Goal: Task Accomplishment & Management: Use online tool/utility

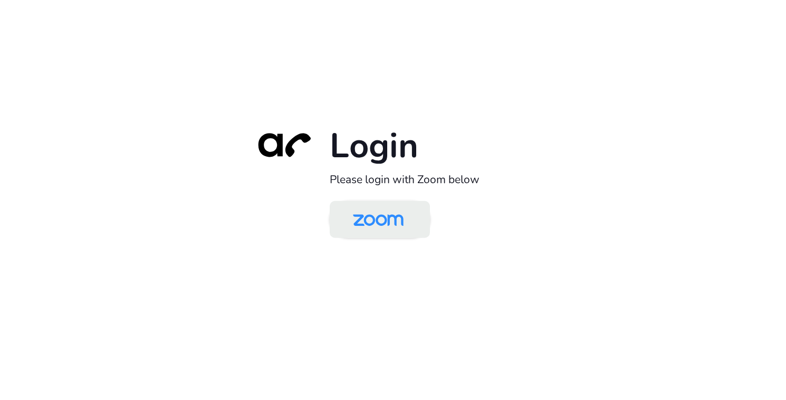
click at [392, 220] on img at bounding box center [378, 220] width 73 height 34
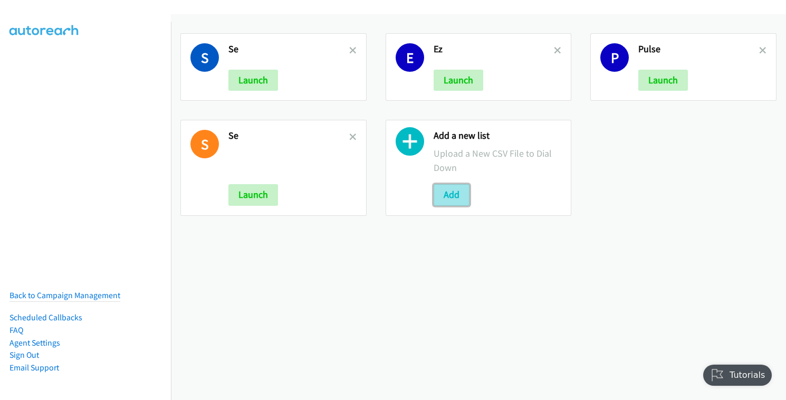
click at [442, 193] on button "Add" at bounding box center [452, 194] width 36 height 21
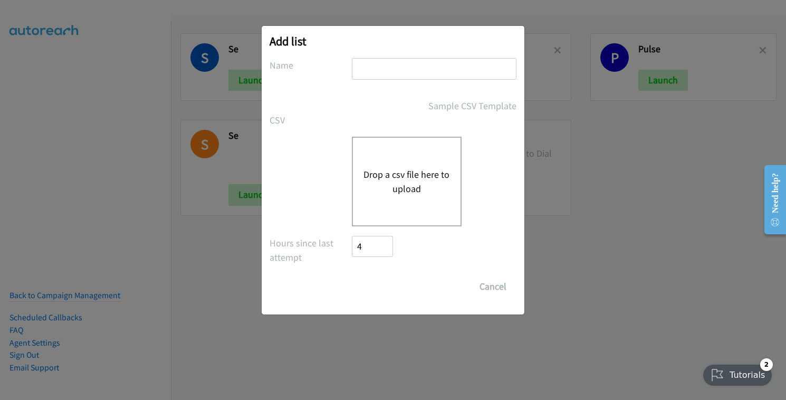
click at [423, 71] on input "text" at bounding box center [434, 69] width 165 height 22
type input "SE"
click at [404, 173] on button "Drop a csv file here to upload" at bounding box center [407, 181] width 87 height 28
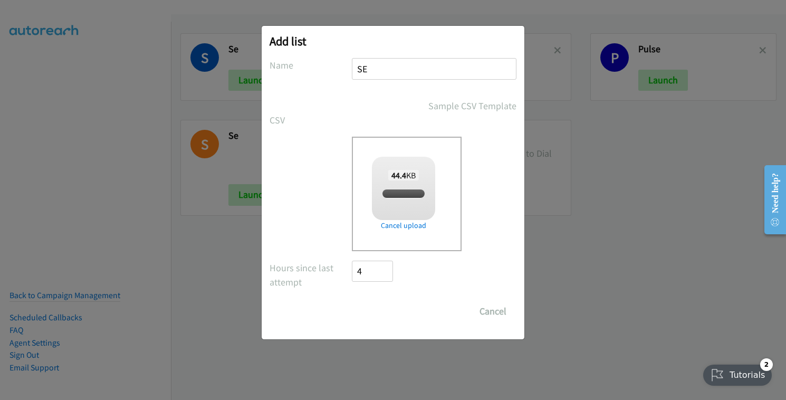
checkbox input "true"
click at [372, 315] on input "Save List" at bounding box center [379, 311] width 55 height 21
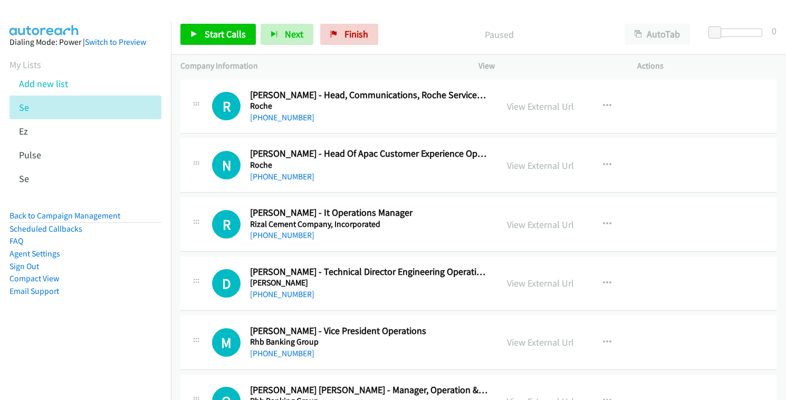
click at [442, 10] on div at bounding box center [388, 20] width 777 height 41
click at [519, 109] on link "View External Url" at bounding box center [540, 106] width 67 height 12
click at [206, 33] on span "Start Calls" at bounding box center [225, 34] width 41 height 12
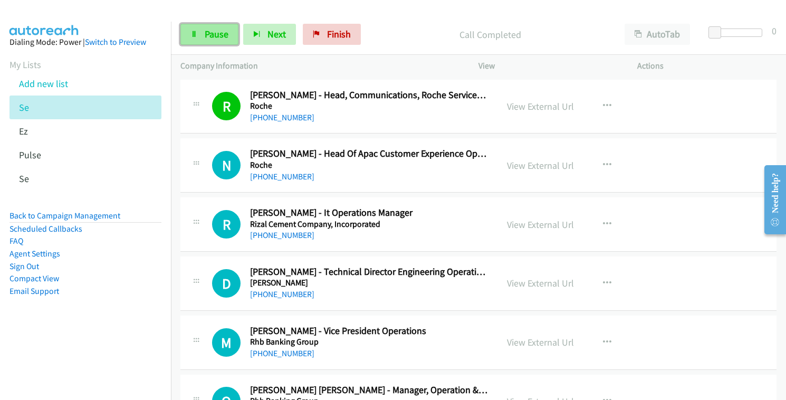
click at [199, 32] on link "Pause" at bounding box center [209, 34] width 58 height 21
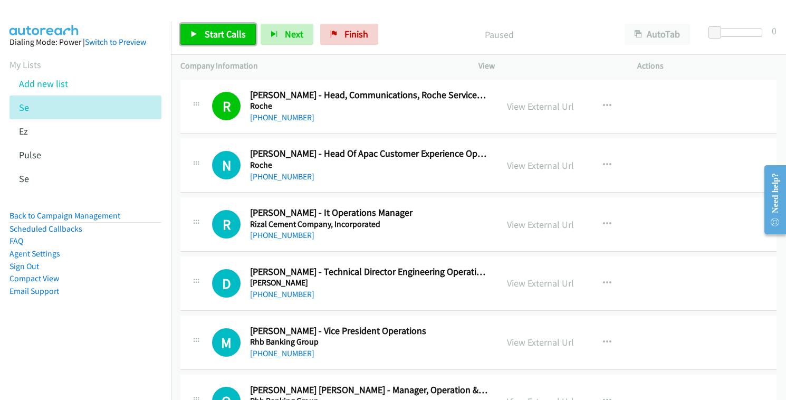
click at [201, 31] on link "Start Calls" at bounding box center [217, 34] width 75 height 21
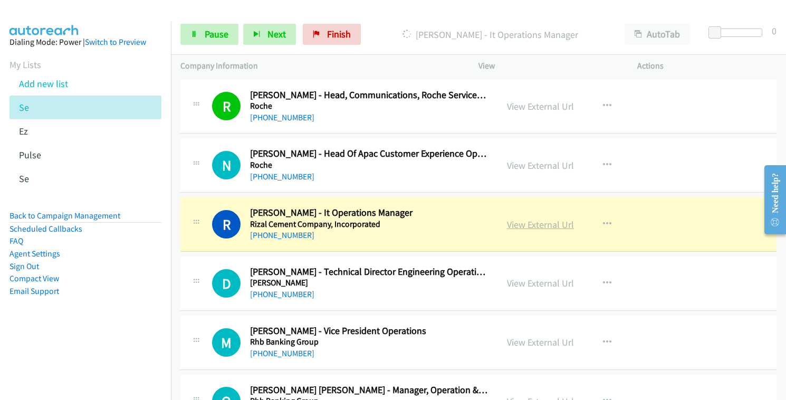
click at [530, 223] on link "View External Url" at bounding box center [540, 224] width 67 height 12
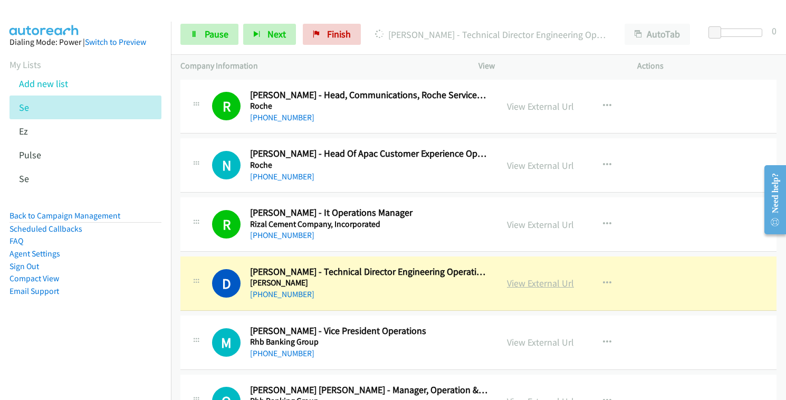
click at [520, 280] on link "View External Url" at bounding box center [540, 283] width 67 height 12
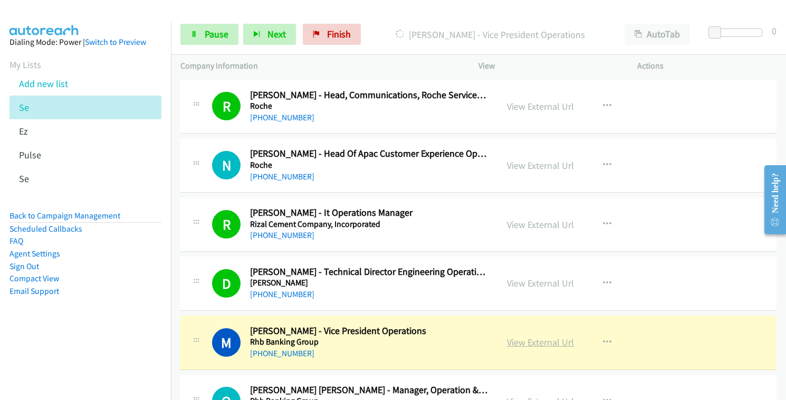
click at [527, 341] on link "View External Url" at bounding box center [540, 342] width 67 height 12
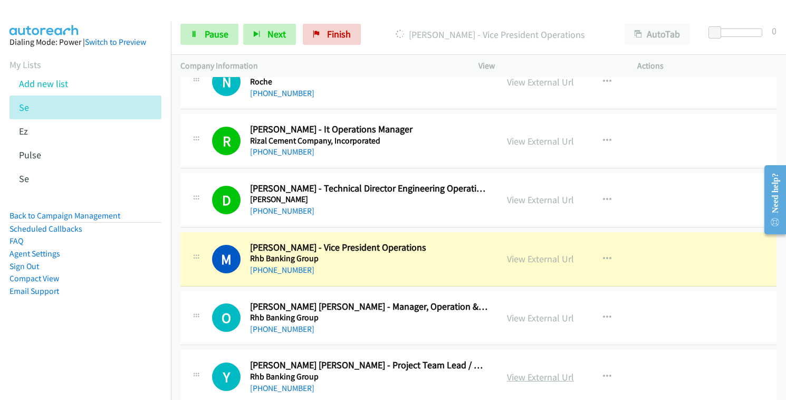
scroll to position [158, 0]
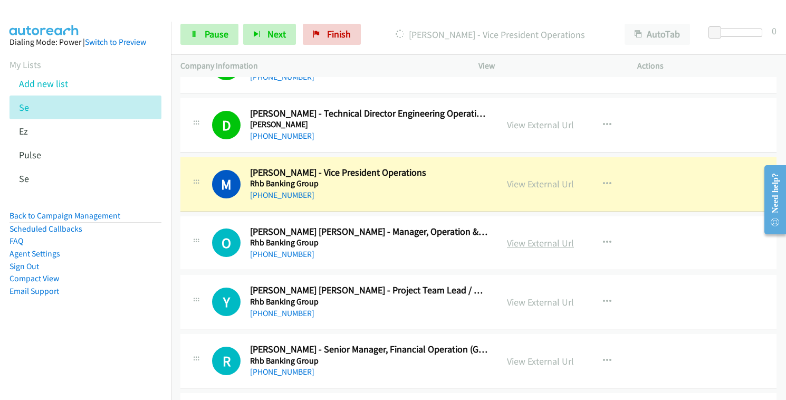
drag, startPoint x: 530, startPoint y: 244, endPoint x: 545, endPoint y: 247, distance: 14.5
click at [530, 244] on link "View External Url" at bounding box center [540, 243] width 67 height 12
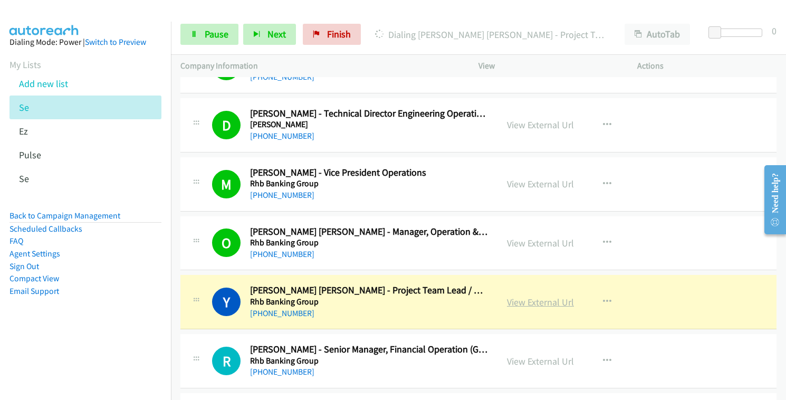
click at [545, 301] on link "View External Url" at bounding box center [540, 302] width 67 height 12
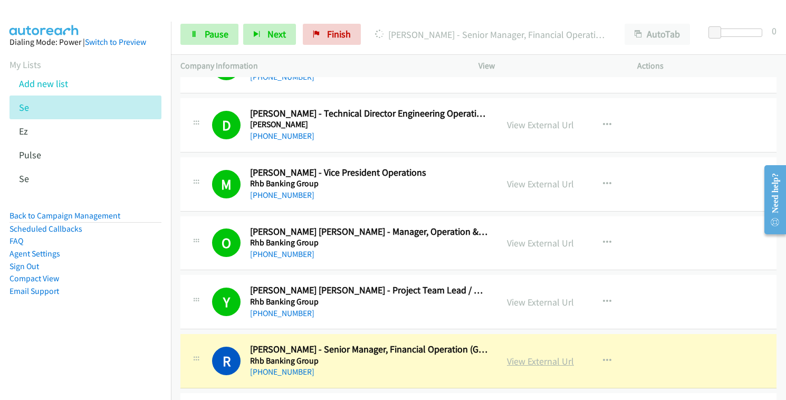
click at [521, 359] on link "View External Url" at bounding box center [540, 361] width 67 height 12
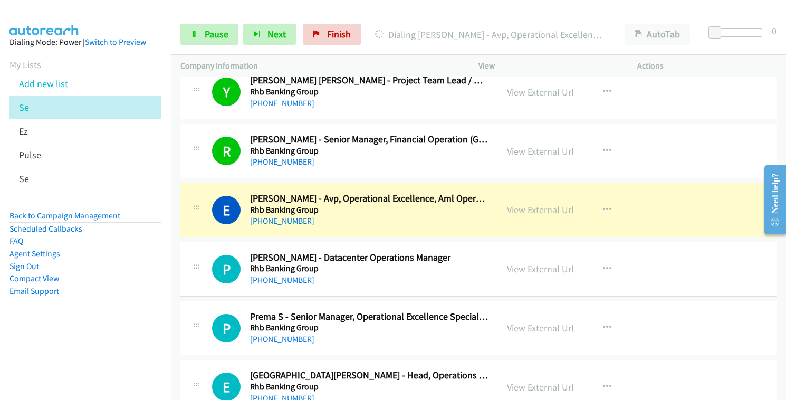
scroll to position [369, 0]
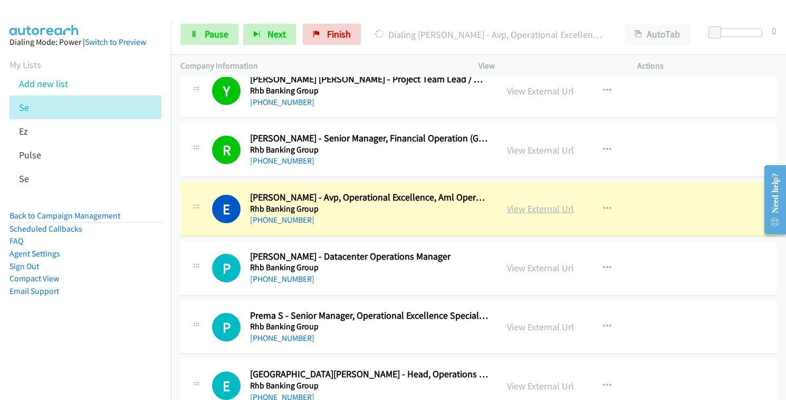
click at [517, 210] on link "View External Url" at bounding box center [540, 209] width 67 height 12
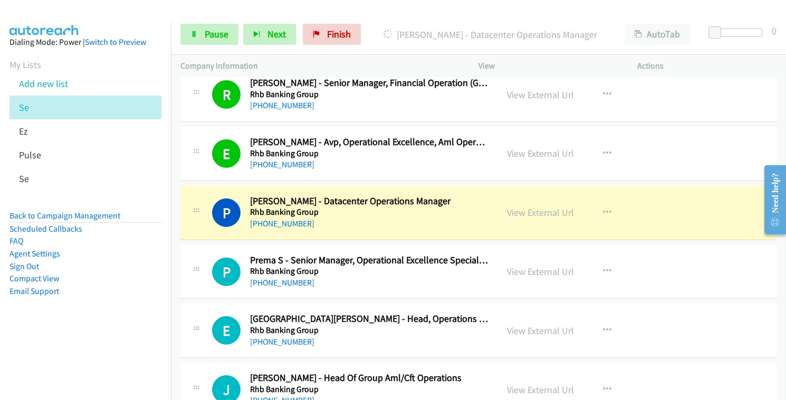
scroll to position [475, 0]
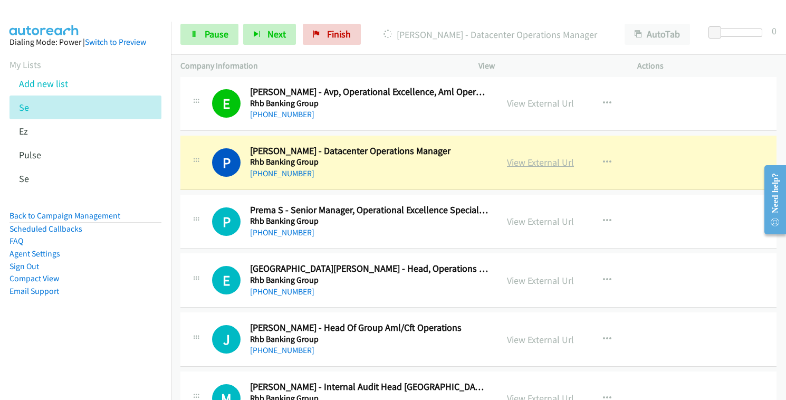
click at [511, 159] on link "View External Url" at bounding box center [540, 162] width 67 height 12
click at [537, 222] on link "View External Url" at bounding box center [540, 221] width 67 height 12
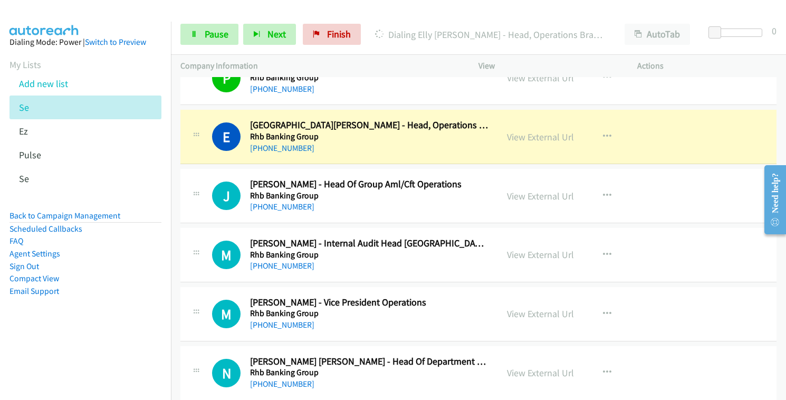
scroll to position [633, 0]
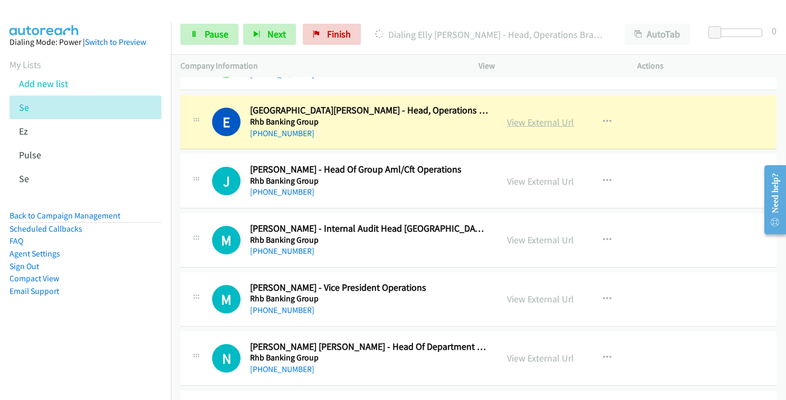
click at [517, 126] on link "View External Url" at bounding box center [540, 122] width 67 height 12
click at [526, 184] on link "View External Url" at bounding box center [540, 181] width 67 height 12
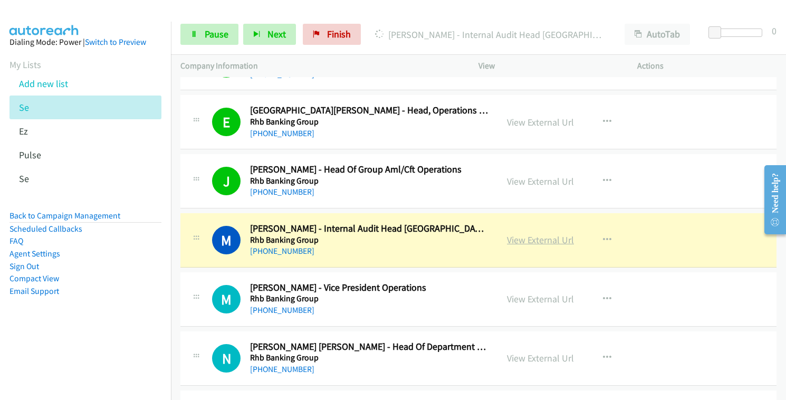
click at [520, 241] on link "View External Url" at bounding box center [540, 240] width 67 height 12
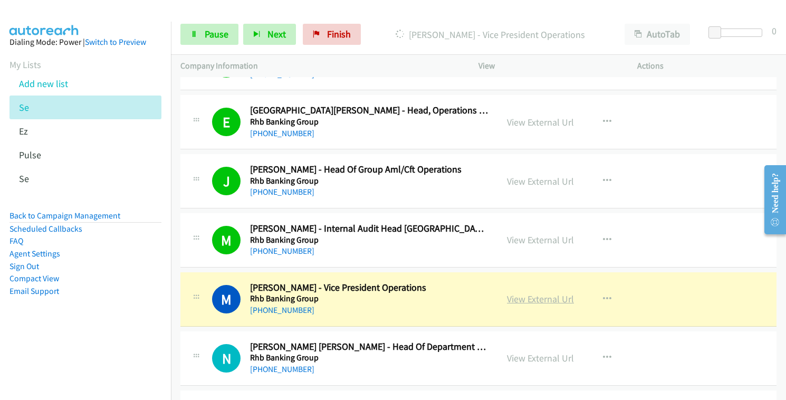
click at [550, 296] on link "View External Url" at bounding box center [540, 299] width 67 height 12
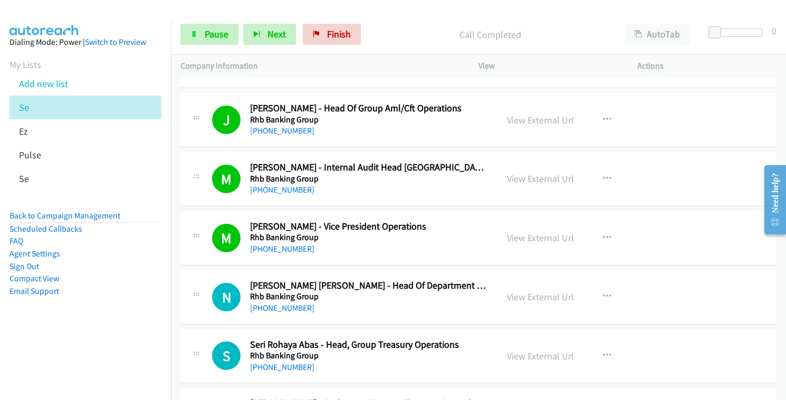
scroll to position [581, 0]
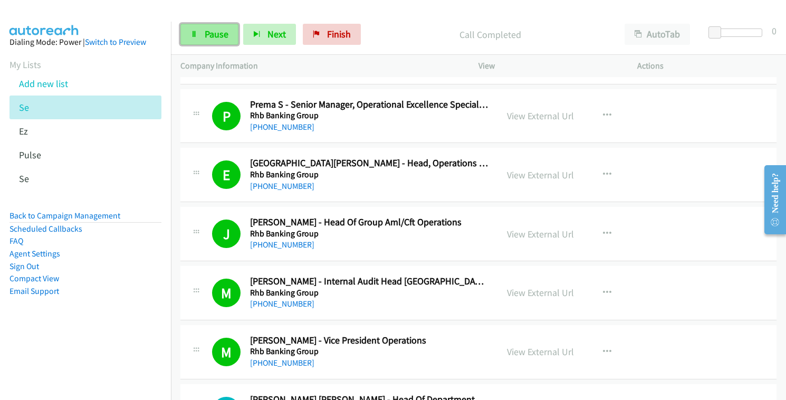
click at [206, 35] on span "Pause" at bounding box center [217, 34] width 24 height 12
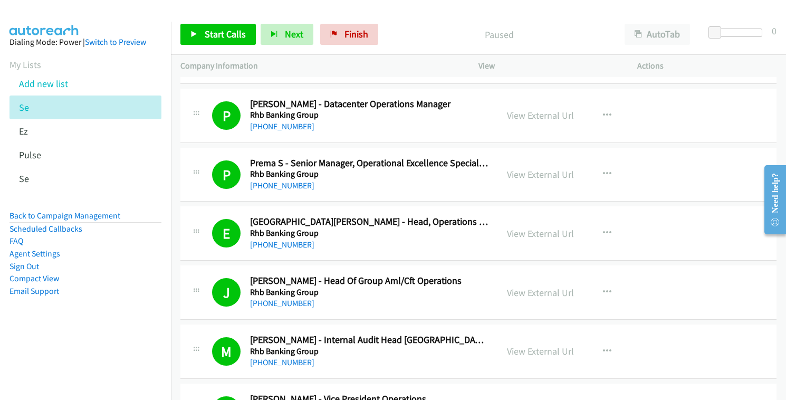
scroll to position [528, 0]
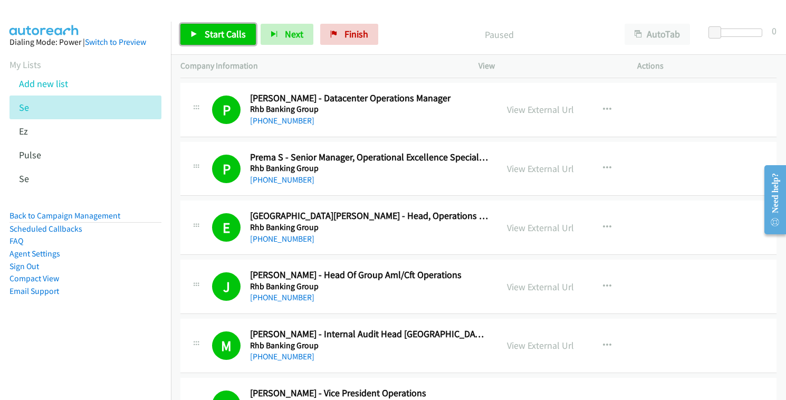
click at [198, 33] on link "Start Calls" at bounding box center [217, 34] width 75 height 21
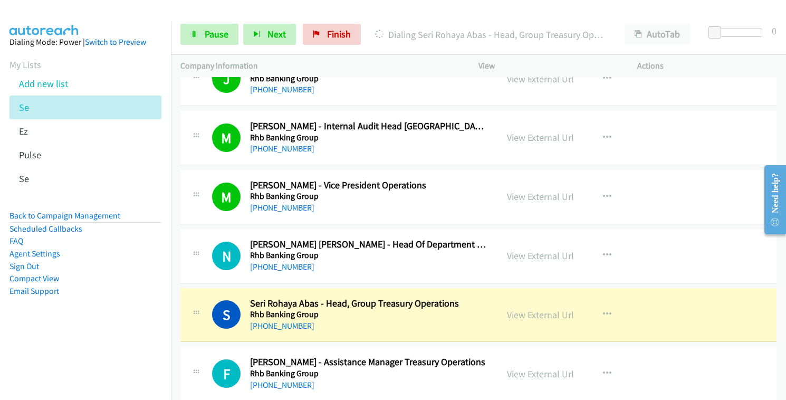
scroll to position [792, 0]
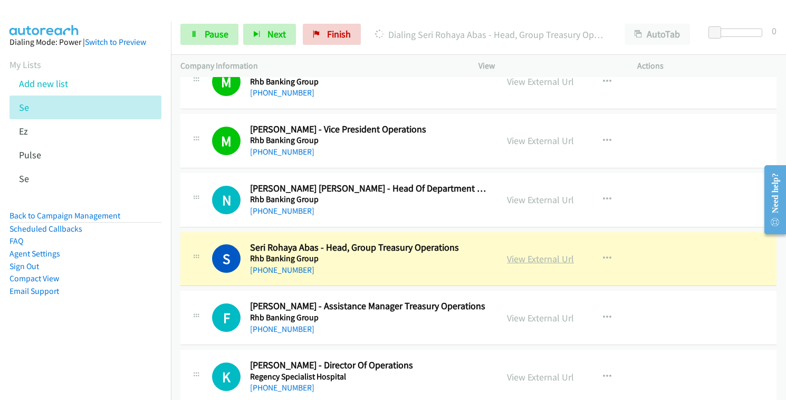
click at [513, 259] on link "View External Url" at bounding box center [540, 259] width 67 height 12
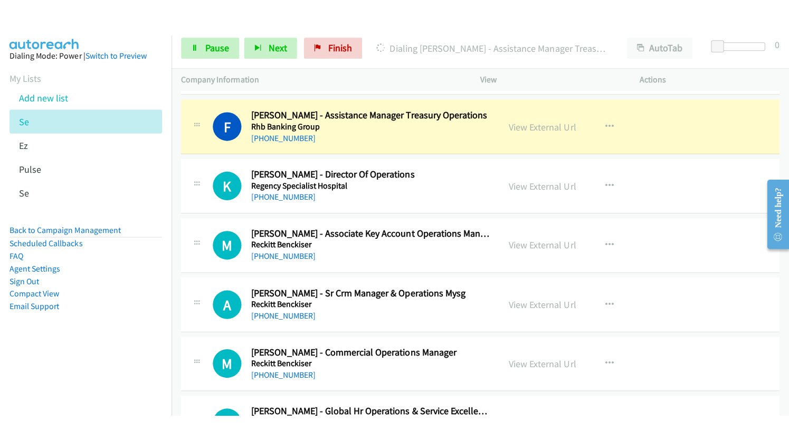
scroll to position [1003, 0]
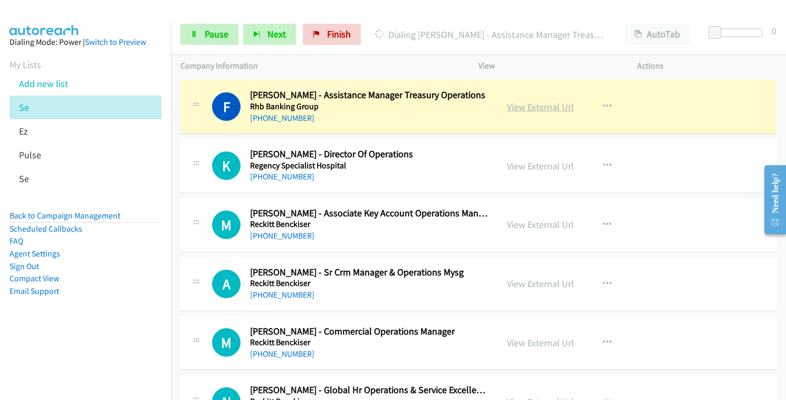
click at [527, 109] on link "View External Url" at bounding box center [540, 107] width 67 height 12
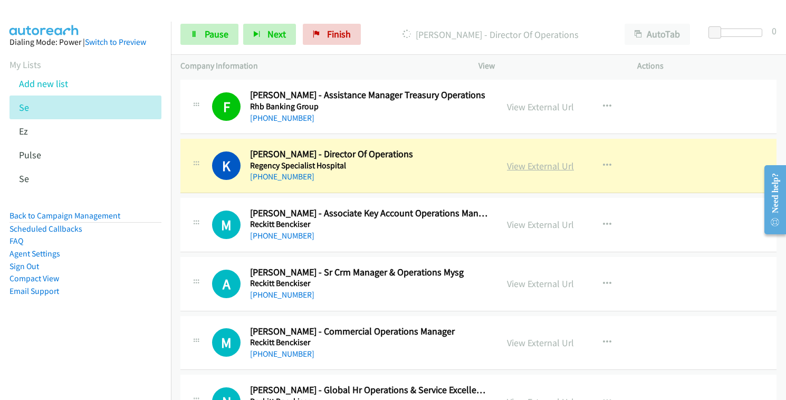
click at [525, 166] on link "View External Url" at bounding box center [540, 166] width 67 height 12
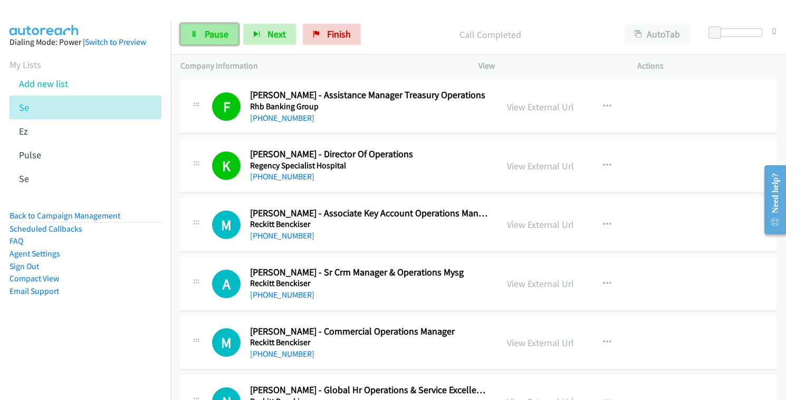
click at [217, 40] on span "Pause" at bounding box center [217, 34] width 24 height 12
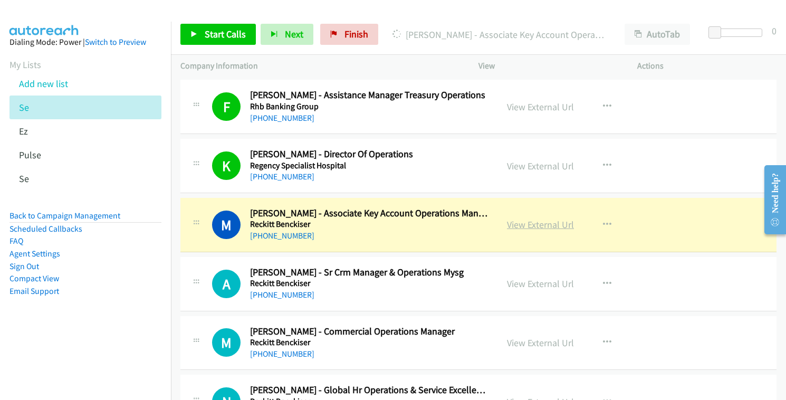
click at [534, 221] on link "View External Url" at bounding box center [540, 224] width 67 height 12
click at [551, 281] on link "View External Url" at bounding box center [540, 284] width 67 height 12
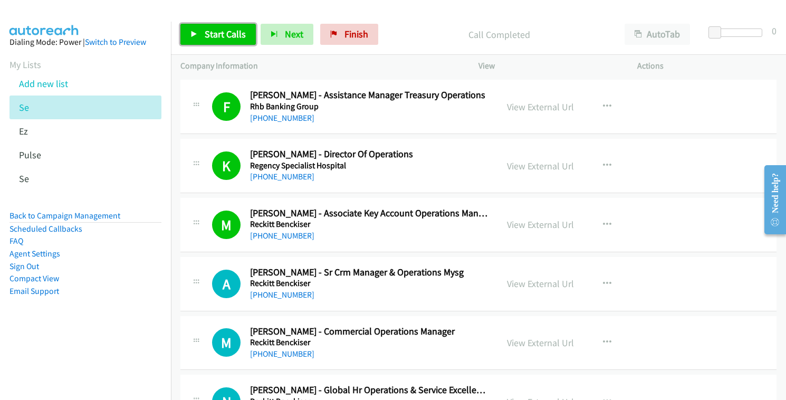
click at [212, 37] on span "Start Calls" at bounding box center [225, 34] width 41 height 12
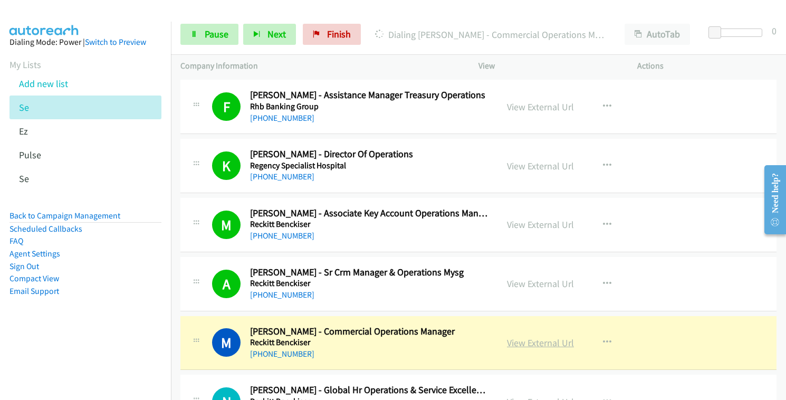
click at [522, 345] on link "View External Url" at bounding box center [540, 343] width 67 height 12
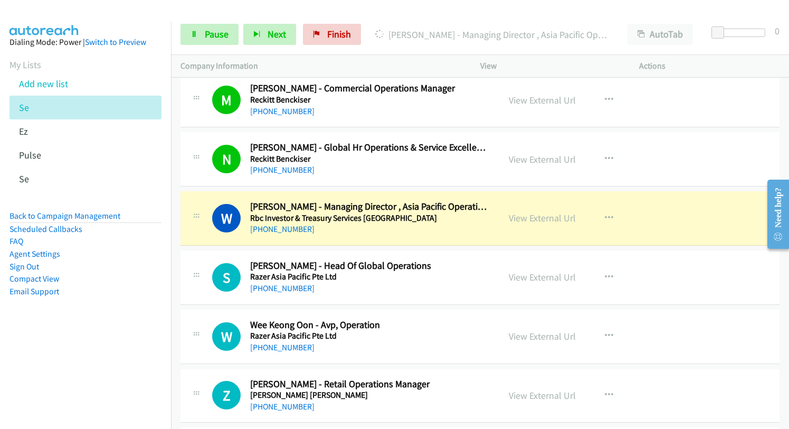
scroll to position [1267, 0]
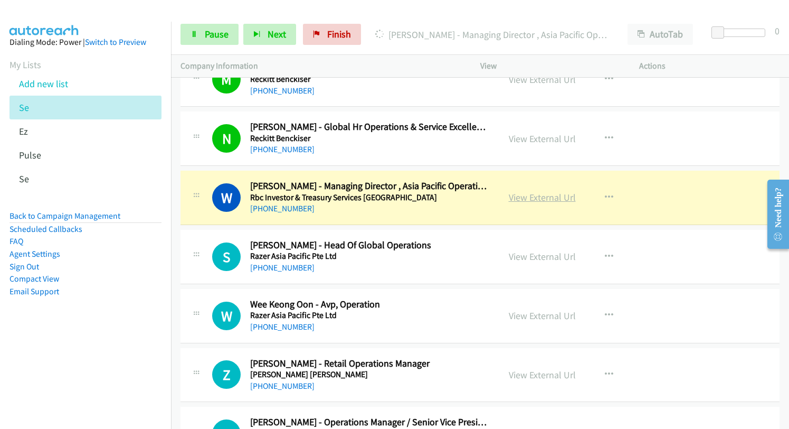
click at [529, 198] on link "View External Url" at bounding box center [542, 197] width 67 height 12
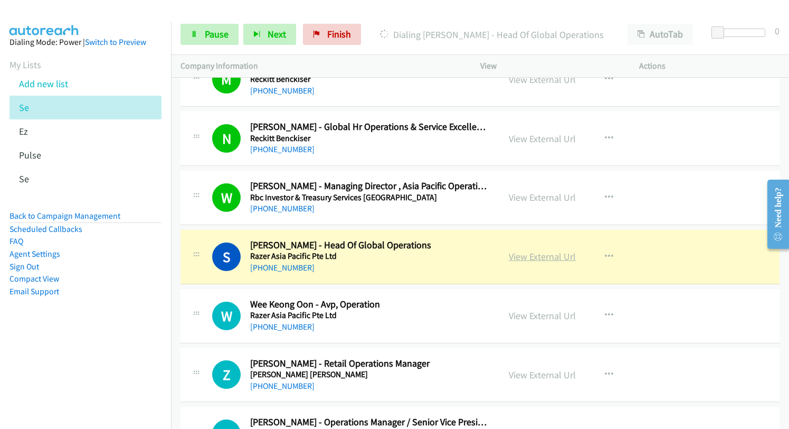
click at [534, 259] on link "View External Url" at bounding box center [542, 256] width 67 height 12
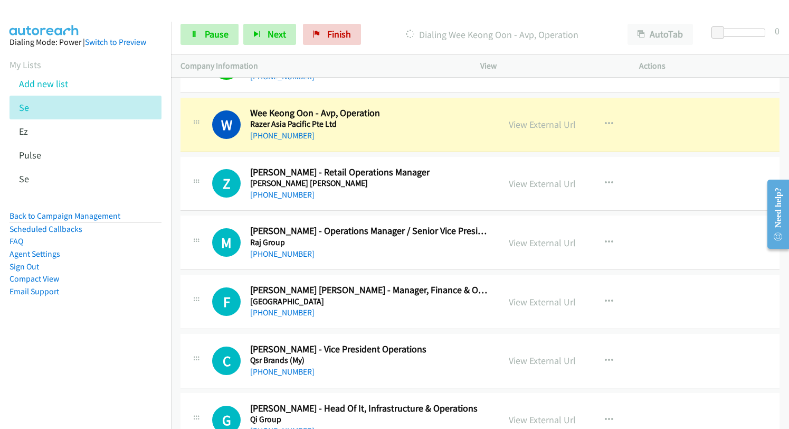
scroll to position [1372, 0]
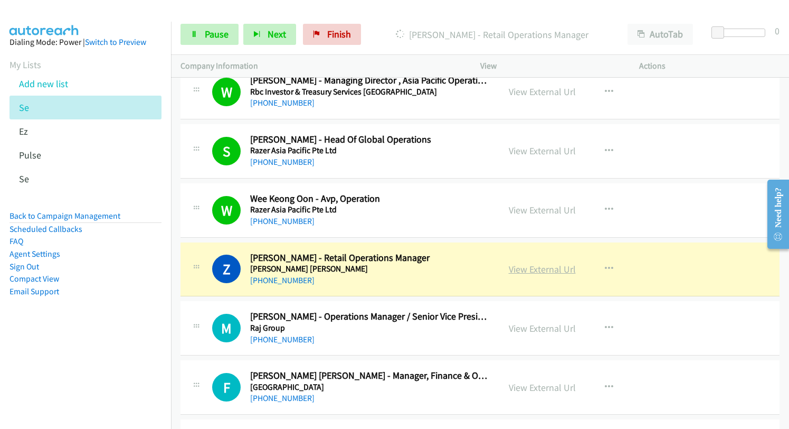
click at [551, 270] on link "View External Url" at bounding box center [542, 269] width 67 height 12
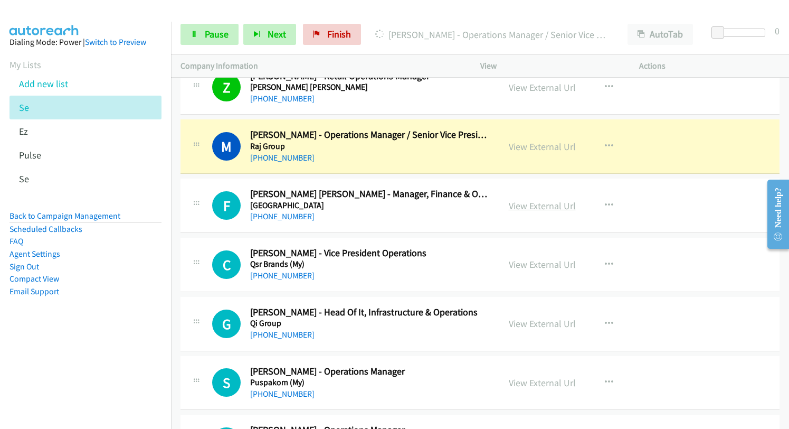
scroll to position [1583, 0]
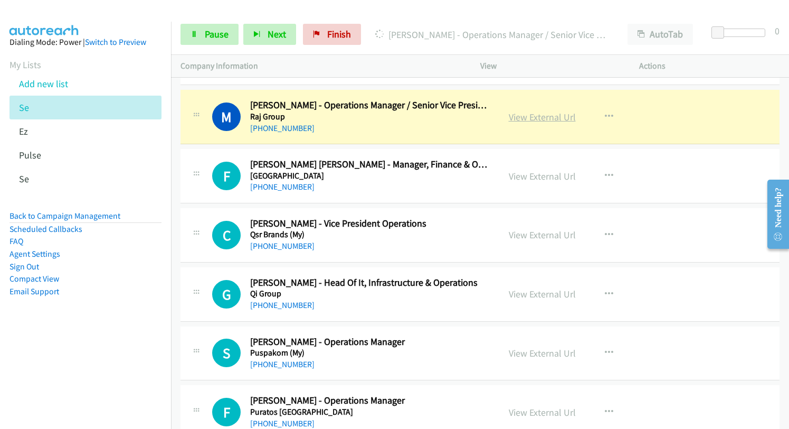
click at [526, 117] on link "View External Url" at bounding box center [542, 117] width 67 height 12
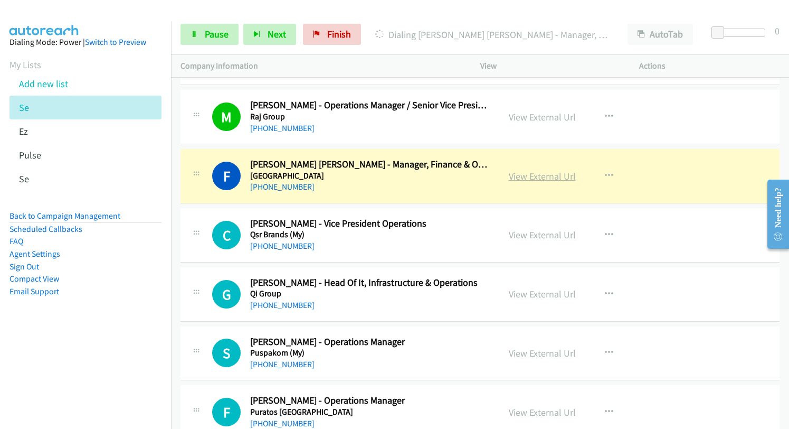
click at [548, 172] on link "View External Url" at bounding box center [542, 176] width 67 height 12
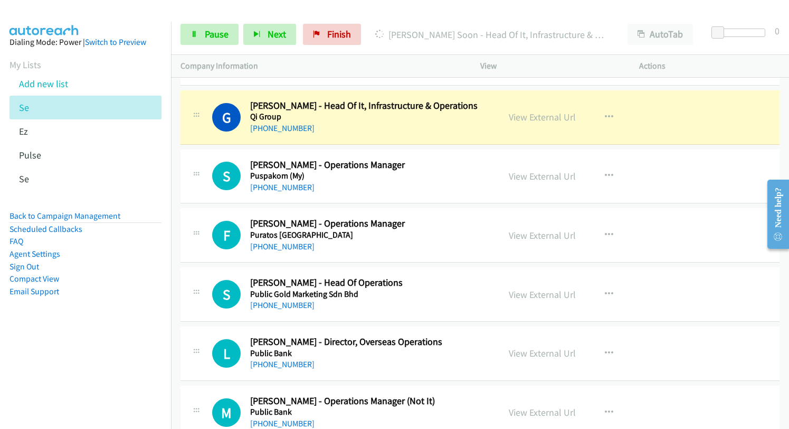
scroll to position [1742, 0]
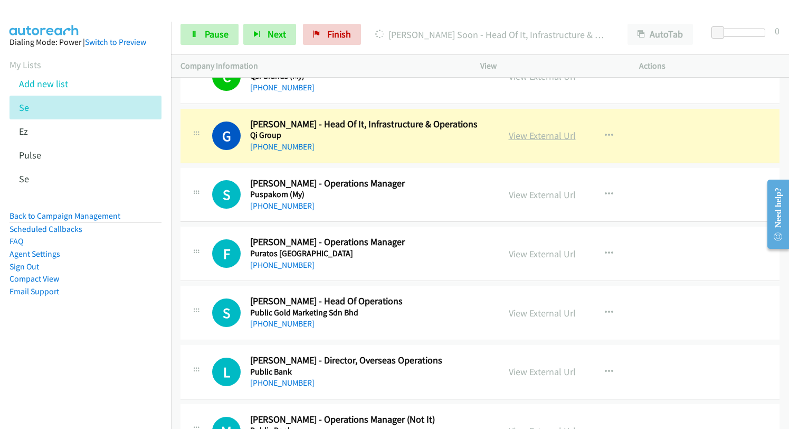
click at [531, 136] on link "View External Url" at bounding box center [542, 135] width 67 height 12
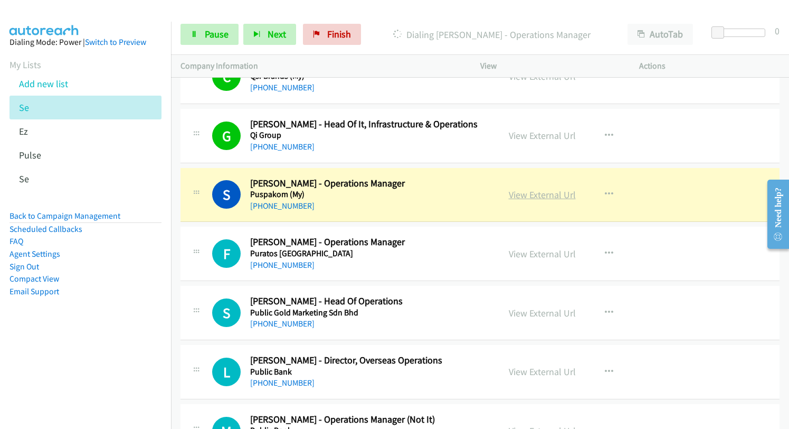
click at [519, 191] on link "View External Url" at bounding box center [542, 194] width 67 height 12
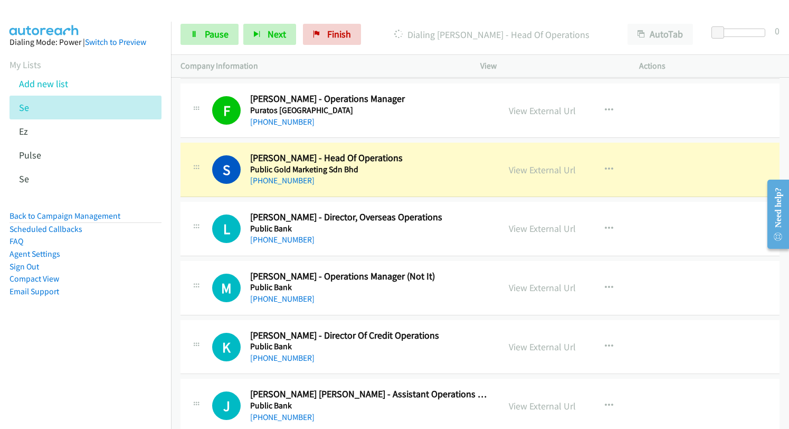
scroll to position [1900, 0]
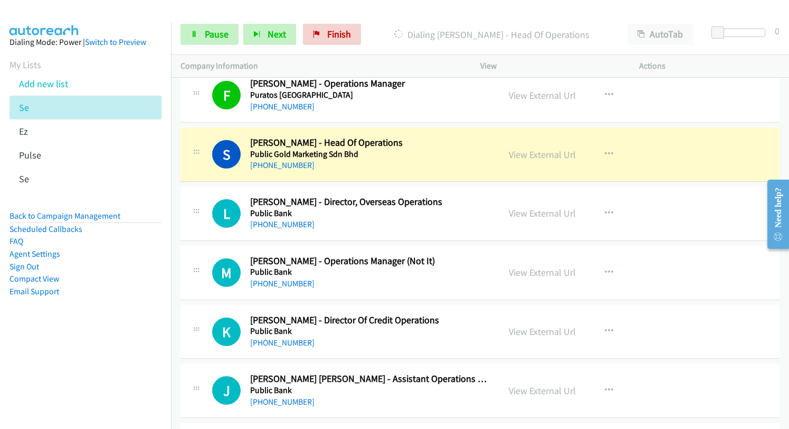
click at [511, 160] on div "View External Url" at bounding box center [542, 154] width 67 height 14
click at [514, 158] on link "View External Url" at bounding box center [542, 154] width 67 height 12
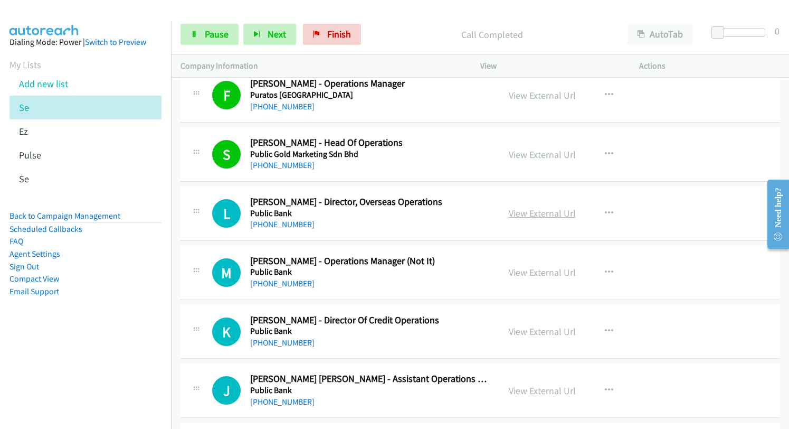
click at [527, 215] on link "View External Url" at bounding box center [542, 213] width 67 height 12
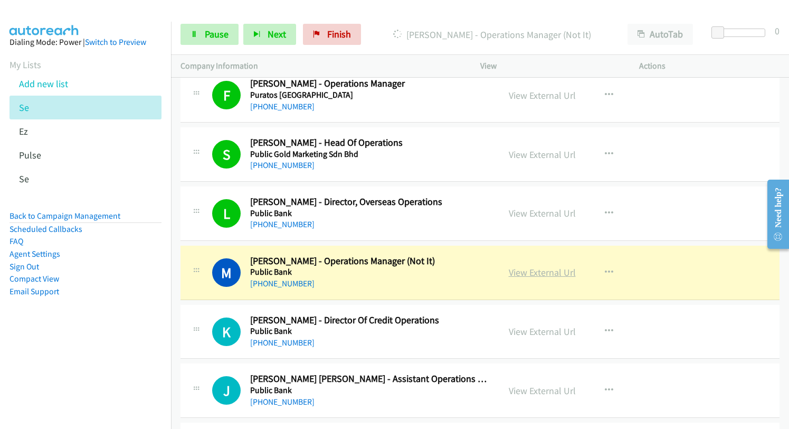
click at [535, 271] on link "View External Url" at bounding box center [542, 272] width 67 height 12
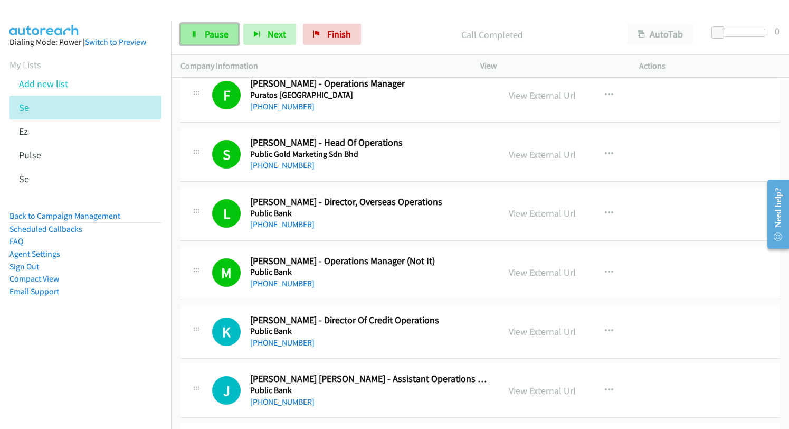
click at [199, 38] on link "Pause" at bounding box center [209, 34] width 58 height 21
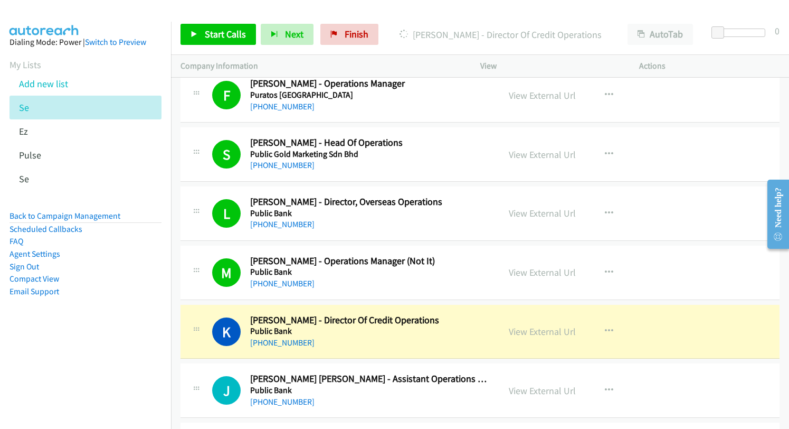
scroll to position [2058, 0]
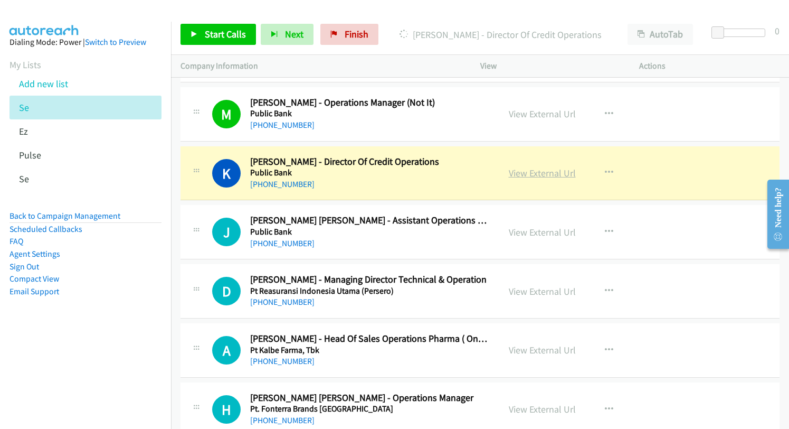
click at [538, 175] on link "View External Url" at bounding box center [542, 173] width 67 height 12
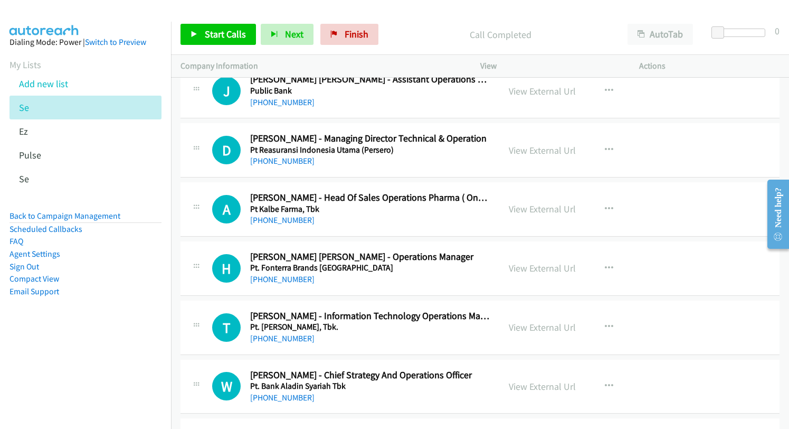
scroll to position [2269, 0]
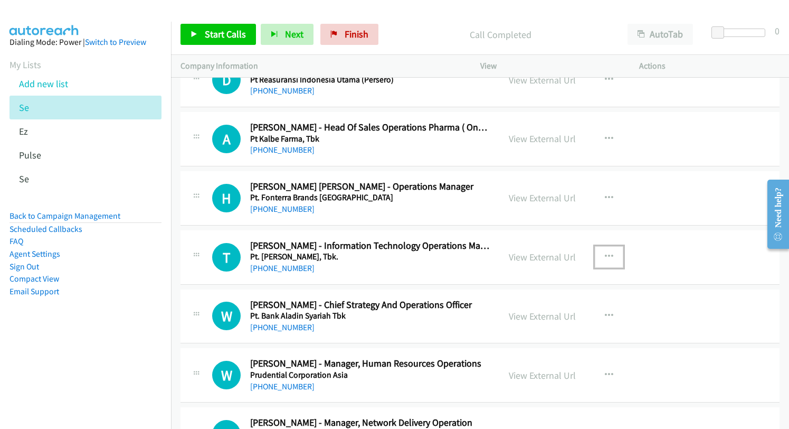
click at [605, 255] on icon "button" at bounding box center [609, 256] width 8 height 8
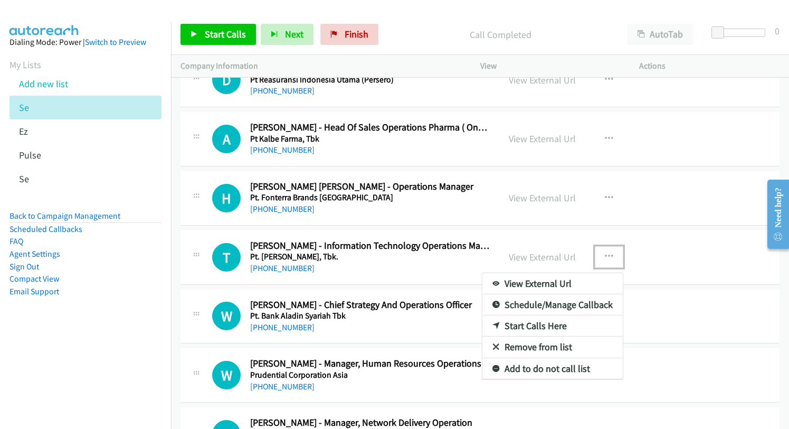
click at [547, 324] on link "Start Calls Here" at bounding box center [552, 325] width 140 height 21
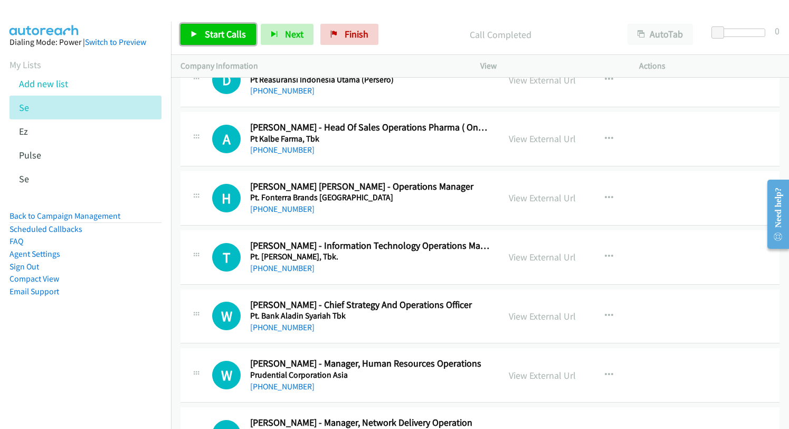
click at [213, 31] on span "Start Calls" at bounding box center [225, 34] width 41 height 12
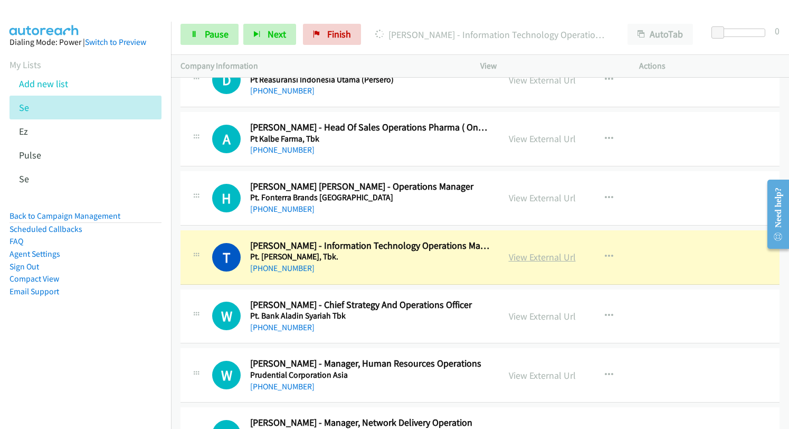
click at [530, 260] on link "View External Url" at bounding box center [542, 257] width 67 height 12
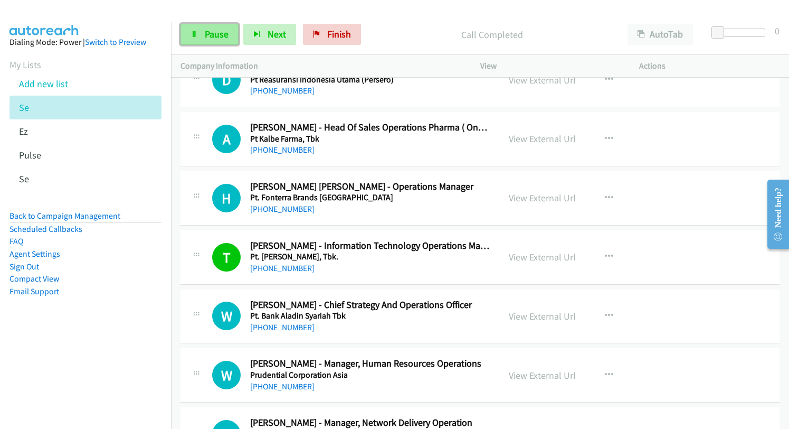
click at [214, 39] on span "Pause" at bounding box center [217, 34] width 24 height 12
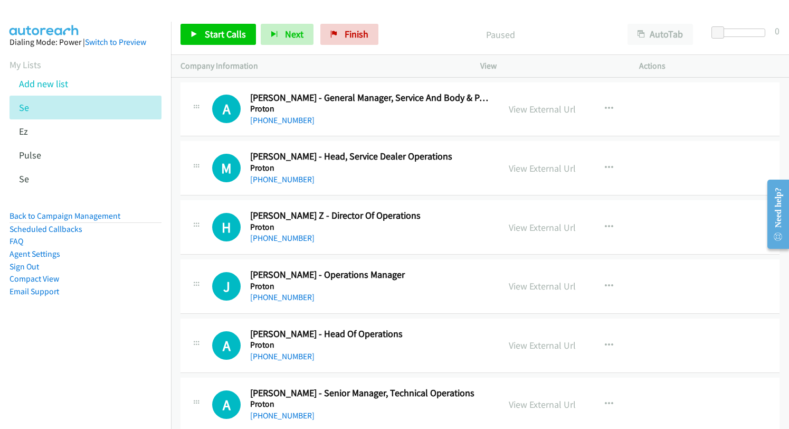
scroll to position [2797, 0]
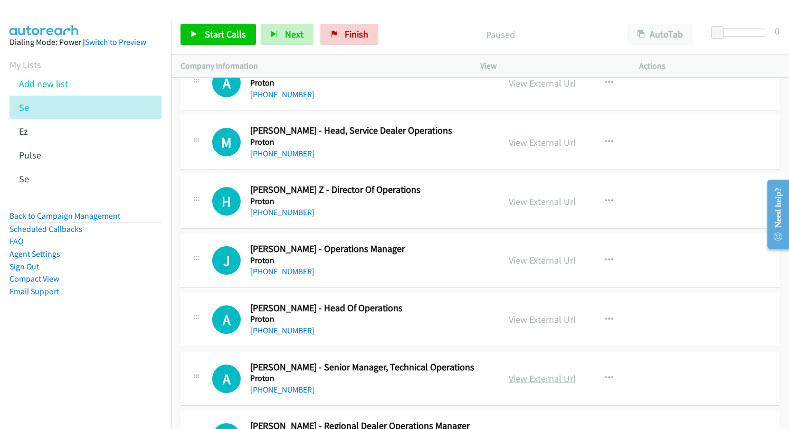
click at [560, 382] on link "View External Url" at bounding box center [542, 378] width 67 height 12
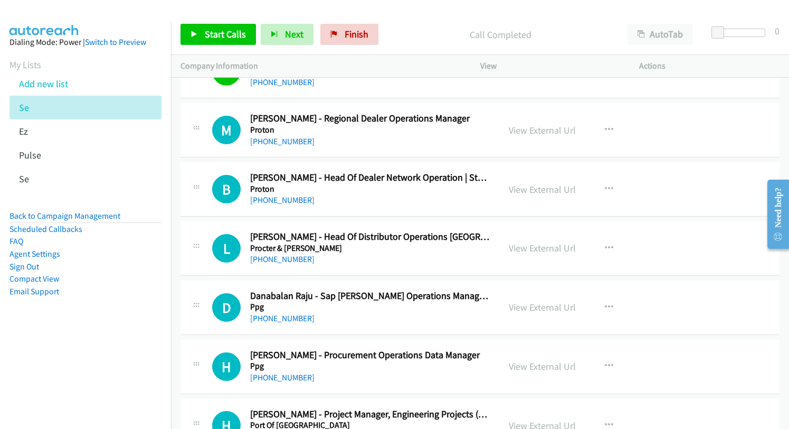
scroll to position [3114, 0]
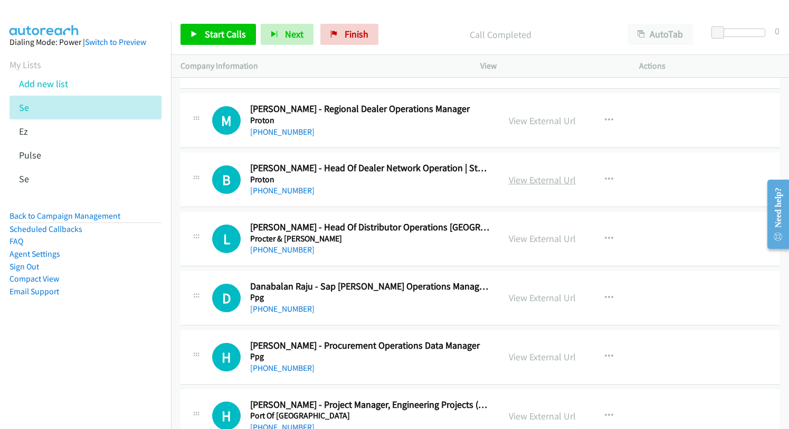
click at [549, 181] on link "View External Url" at bounding box center [542, 180] width 67 height 12
click at [558, 297] on link "View External Url" at bounding box center [542, 297] width 67 height 12
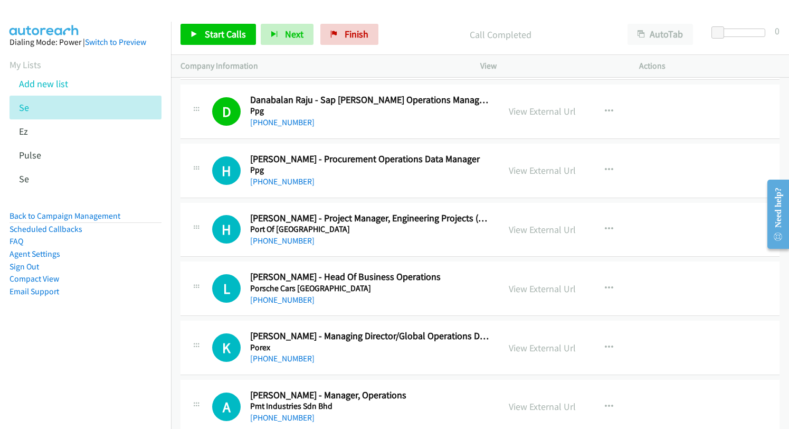
scroll to position [3325, 0]
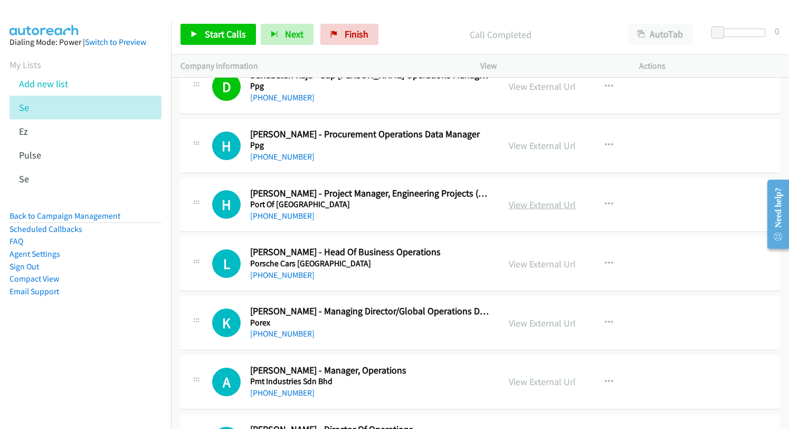
click at [538, 207] on link "View External Url" at bounding box center [542, 204] width 67 height 12
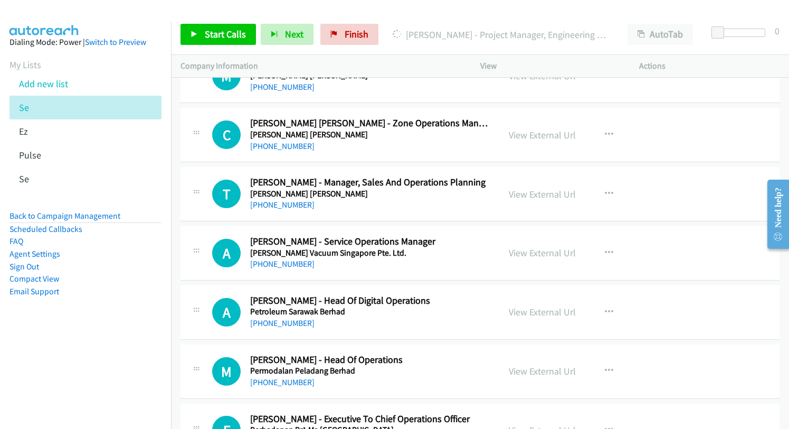
scroll to position [4064, 0]
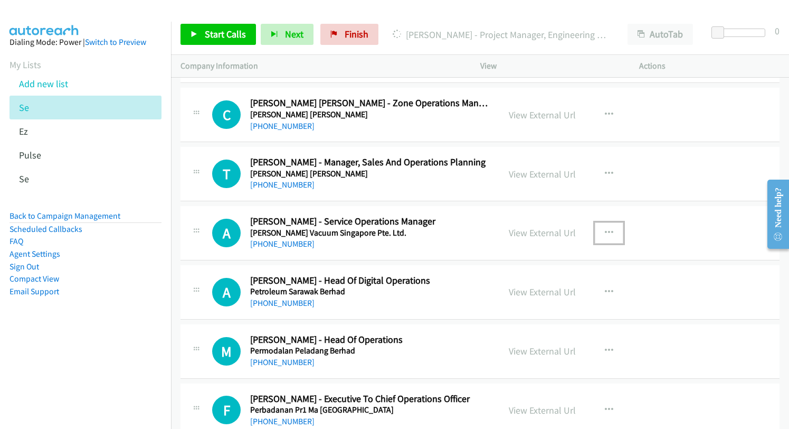
click at [605, 233] on icon "button" at bounding box center [609, 233] width 8 height 8
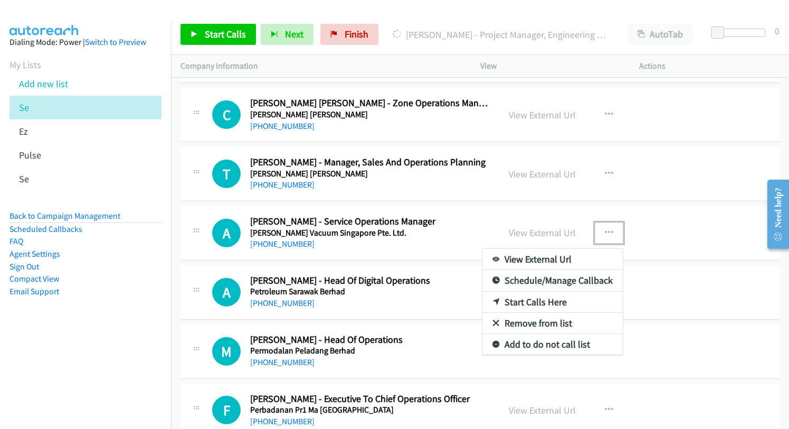
click at [528, 236] on div at bounding box center [394, 214] width 789 height 429
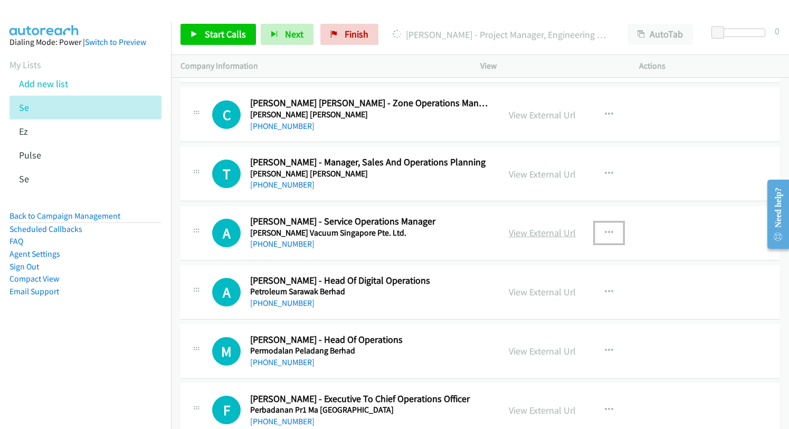
click at [521, 233] on link "View External Url" at bounding box center [542, 232] width 67 height 12
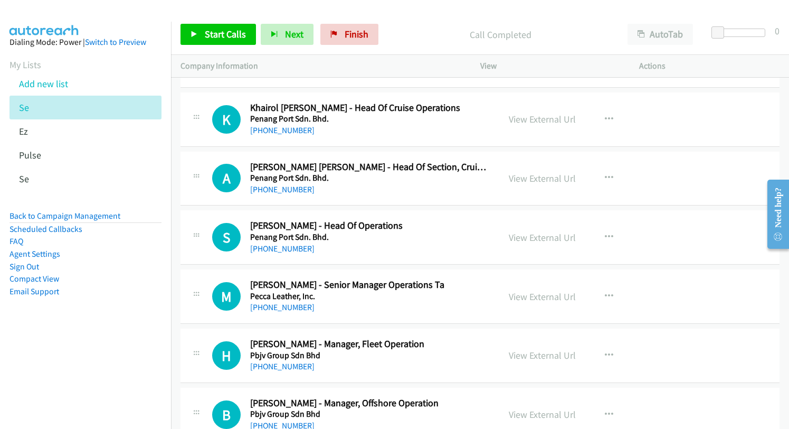
scroll to position [4644, 0]
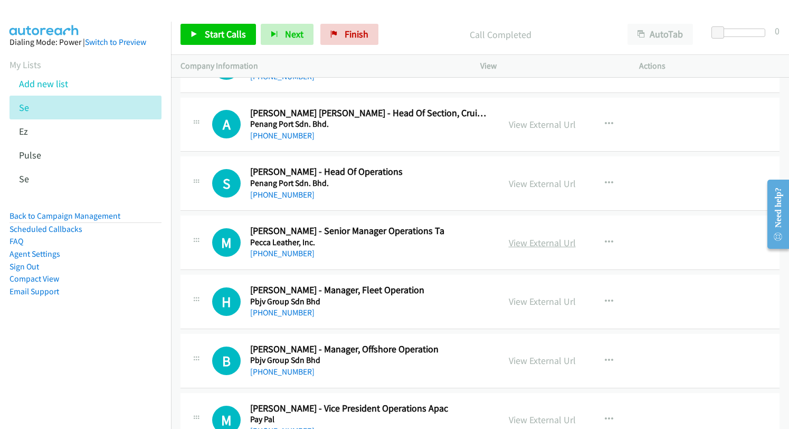
click at [537, 243] on link "View External Url" at bounding box center [542, 242] width 67 height 12
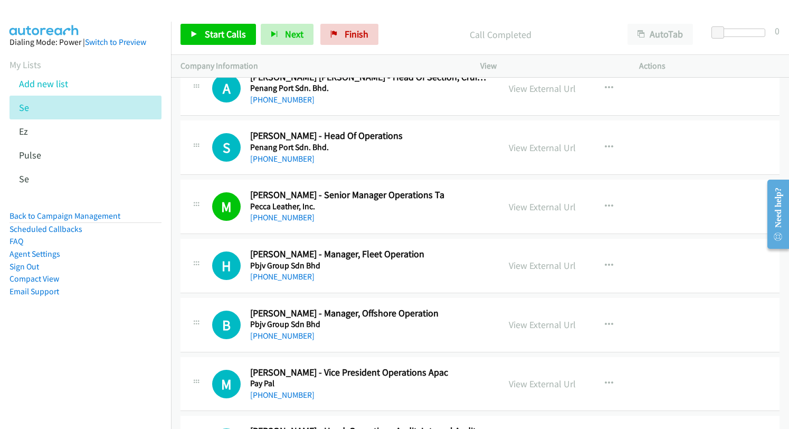
scroll to position [4697, 0]
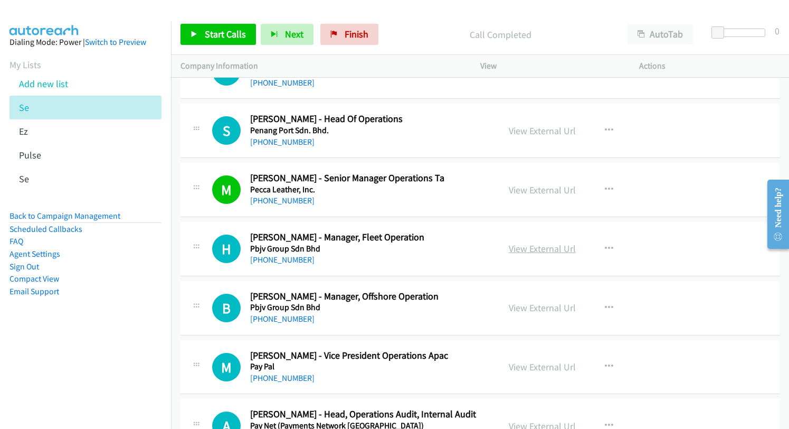
click at [547, 253] on link "View External Url" at bounding box center [542, 248] width 67 height 12
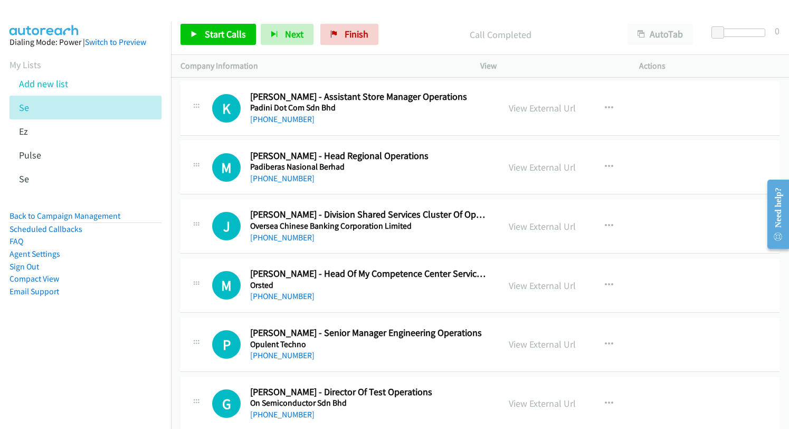
scroll to position [5858, 0]
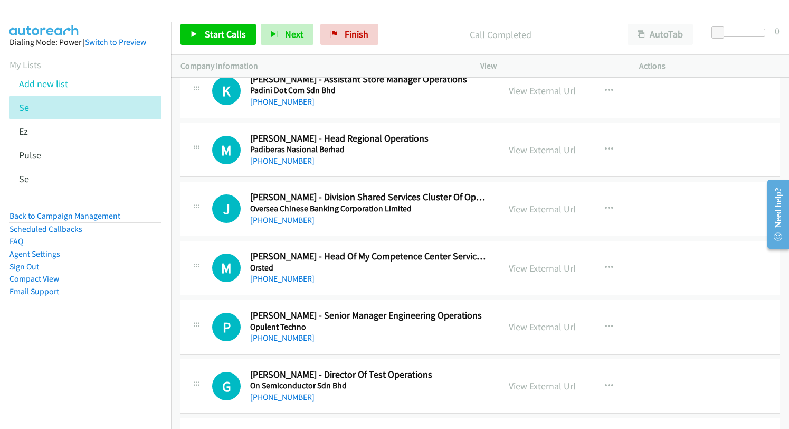
click at [536, 207] on link "View External Url" at bounding box center [542, 209] width 67 height 12
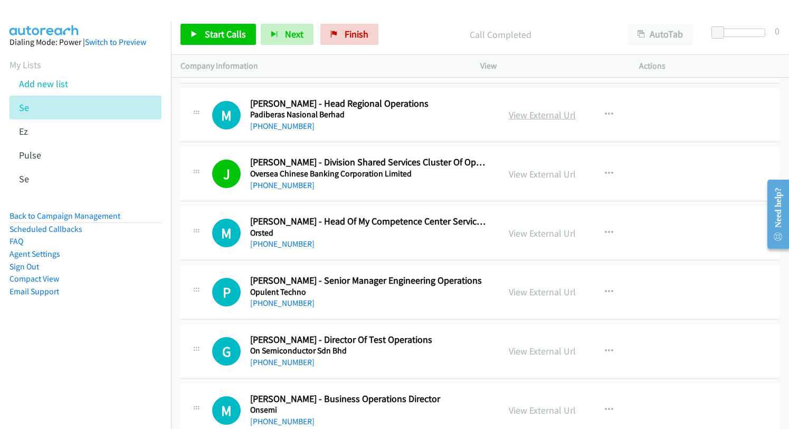
scroll to position [5911, 0]
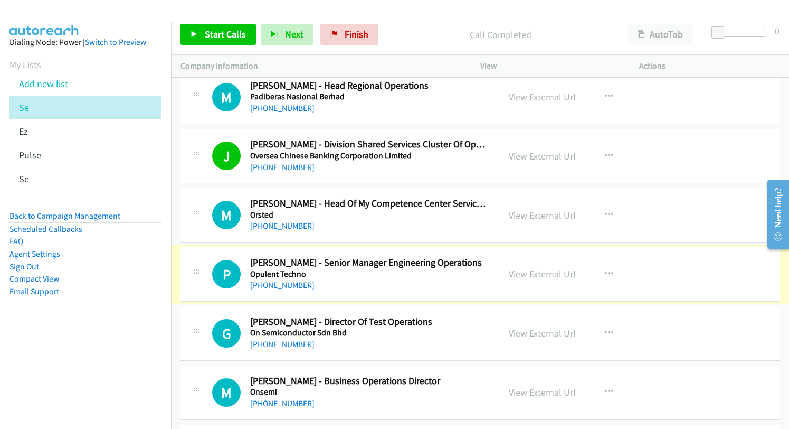
click at [525, 273] on link "View External Url" at bounding box center [542, 274] width 67 height 12
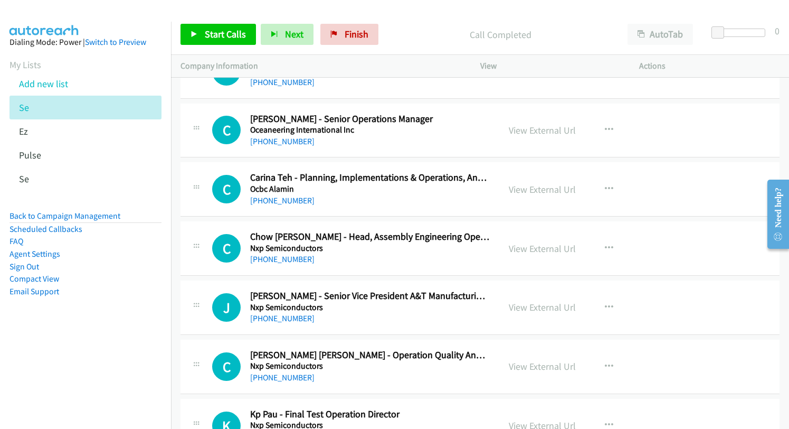
scroll to position [6544, 0]
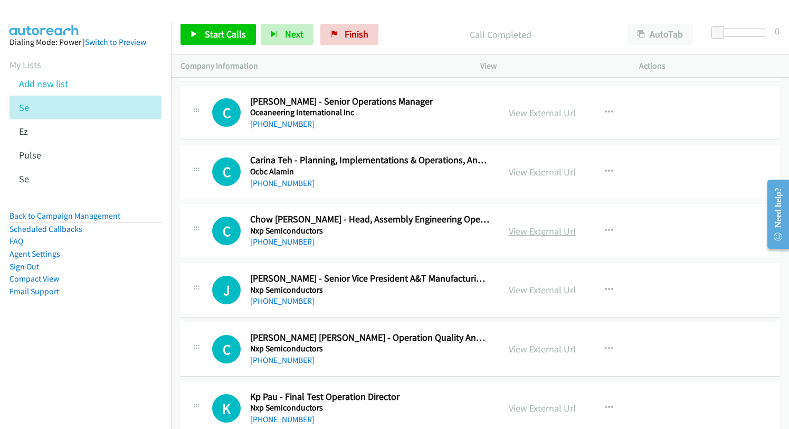
click at [531, 231] on link "View External Url" at bounding box center [542, 231] width 67 height 12
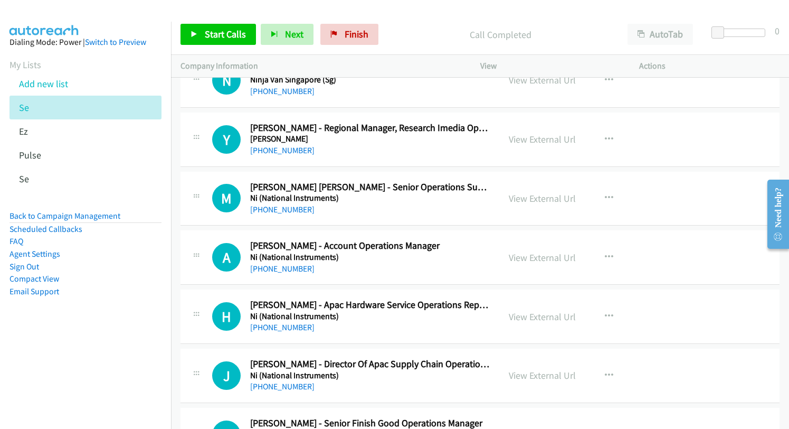
scroll to position [7441, 0]
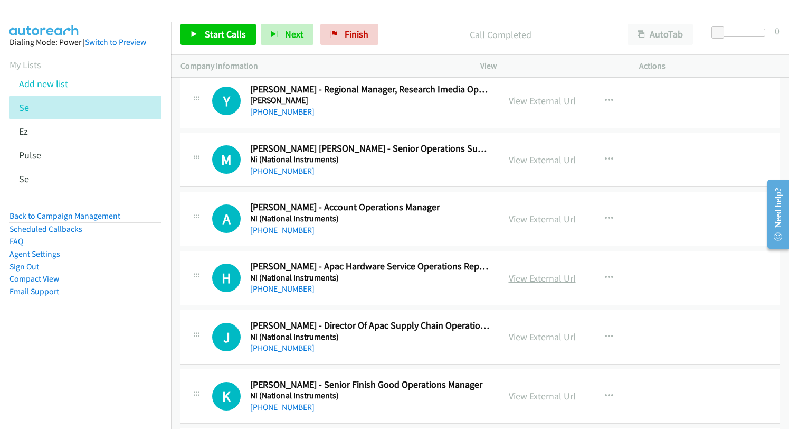
click at [517, 278] on link "View External Url" at bounding box center [542, 278] width 67 height 12
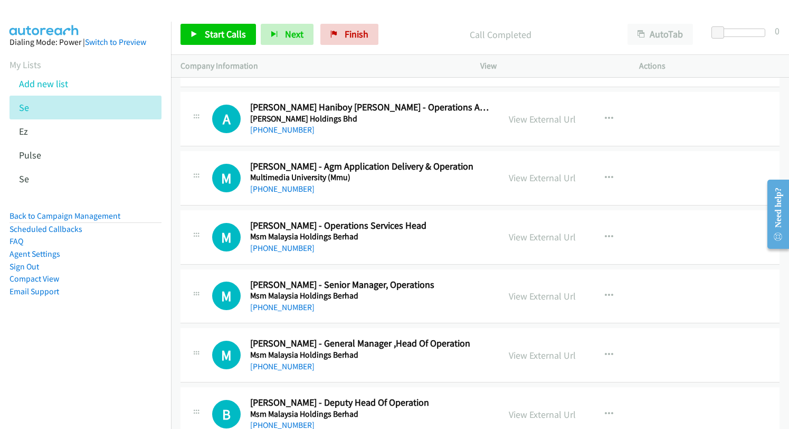
scroll to position [8285, 0]
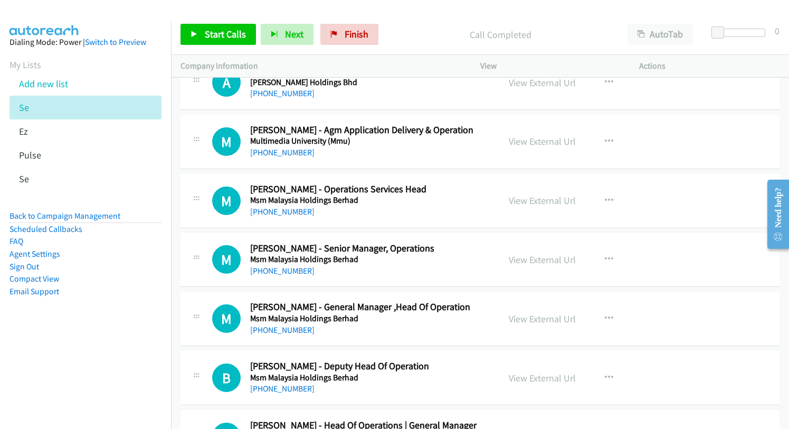
click at [531, 194] on div "View External Url" at bounding box center [542, 200] width 67 height 14
click at [532, 197] on link "View External Url" at bounding box center [542, 200] width 67 height 12
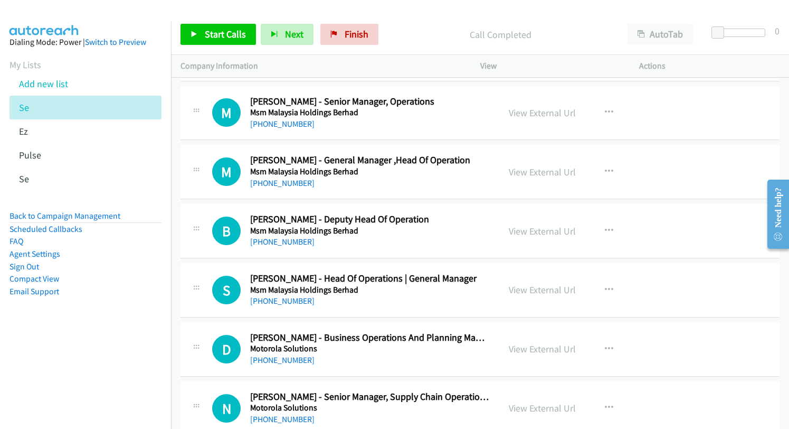
scroll to position [8444, 0]
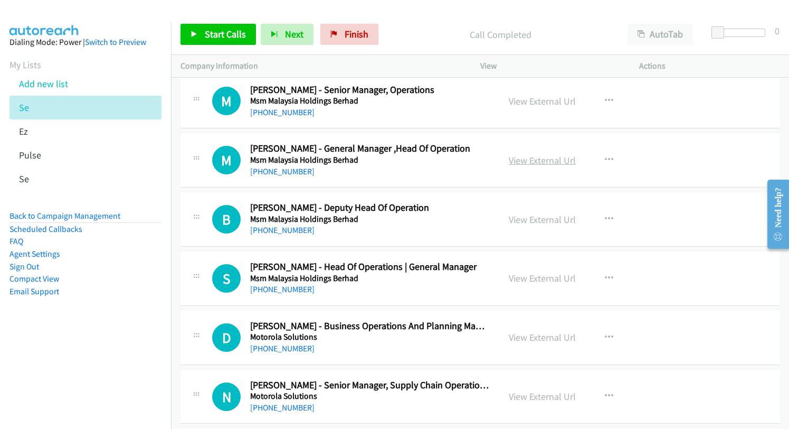
click at [517, 161] on link "View External Url" at bounding box center [542, 160] width 67 height 12
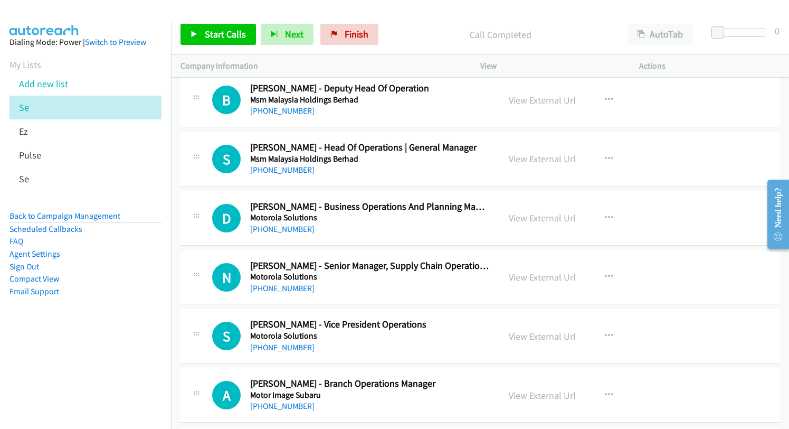
scroll to position [8602, 0]
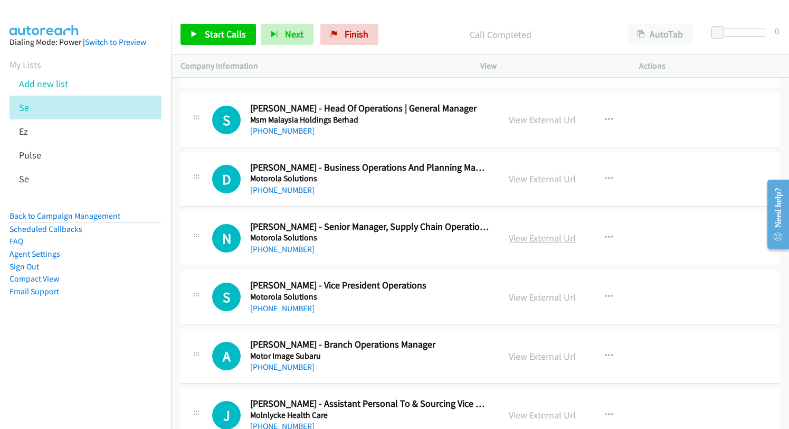
click at [530, 236] on link "View External Url" at bounding box center [542, 238] width 67 height 12
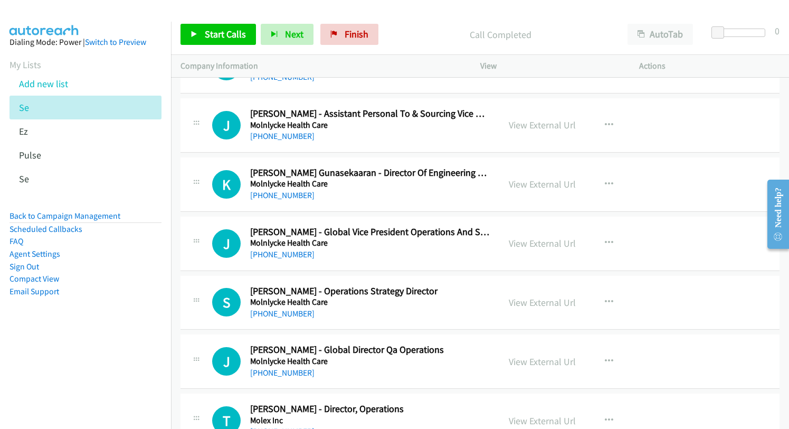
scroll to position [8919, 0]
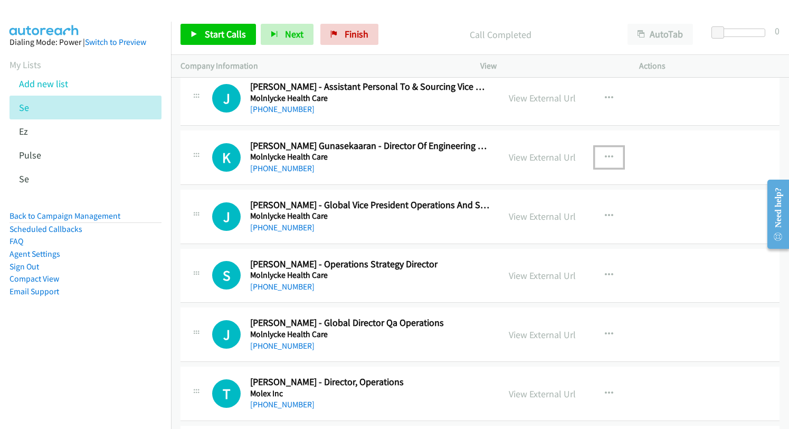
click at [603, 151] on button "button" at bounding box center [609, 157] width 28 height 21
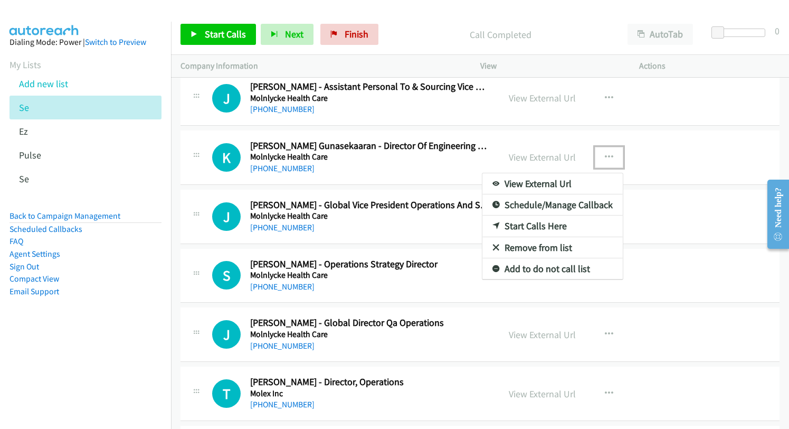
click at [542, 223] on link "Start Calls Here" at bounding box center [552, 225] width 140 height 21
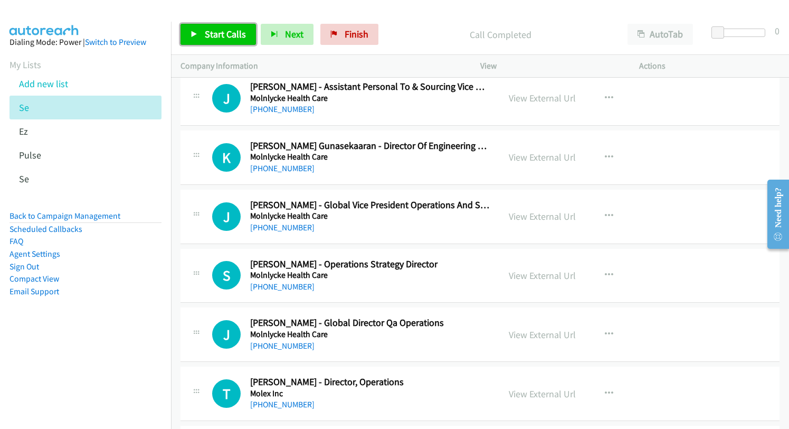
click at [208, 32] on span "Start Calls" at bounding box center [225, 34] width 41 height 12
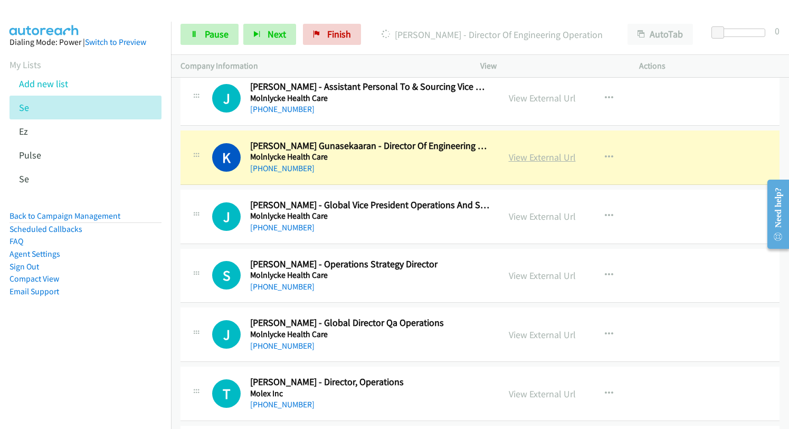
click at [530, 159] on link "View External Url" at bounding box center [542, 157] width 67 height 12
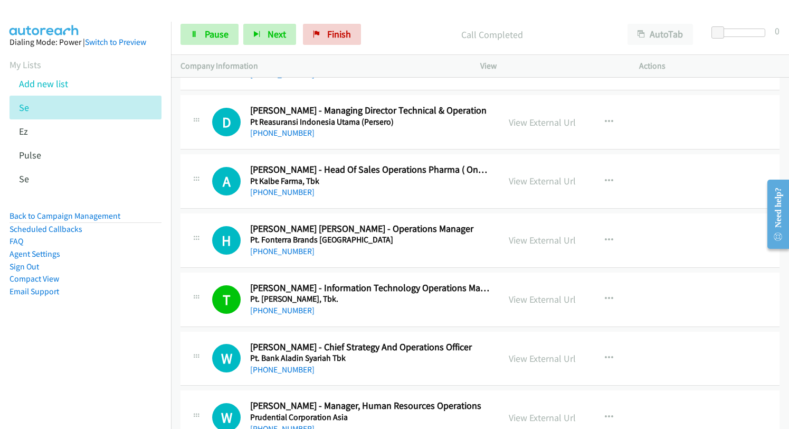
scroll to position [2118, 0]
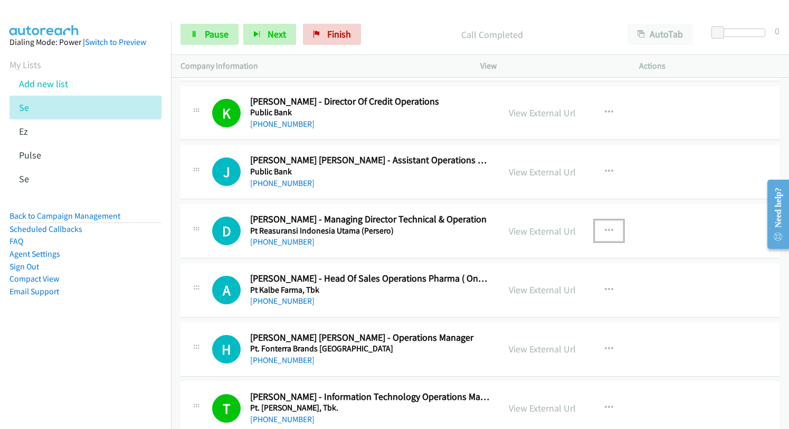
click at [606, 227] on icon "button" at bounding box center [609, 230] width 8 height 8
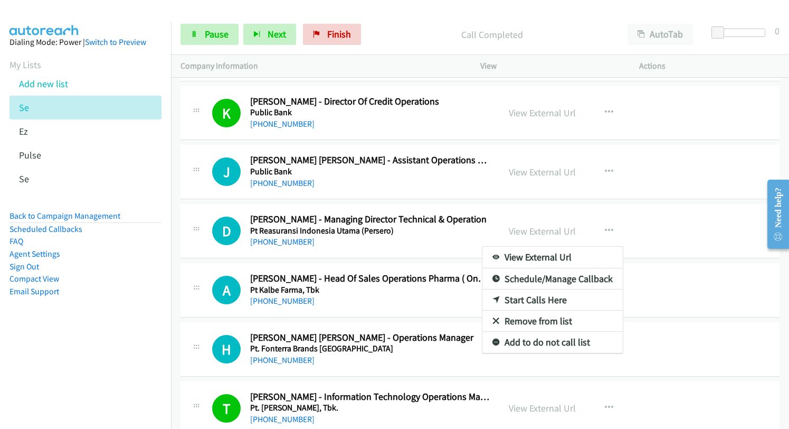
click at [540, 298] on link "Start Calls Here" at bounding box center [552, 299] width 140 height 21
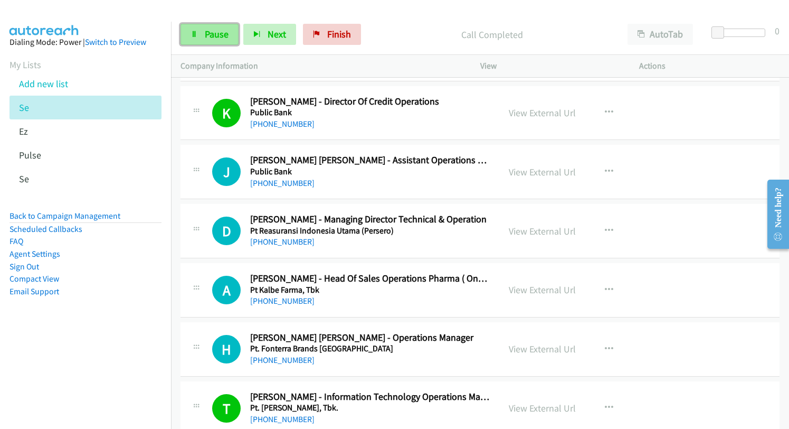
click at [219, 37] on span "Pause" at bounding box center [217, 34] width 24 height 12
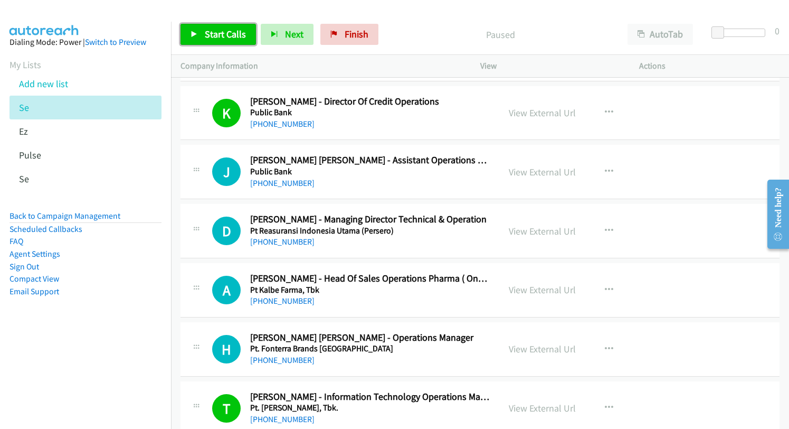
click at [213, 34] on span "Start Calls" at bounding box center [225, 34] width 41 height 12
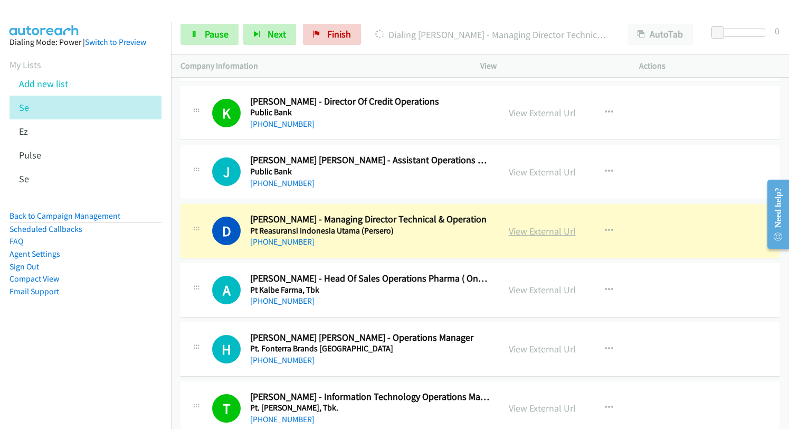
click at [521, 230] on link "View External Url" at bounding box center [542, 231] width 67 height 12
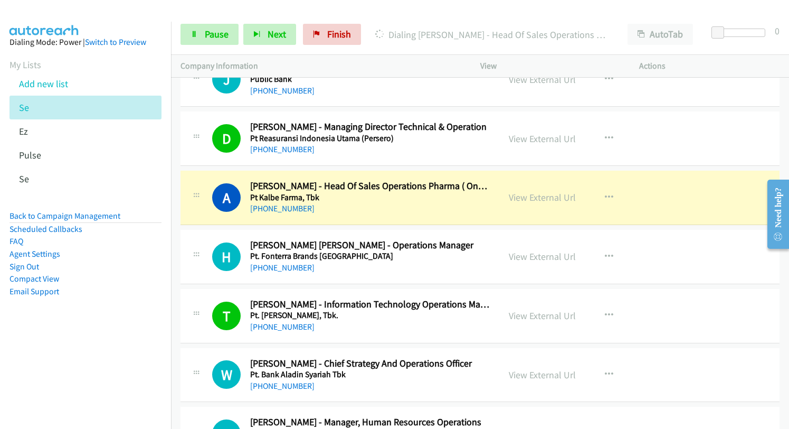
scroll to position [2277, 0]
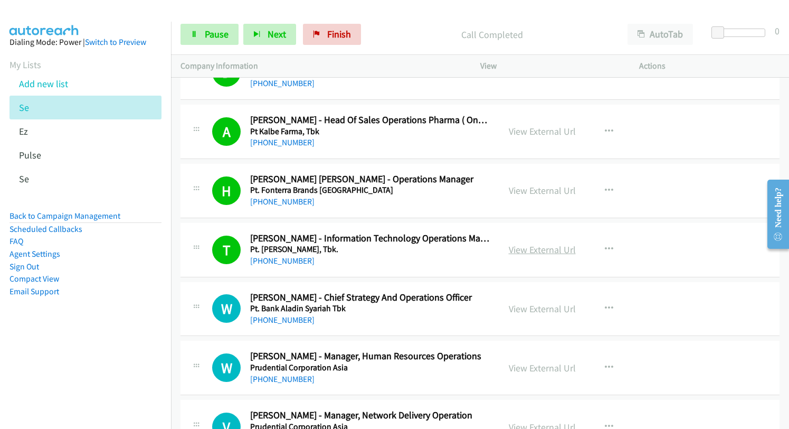
click at [540, 249] on link "View External Url" at bounding box center [542, 249] width 67 height 12
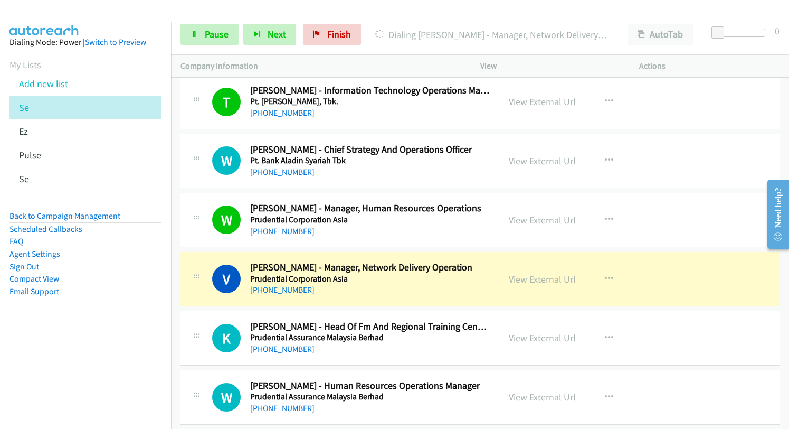
scroll to position [2435, 0]
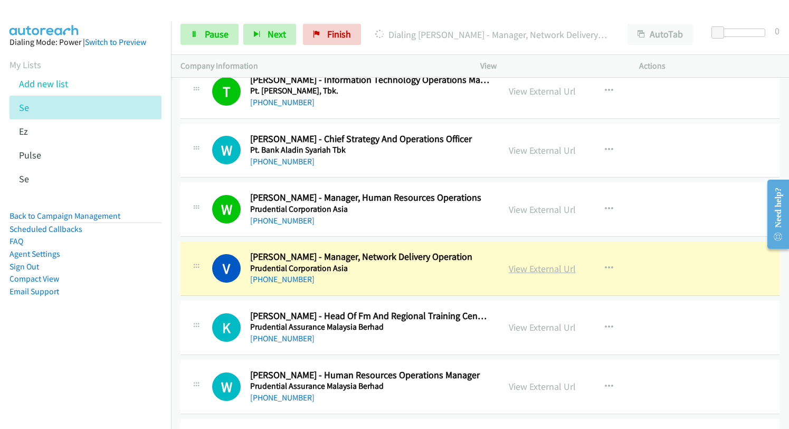
click at [525, 270] on link "View External Url" at bounding box center [542, 268] width 67 height 12
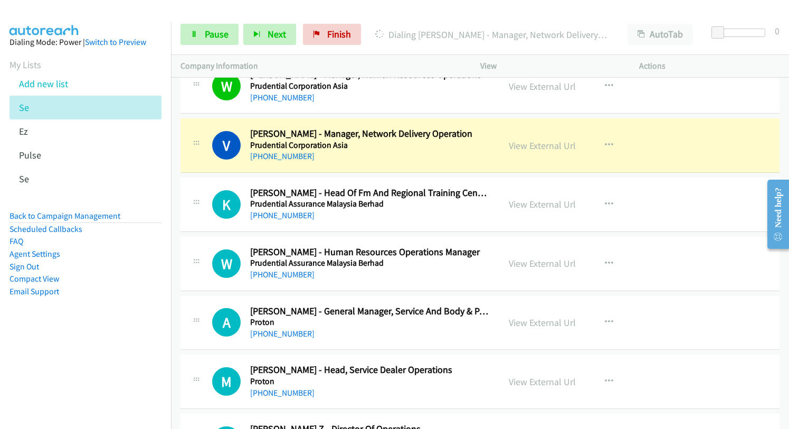
scroll to position [2541, 0]
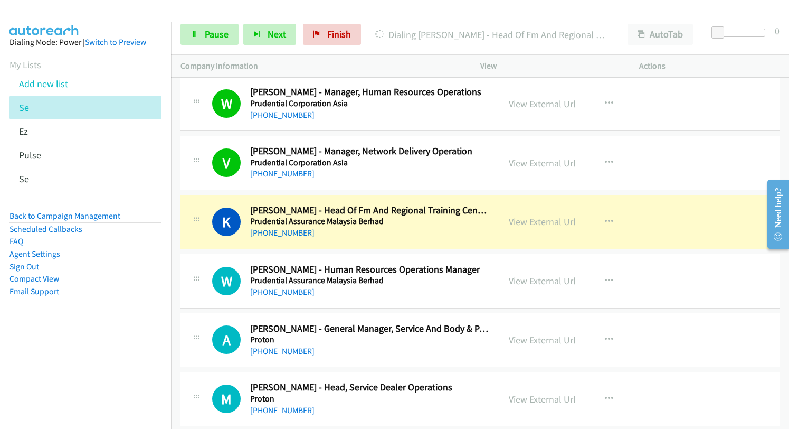
click at [540, 222] on link "View External Url" at bounding box center [542, 221] width 67 height 12
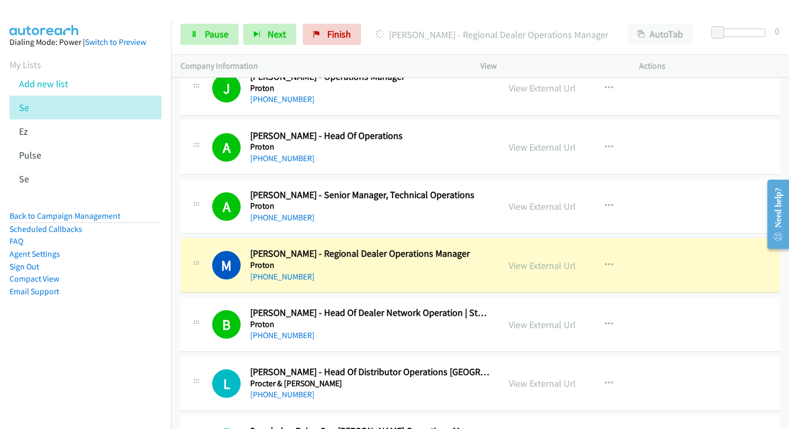
scroll to position [3015, 0]
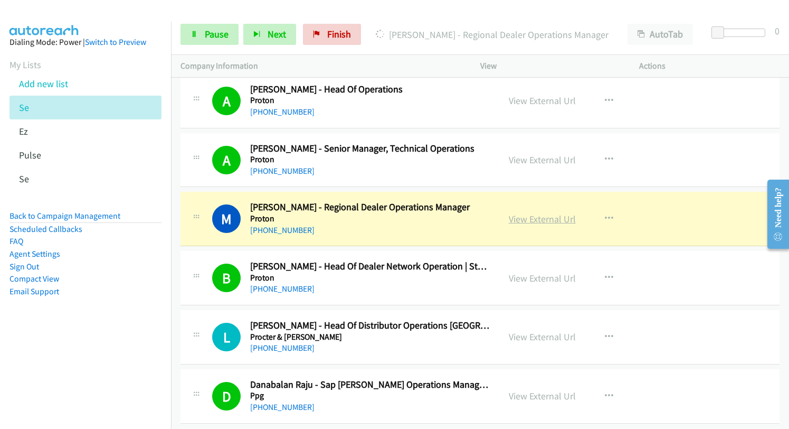
click at [524, 224] on link "View External Url" at bounding box center [542, 219] width 67 height 12
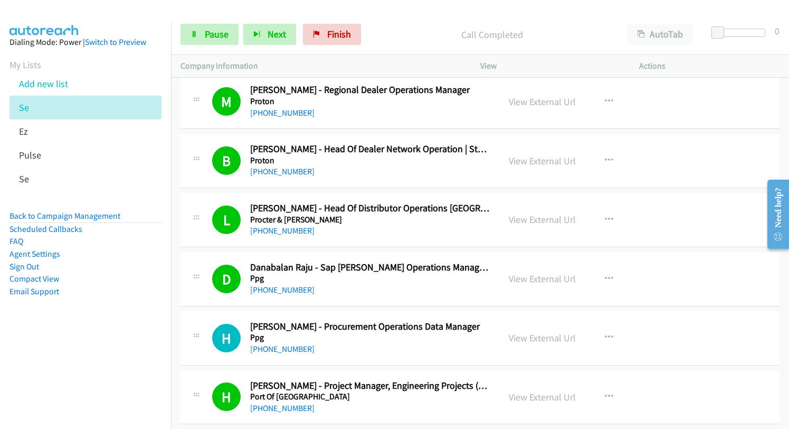
scroll to position [3174, 0]
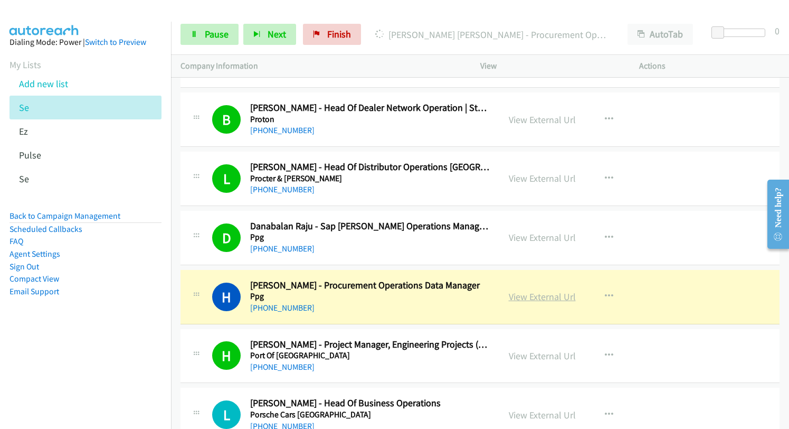
click at [528, 302] on link "View External Url" at bounding box center [542, 296] width 67 height 12
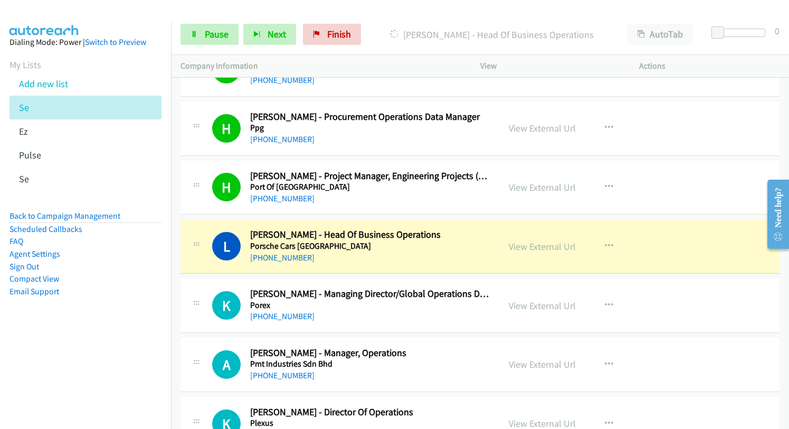
scroll to position [3385, 0]
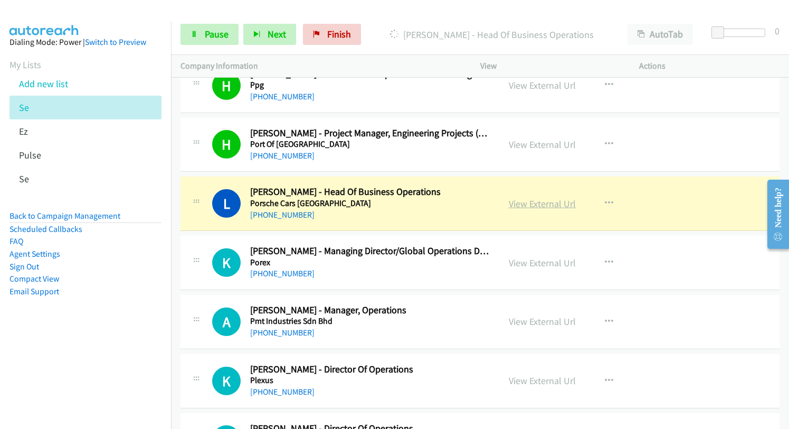
click at [533, 203] on link "View External Url" at bounding box center [542, 203] width 67 height 12
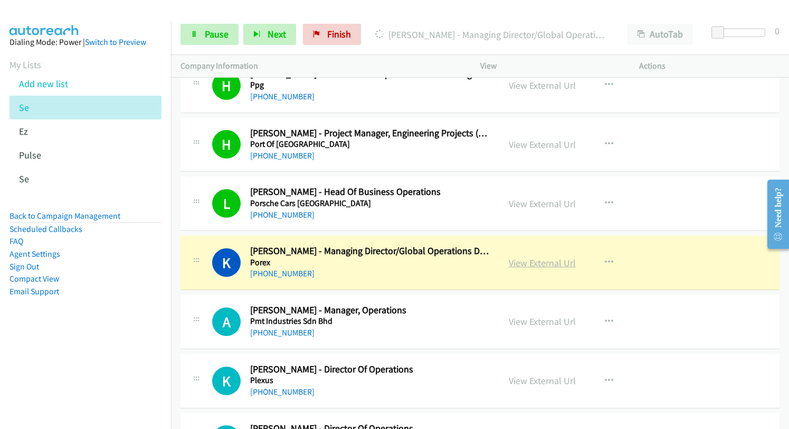
click at [530, 264] on link "View External Url" at bounding box center [542, 262] width 67 height 12
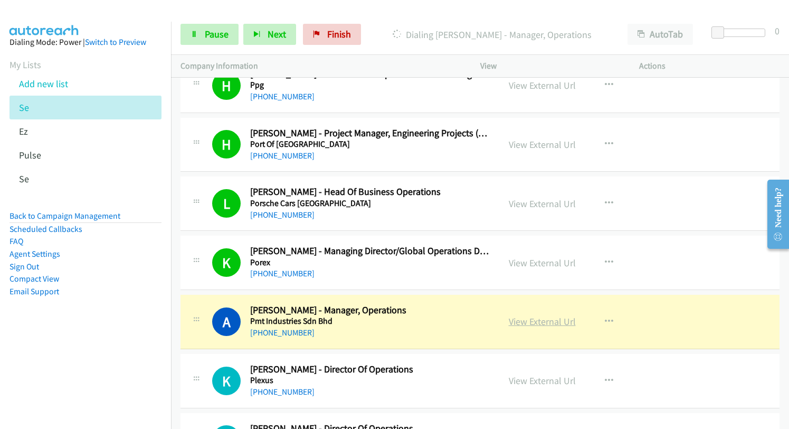
click at [535, 325] on link "View External Url" at bounding box center [542, 321] width 67 height 12
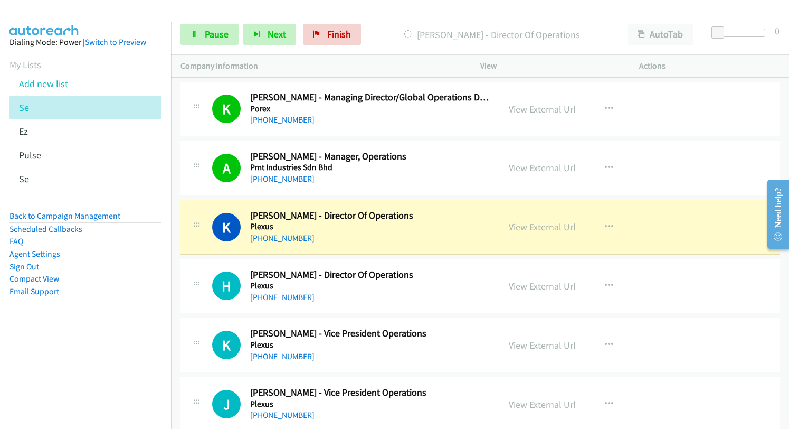
scroll to position [3543, 0]
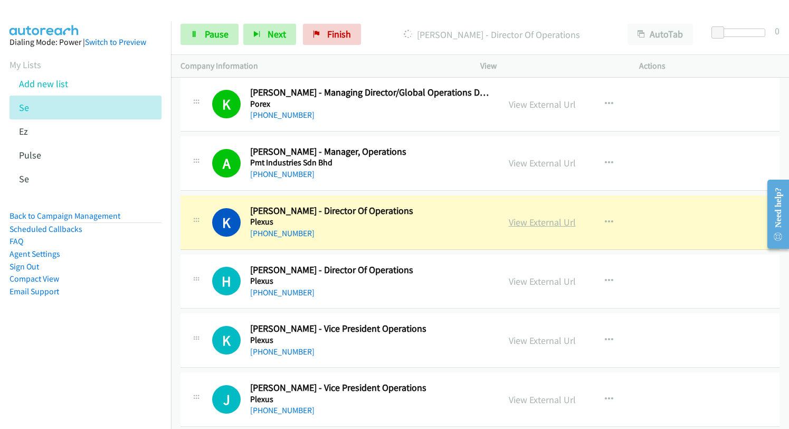
click at [547, 223] on link "View External Url" at bounding box center [542, 222] width 67 height 12
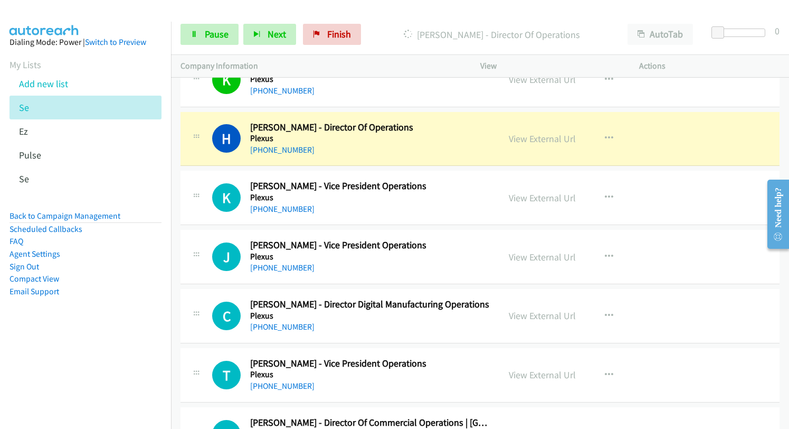
scroll to position [3702, 0]
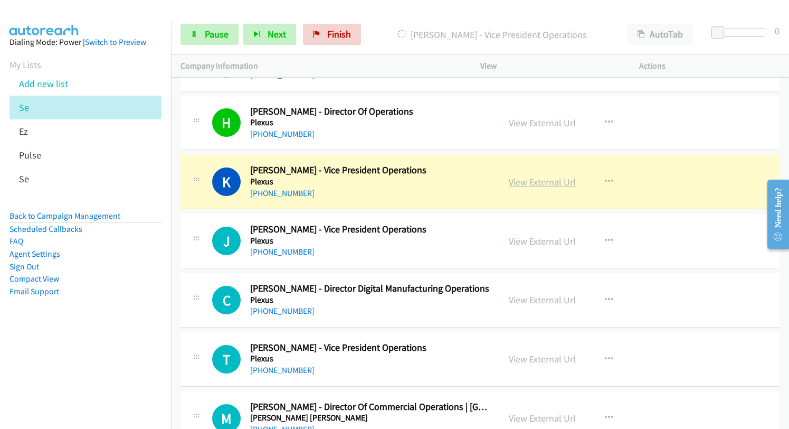
click at [529, 182] on link "View External Url" at bounding box center [542, 182] width 67 height 12
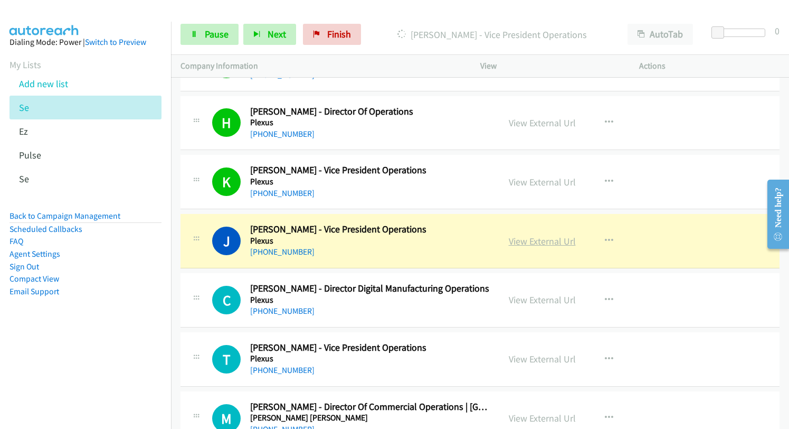
click at [540, 245] on link "View External Url" at bounding box center [542, 241] width 67 height 12
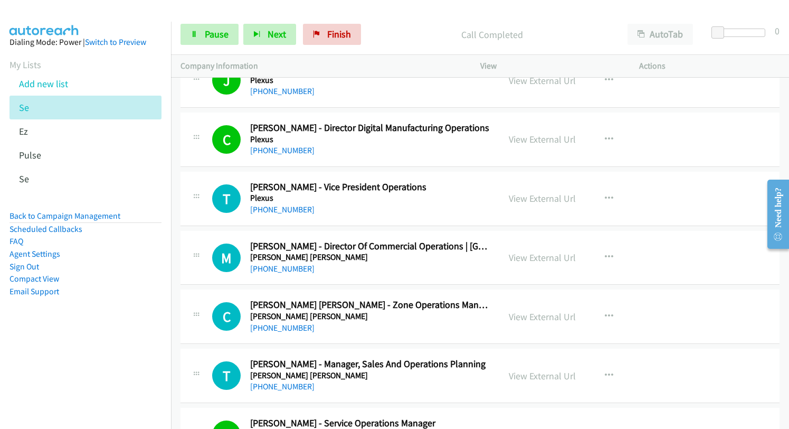
scroll to position [3913, 0]
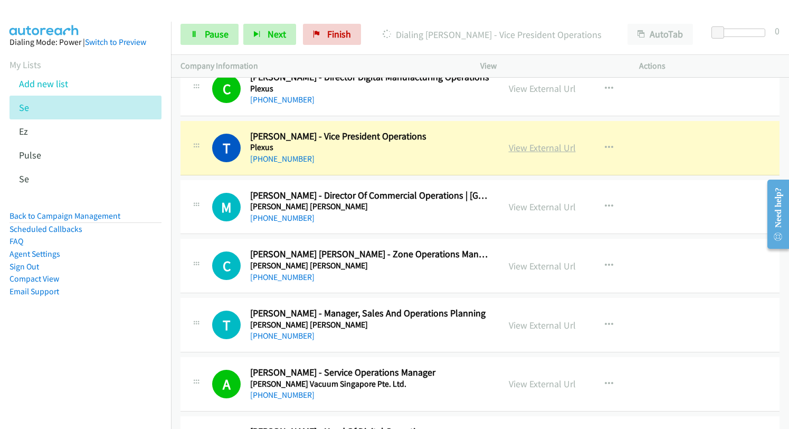
click at [520, 145] on link "View External Url" at bounding box center [542, 147] width 67 height 12
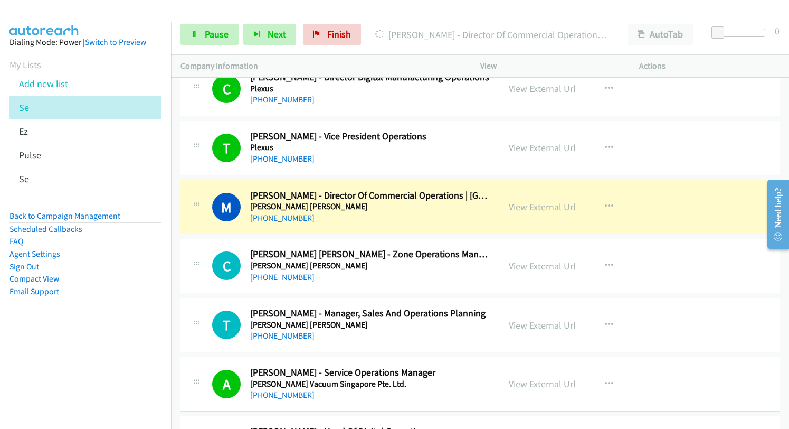
click at [543, 208] on link "View External Url" at bounding box center [542, 207] width 67 height 12
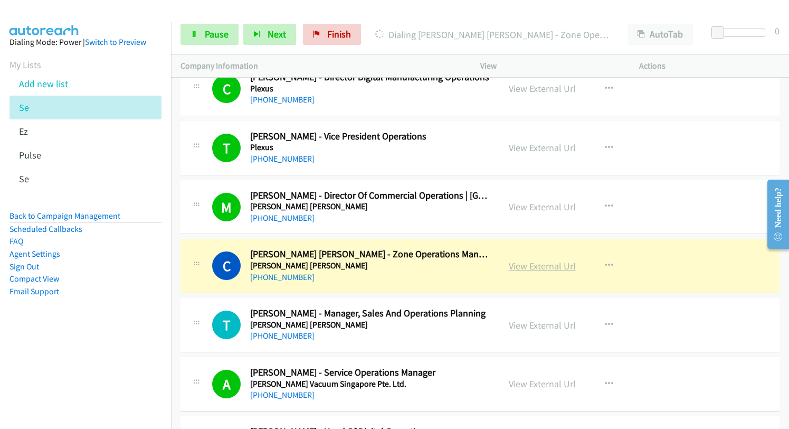
click at [524, 269] on link "View External Url" at bounding box center [542, 266] width 67 height 12
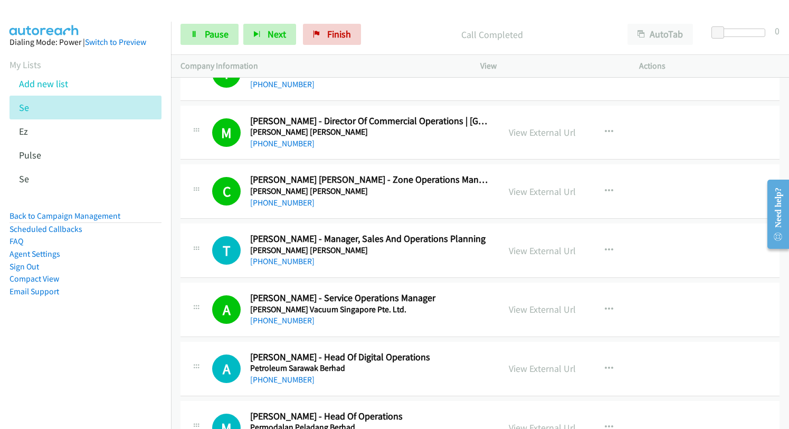
scroll to position [4124, 0]
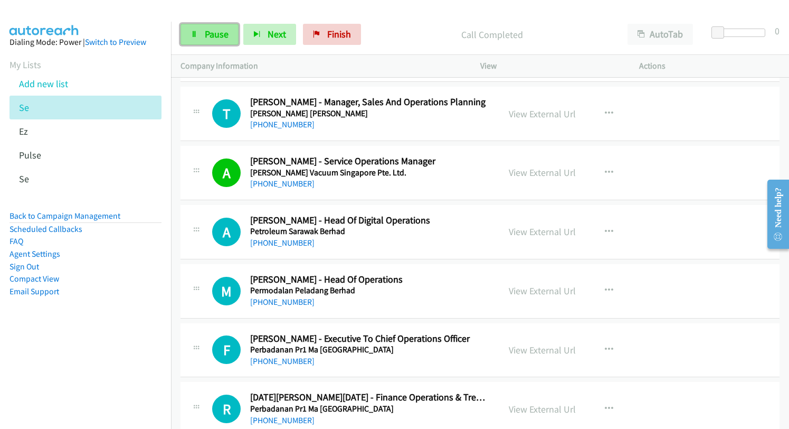
click at [210, 36] on span "Pause" at bounding box center [217, 34] width 24 height 12
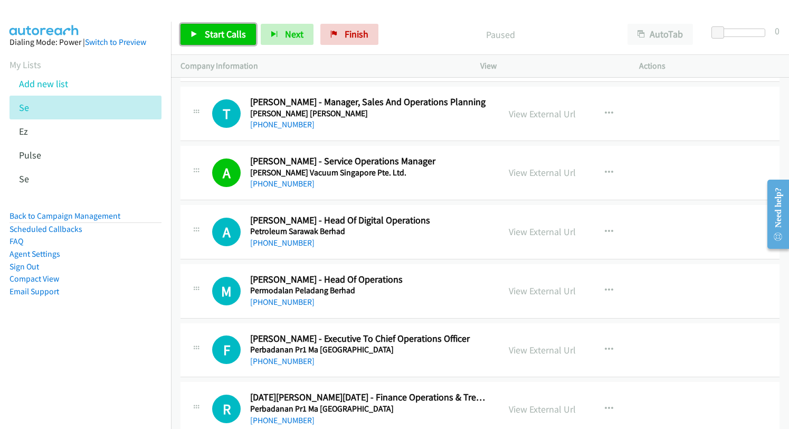
click at [211, 35] on span "Start Calls" at bounding box center [225, 34] width 41 height 12
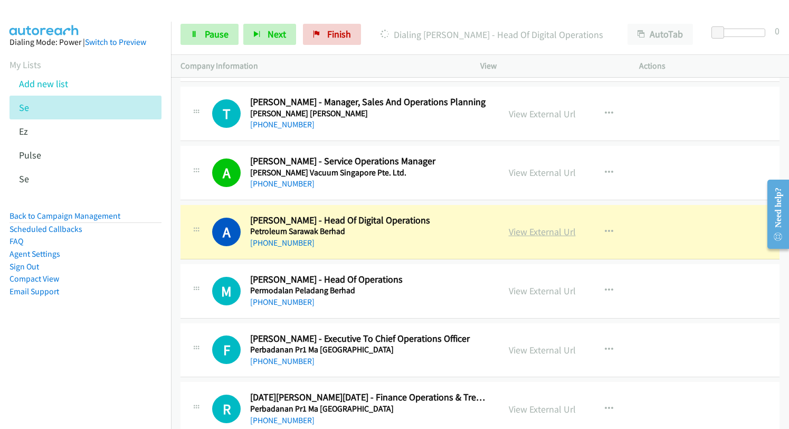
click at [530, 231] on link "View External Url" at bounding box center [542, 231] width 67 height 12
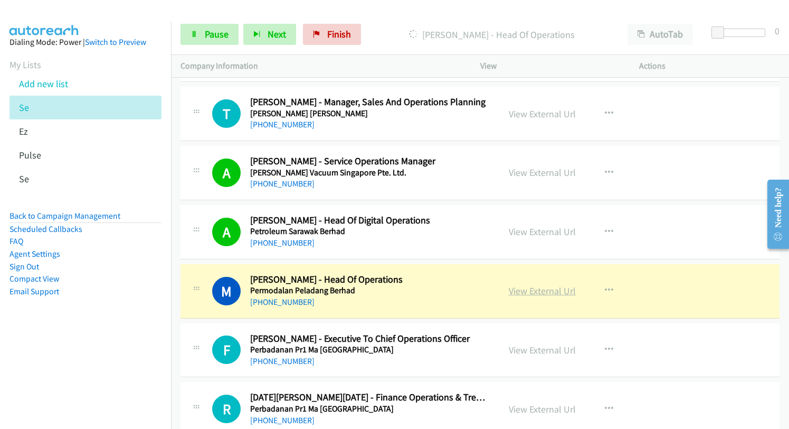
click at [529, 293] on link "View External Url" at bounding box center [542, 290] width 67 height 12
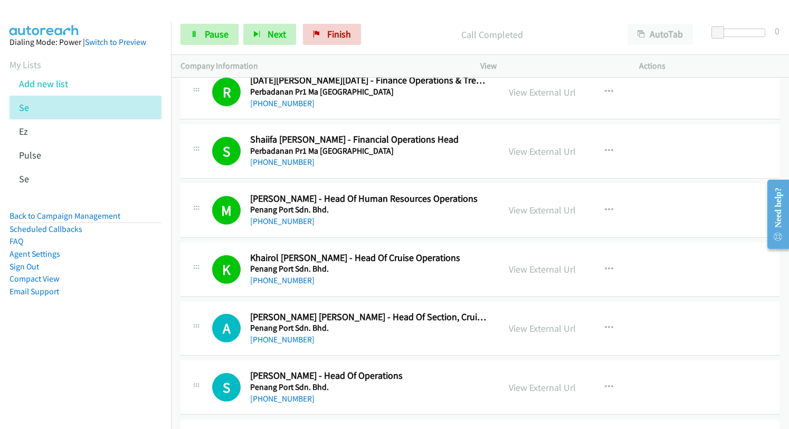
scroll to position [4546, 0]
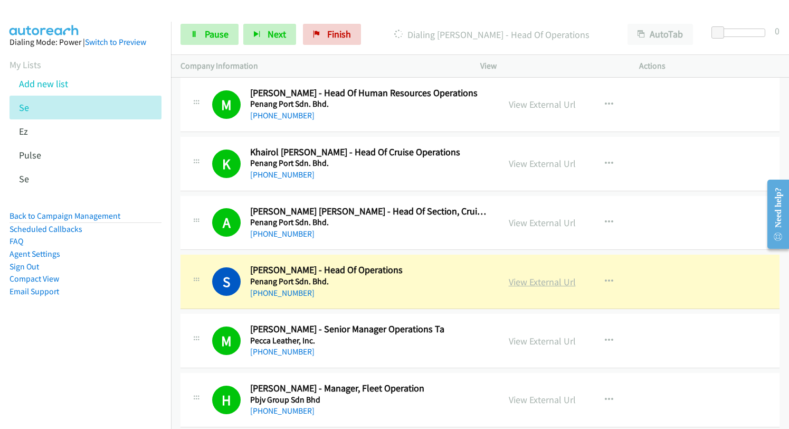
click at [525, 284] on link "View External Url" at bounding box center [542, 281] width 67 height 12
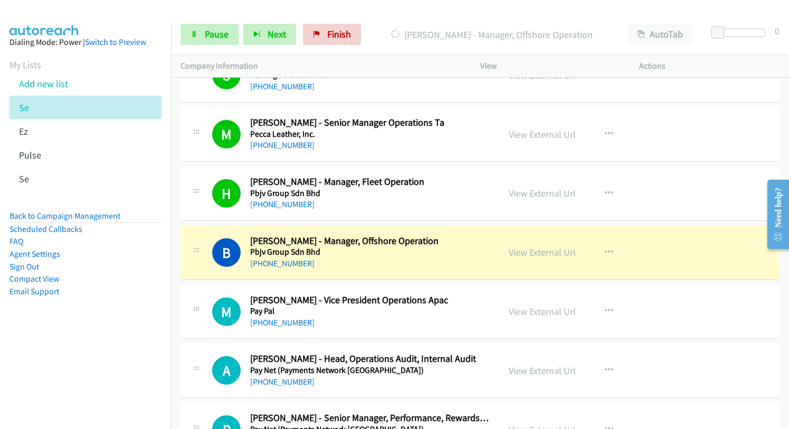
scroll to position [4757, 0]
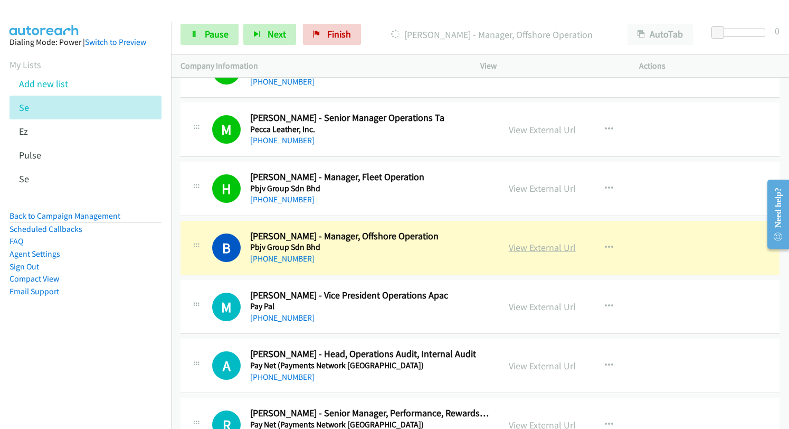
click at [527, 250] on link "View External Url" at bounding box center [542, 247] width 67 height 12
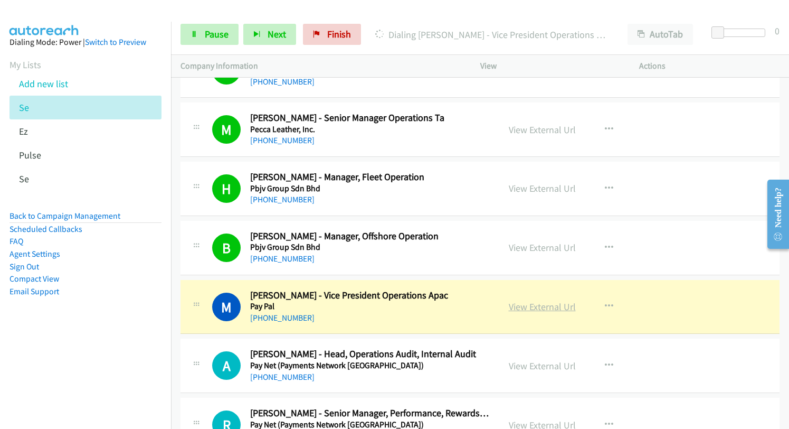
click at [509, 304] on link "View External Url" at bounding box center [542, 306] width 67 height 12
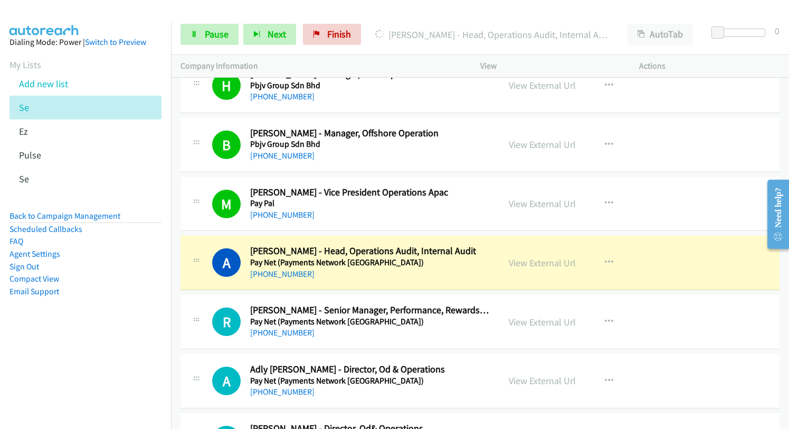
scroll to position [4863, 0]
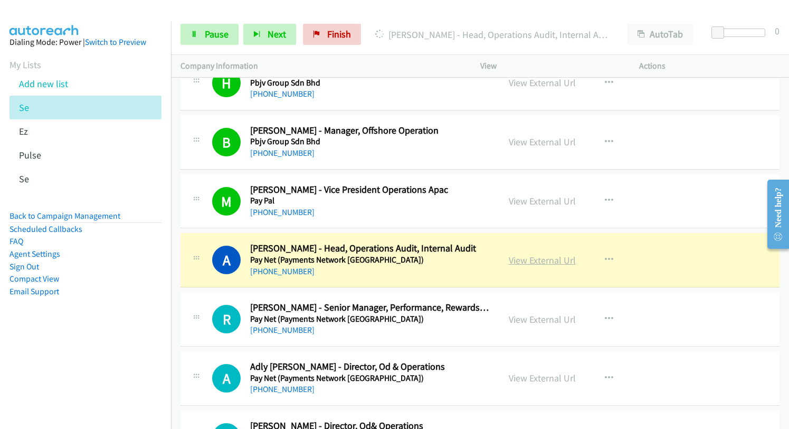
click at [519, 261] on link "View External Url" at bounding box center [542, 260] width 67 height 12
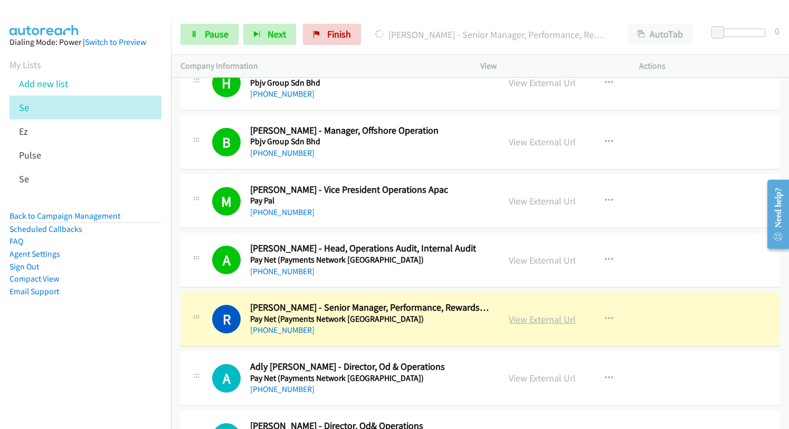
click at [538, 320] on link "View External Url" at bounding box center [542, 319] width 67 height 12
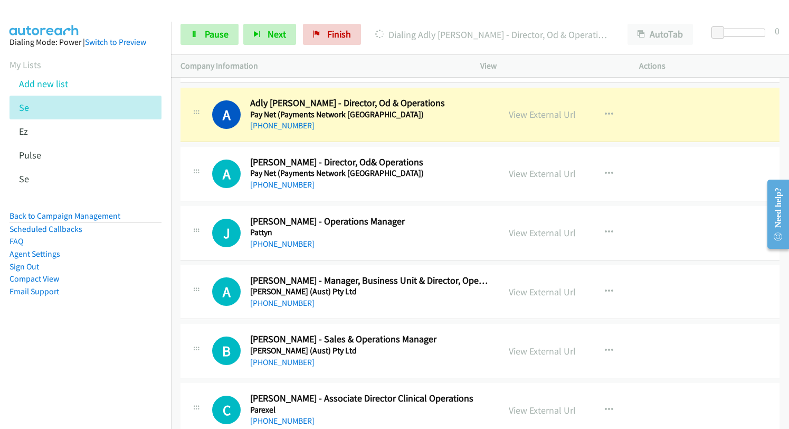
scroll to position [5126, 0]
click at [534, 114] on link "View External Url" at bounding box center [542, 114] width 67 height 12
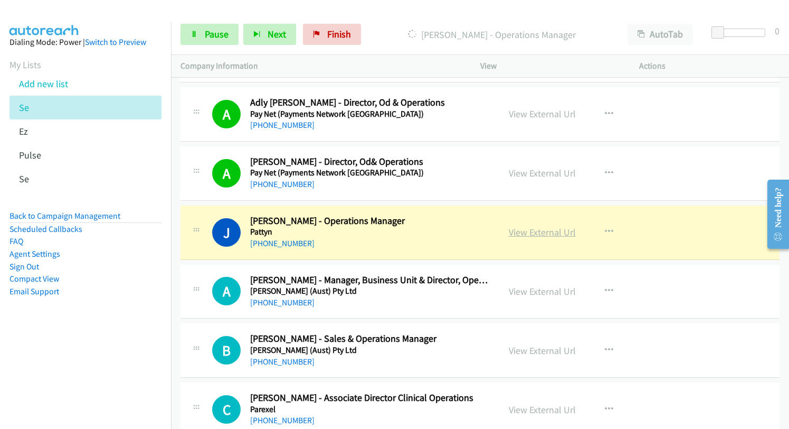
click at [549, 233] on link "View External Url" at bounding box center [542, 232] width 67 height 12
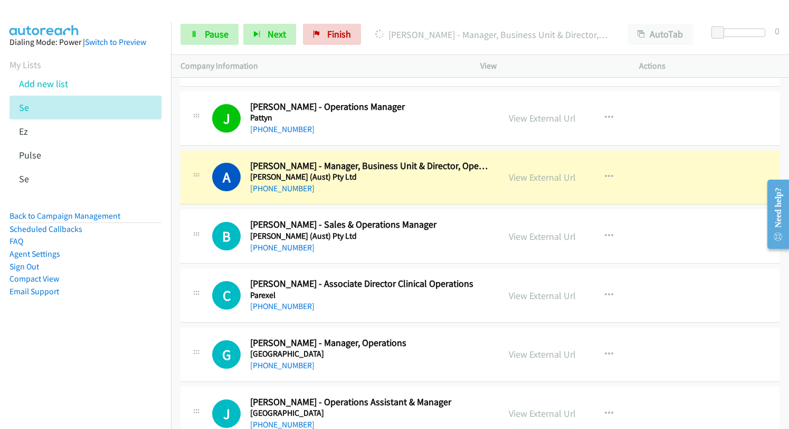
scroll to position [5232, 0]
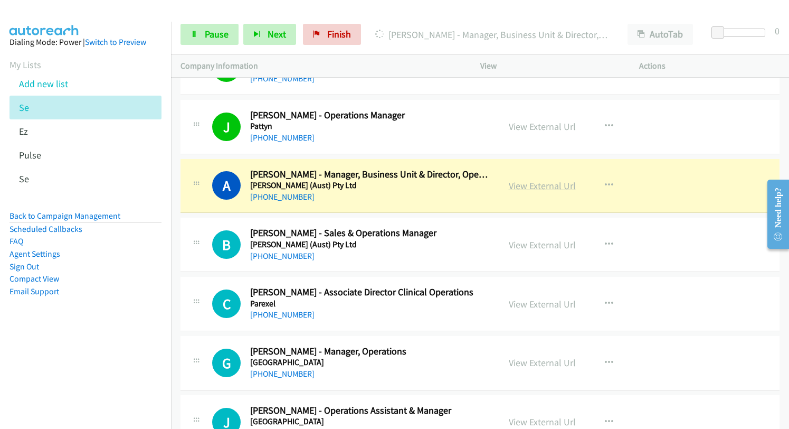
click at [536, 185] on link "View External Url" at bounding box center [542, 185] width 67 height 12
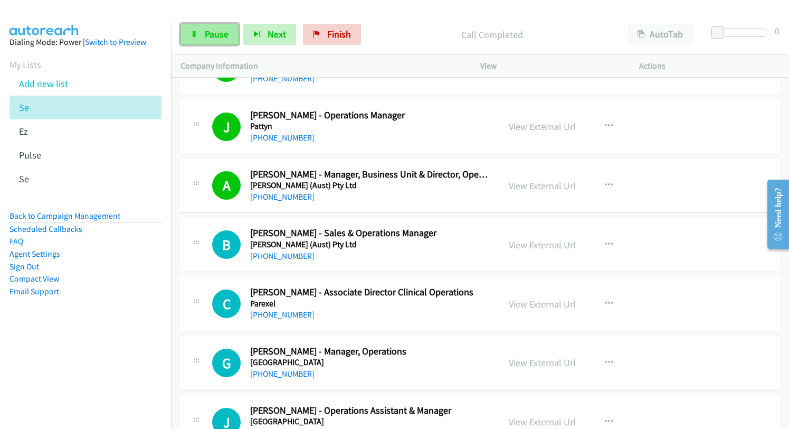
click at [207, 34] on span "Pause" at bounding box center [217, 34] width 24 height 12
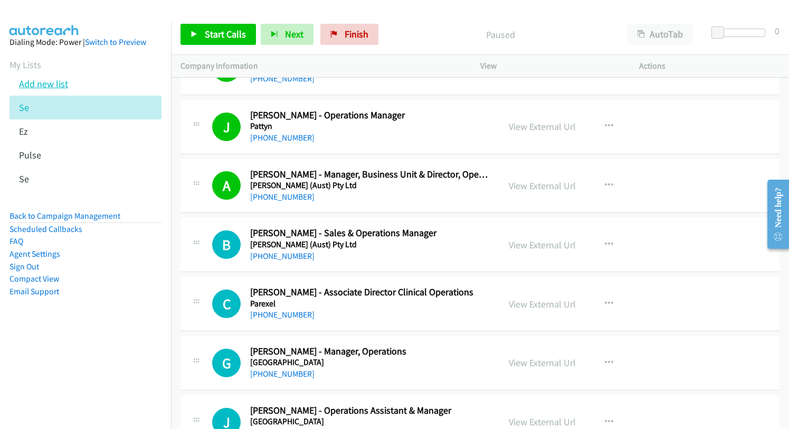
click at [58, 79] on link "Add new list" at bounding box center [43, 84] width 49 height 12
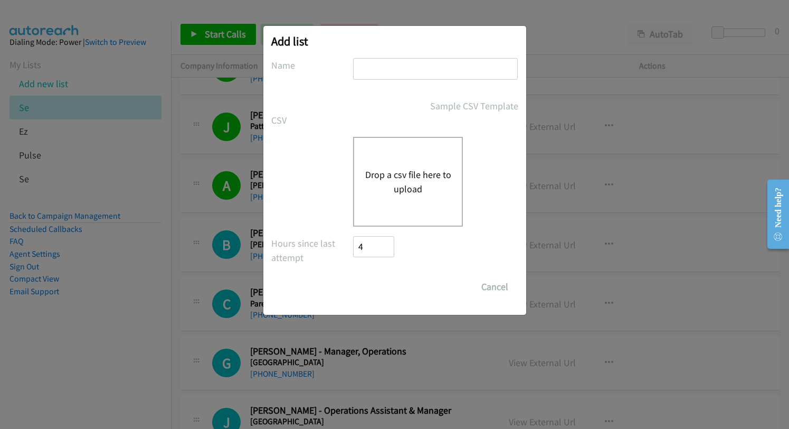
click at [401, 179] on button "Drop a csv file here to upload" at bounding box center [408, 181] width 87 height 28
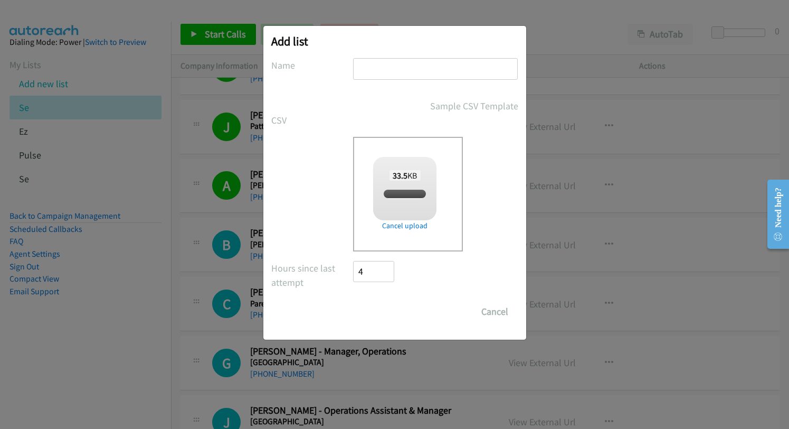
checkbox input "true"
drag, startPoint x: 329, startPoint y: 60, endPoint x: 347, endPoint y: 97, distance: 41.1
click at [329, 60] on label "Name" at bounding box center [312, 65] width 82 height 14
click at [386, 311] on input "Save List" at bounding box center [381, 311] width 55 height 21
click at [403, 70] on input "text" at bounding box center [435, 69] width 165 height 22
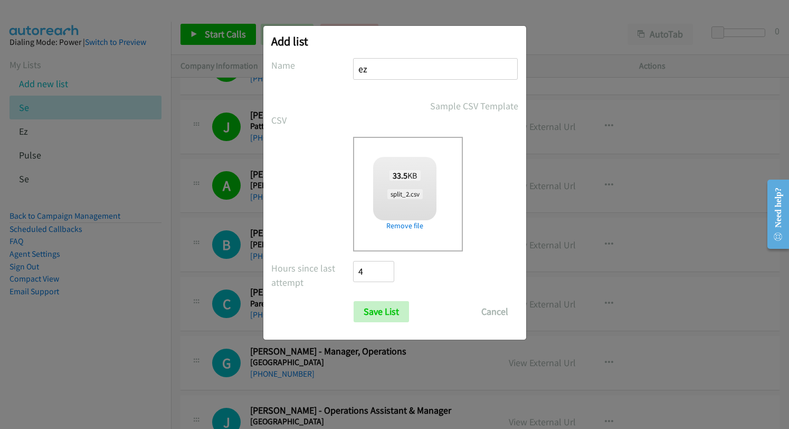
type input "ez"
click at [354, 301] on input "Save List" at bounding box center [381, 311] width 55 height 21
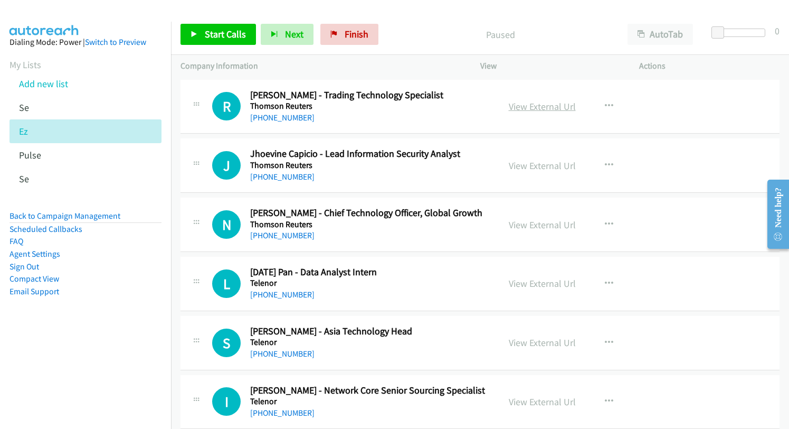
click at [535, 108] on link "View External Url" at bounding box center [542, 106] width 67 height 12
click at [224, 38] on span "Start Calls" at bounding box center [225, 34] width 41 height 12
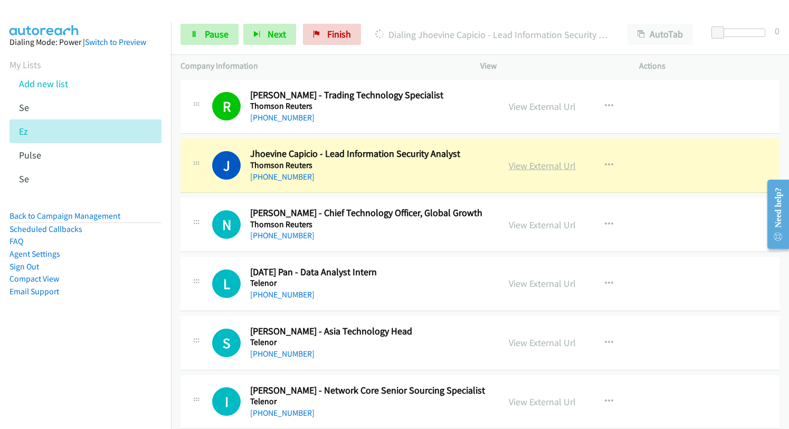
click at [529, 161] on link "View External Url" at bounding box center [542, 165] width 67 height 12
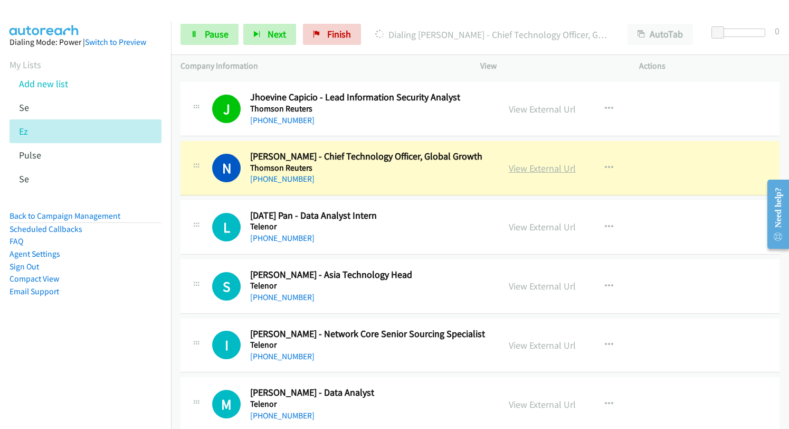
scroll to position [53, 0]
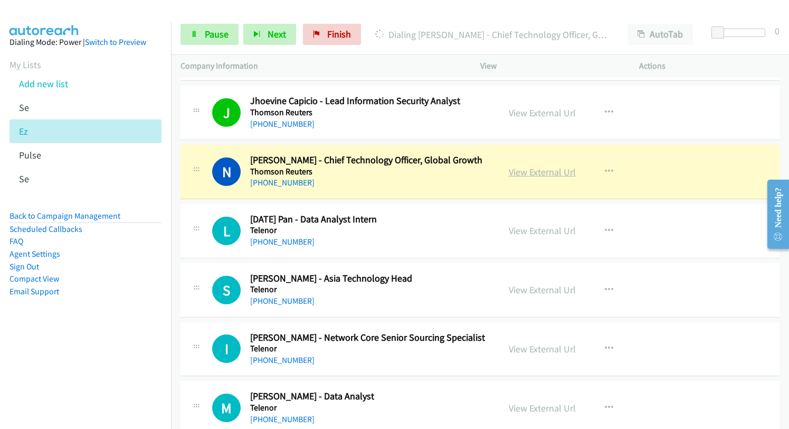
click at [532, 170] on link "View External Url" at bounding box center [542, 172] width 67 height 12
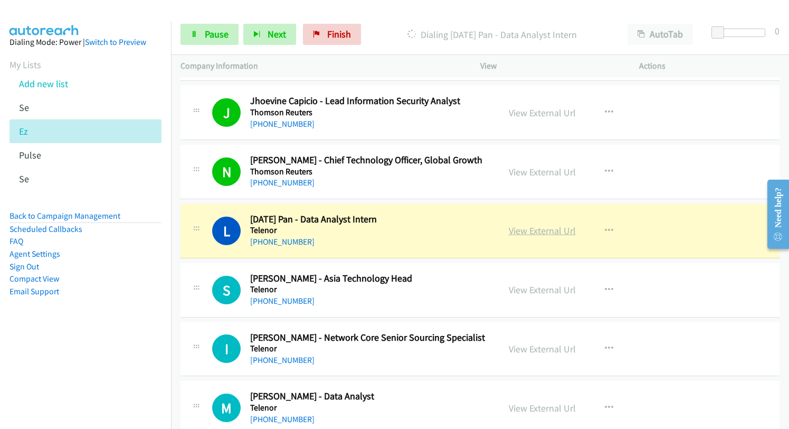
click at [525, 229] on link "View External Url" at bounding box center [542, 230] width 67 height 12
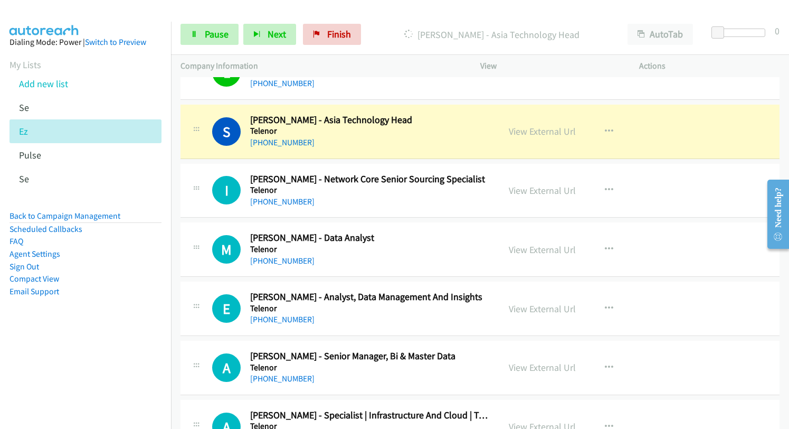
scroll to position [158, 0]
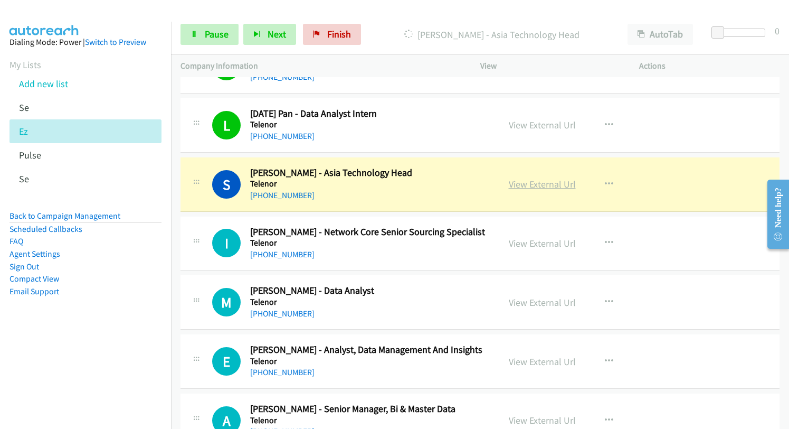
click at [535, 186] on link "View External Url" at bounding box center [542, 184] width 67 height 12
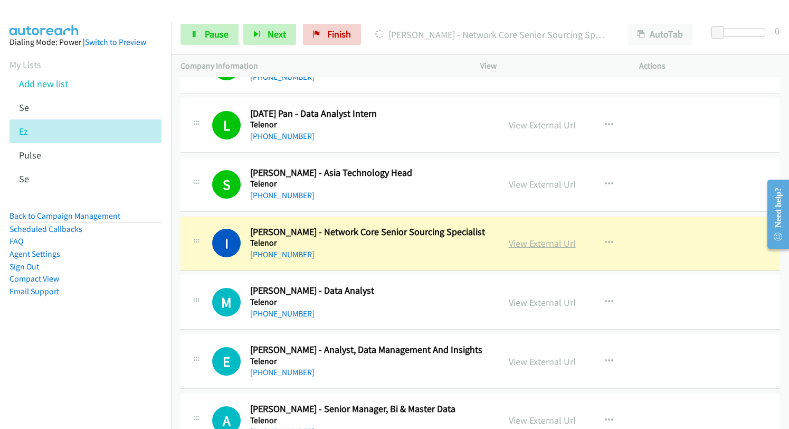
click at [537, 243] on link "View External Url" at bounding box center [542, 243] width 67 height 12
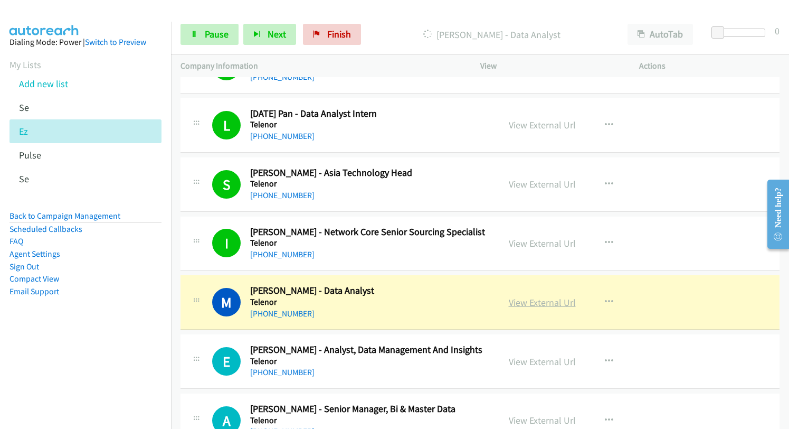
click at [529, 302] on link "View External Url" at bounding box center [542, 302] width 67 height 12
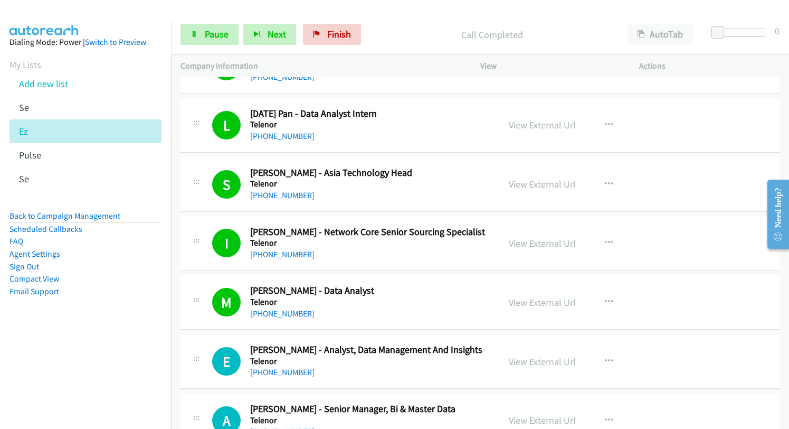
scroll to position [264, 0]
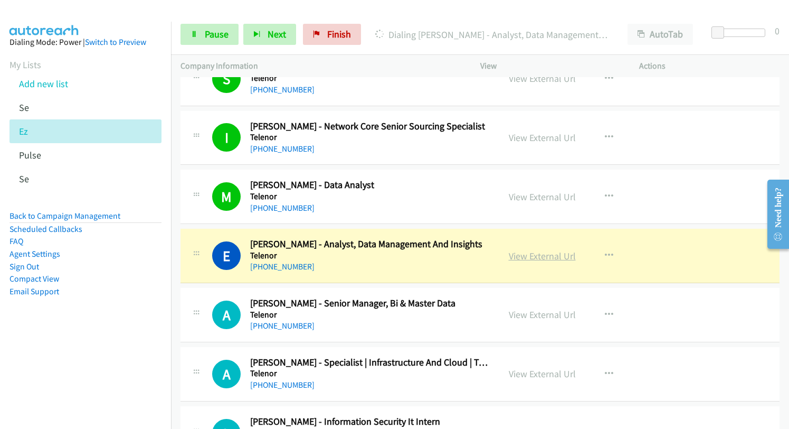
click at [526, 255] on link "View External Url" at bounding box center [542, 256] width 67 height 12
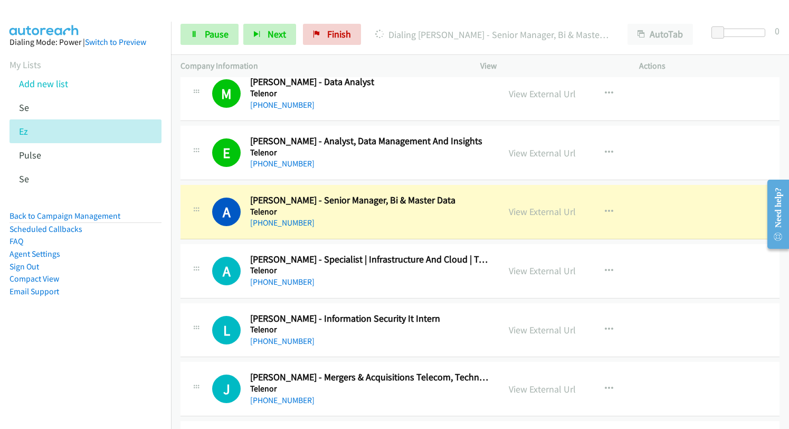
scroll to position [369, 0]
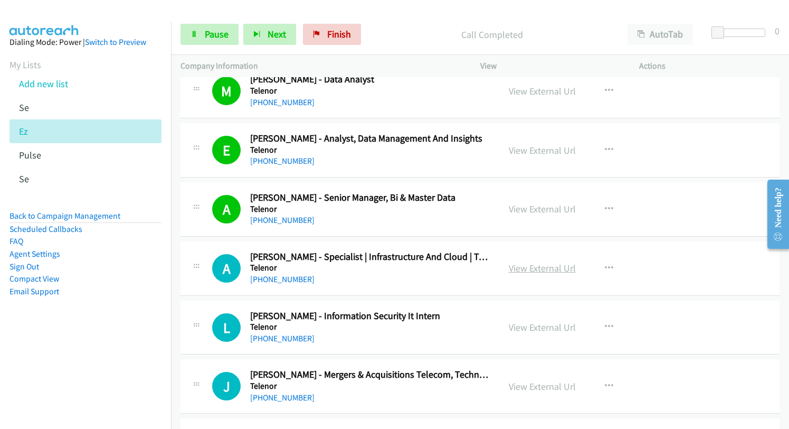
click at [513, 264] on link "View External Url" at bounding box center [542, 268] width 67 height 12
click at [454, 81] on h2 "[PERSON_NAME] - Data Analyst" at bounding box center [370, 79] width 240 height 12
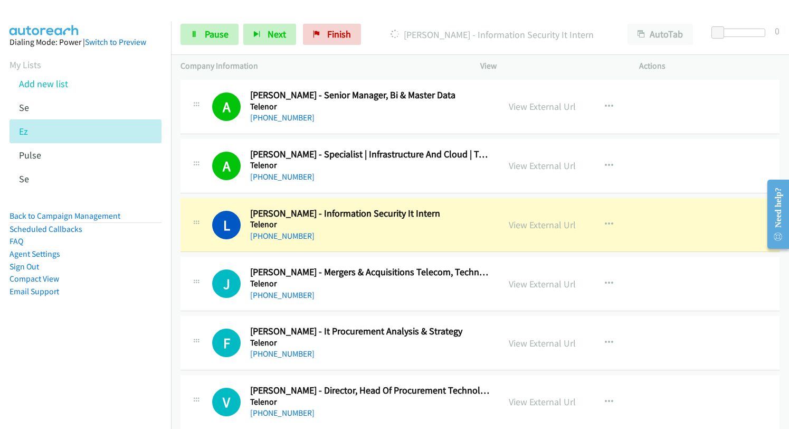
scroll to position [475, 0]
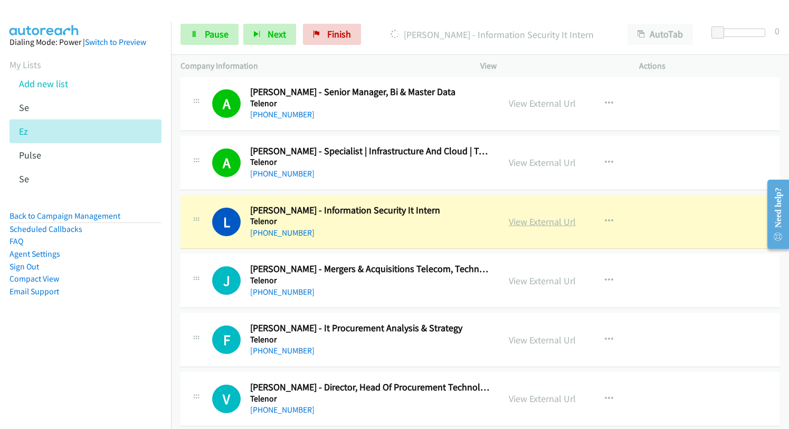
click at [511, 226] on link "View External Url" at bounding box center [542, 221] width 67 height 12
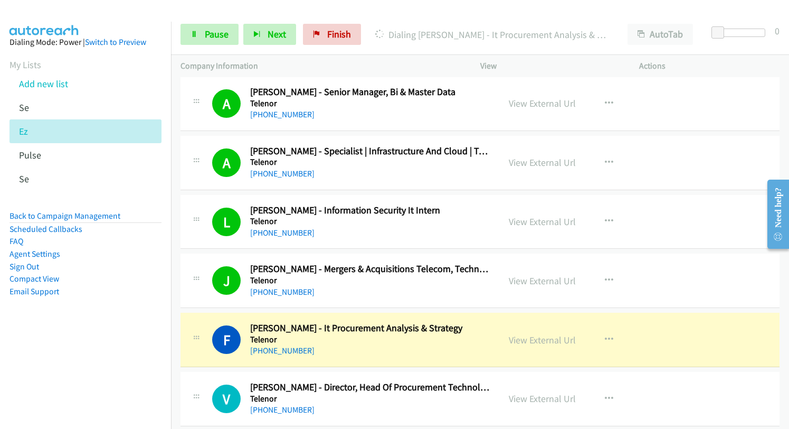
scroll to position [581, 0]
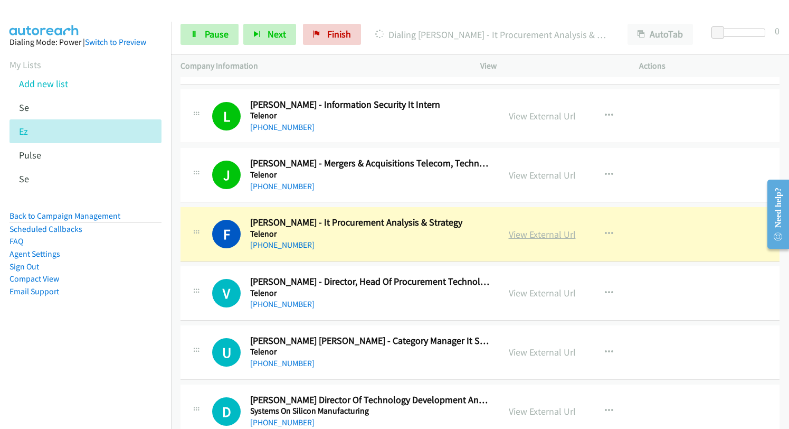
click at [529, 233] on link "View External Url" at bounding box center [542, 234] width 67 height 12
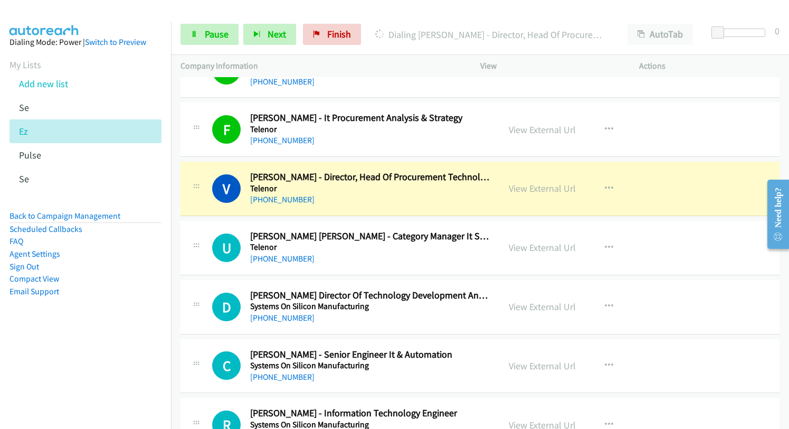
scroll to position [686, 0]
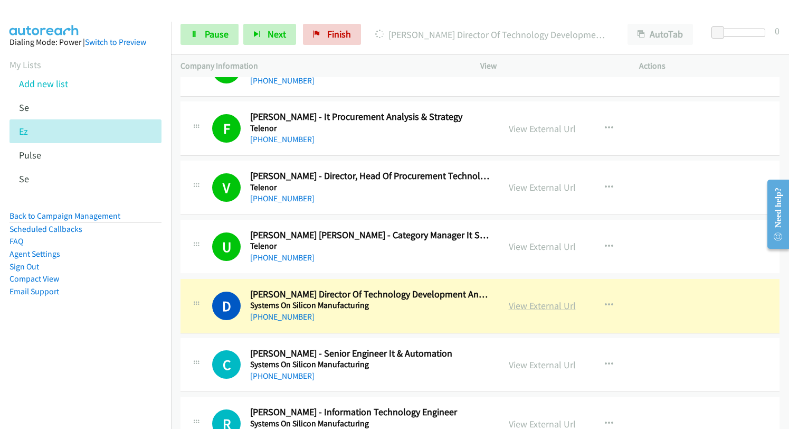
click at [526, 309] on link "View External Url" at bounding box center [542, 305] width 67 height 12
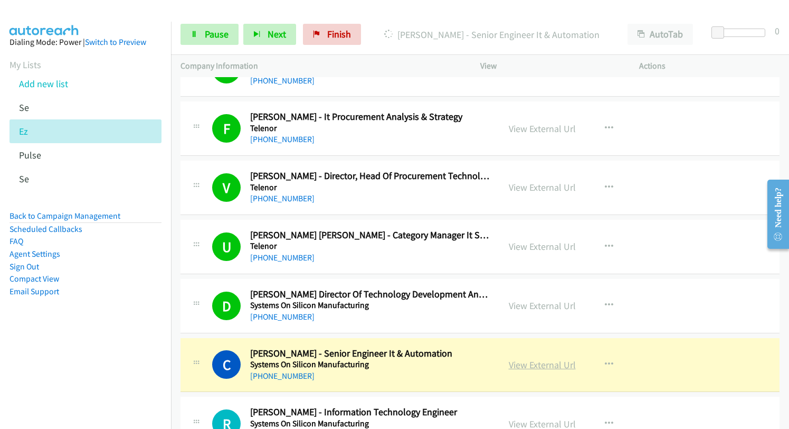
click at [533, 365] on link "View External Url" at bounding box center [542, 364] width 67 height 12
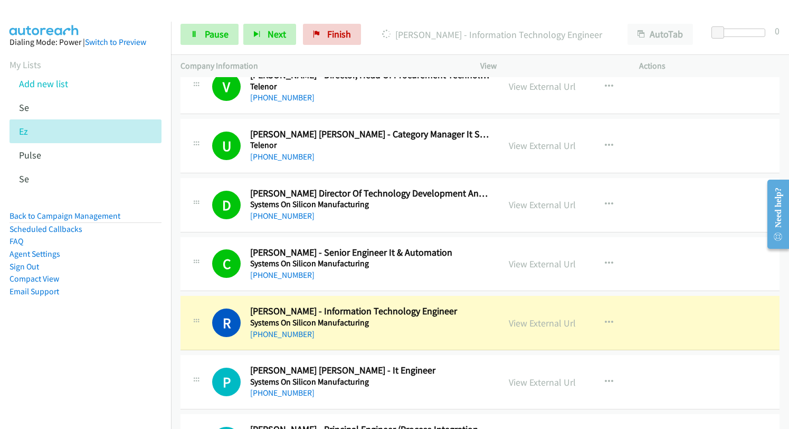
scroll to position [897, 0]
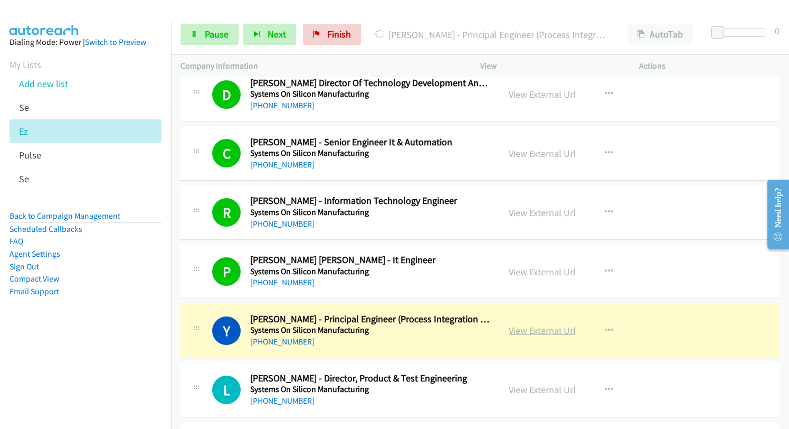
click at [525, 329] on link "View External Url" at bounding box center [542, 330] width 67 height 12
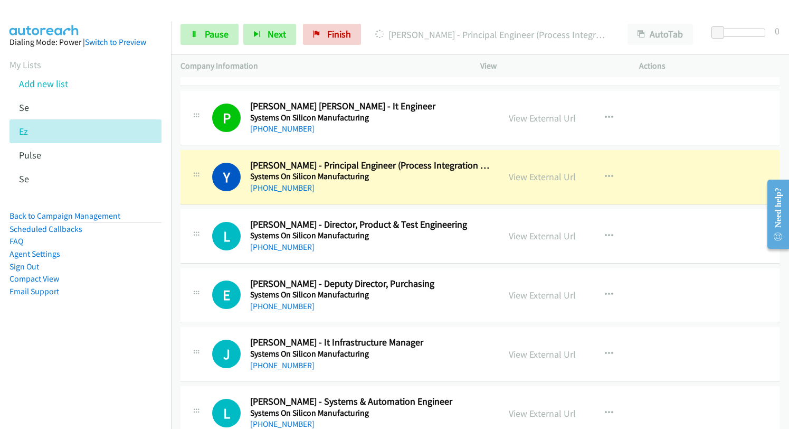
scroll to position [1055, 0]
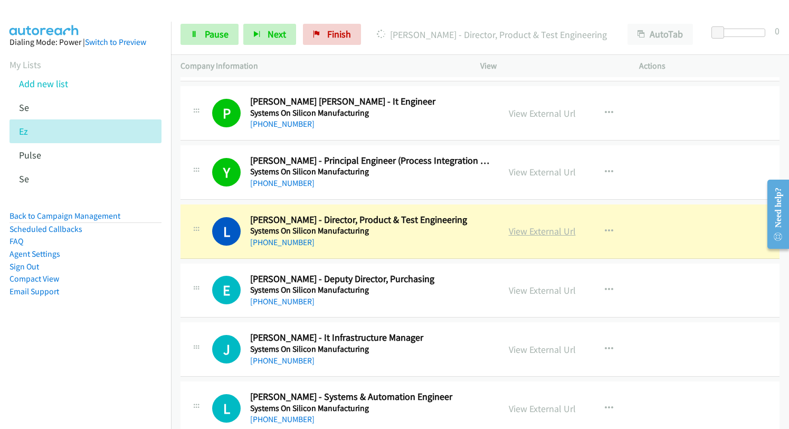
click at [512, 232] on link "View External Url" at bounding box center [542, 231] width 67 height 12
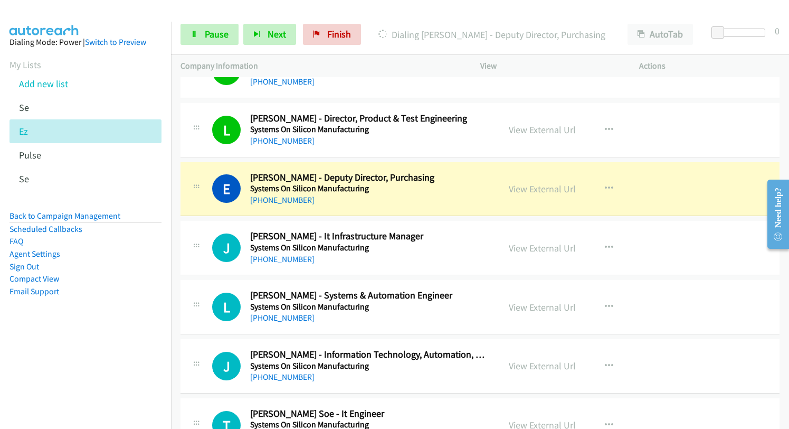
scroll to position [1161, 0]
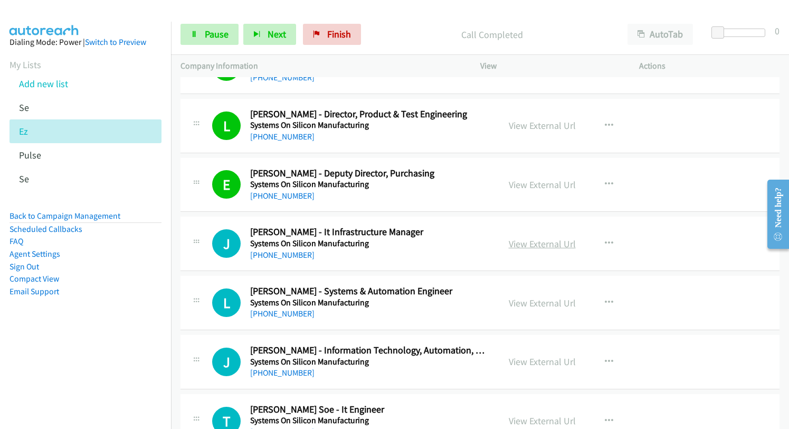
click at [526, 242] on link "View External Url" at bounding box center [542, 243] width 67 height 12
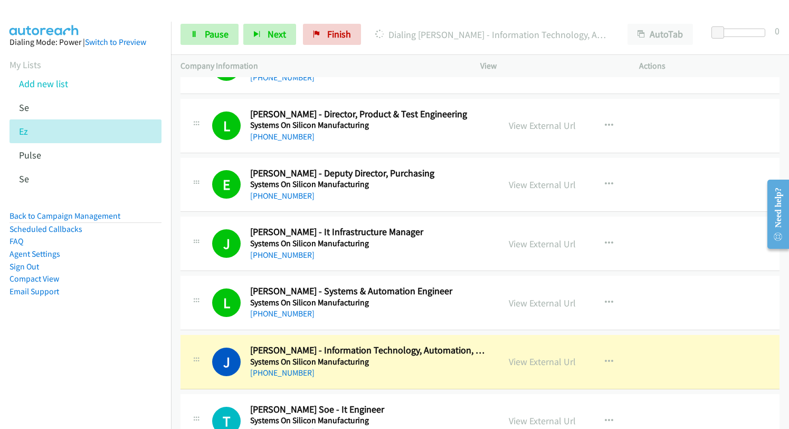
scroll to position [1319, 0]
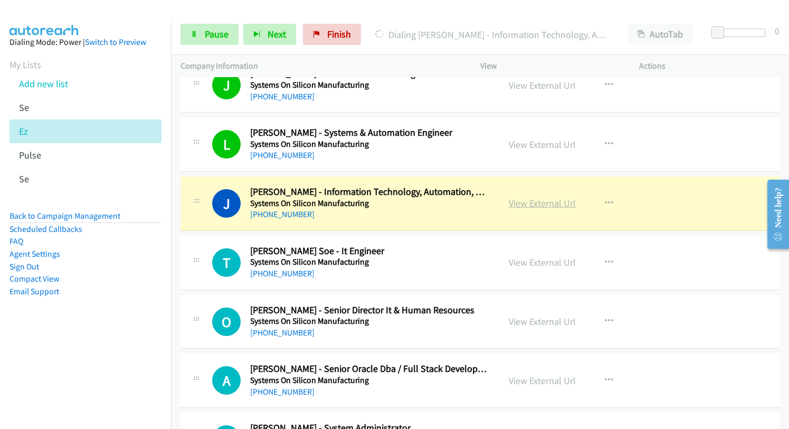
click at [522, 204] on link "View External Url" at bounding box center [542, 203] width 67 height 12
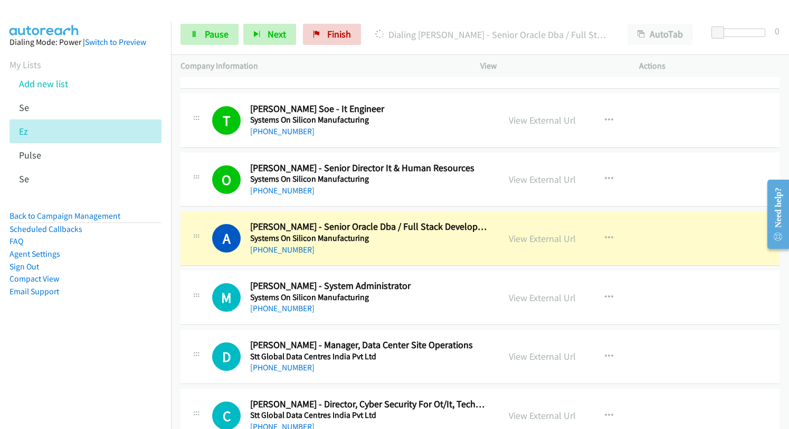
scroll to position [1478, 0]
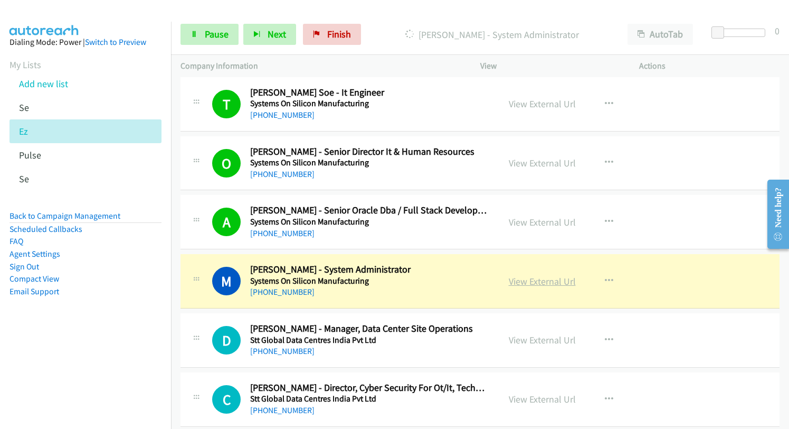
click at [517, 280] on link "View External Url" at bounding box center [542, 281] width 67 height 12
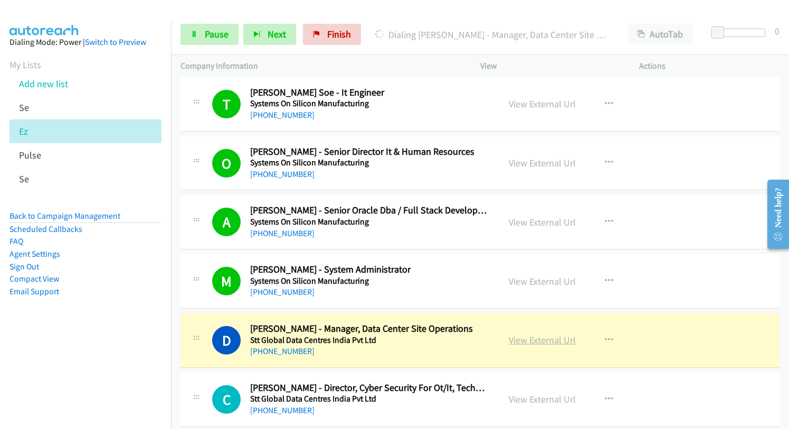
click at [535, 341] on link "View External Url" at bounding box center [542, 340] width 67 height 12
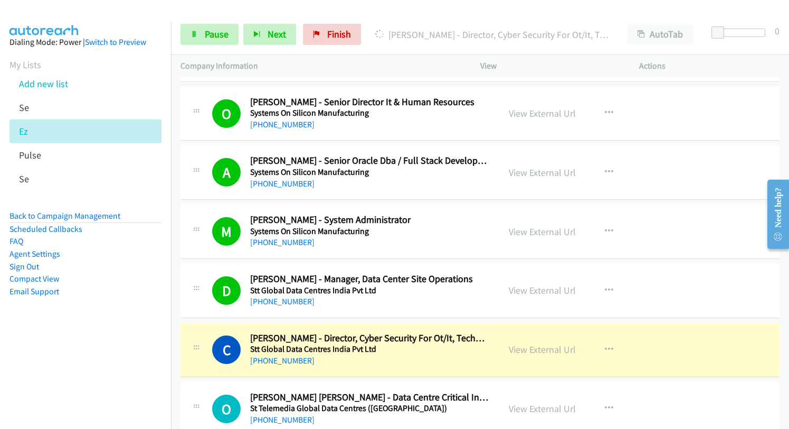
scroll to position [1583, 0]
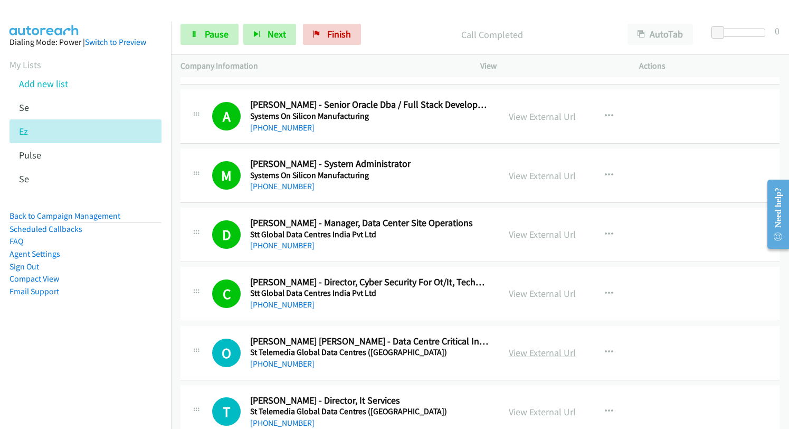
click at [530, 355] on link "View External Url" at bounding box center [542, 352] width 67 height 12
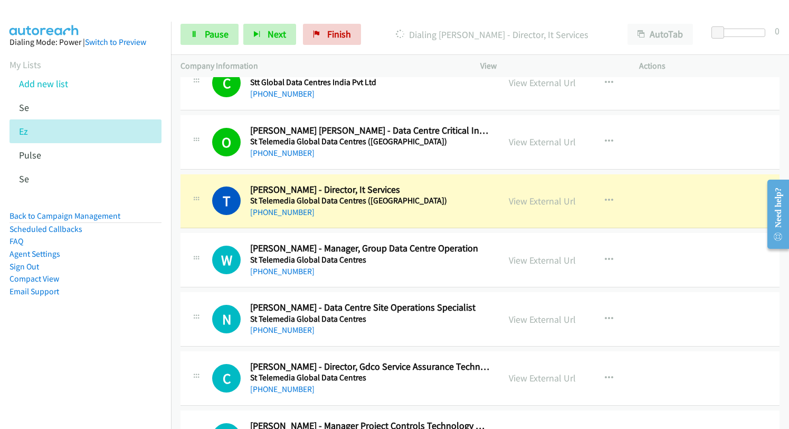
scroll to position [1794, 0]
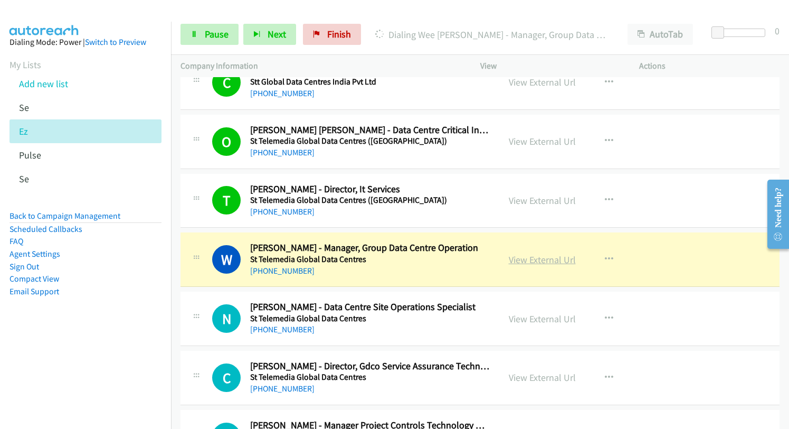
click at [541, 260] on link "View External Url" at bounding box center [542, 259] width 67 height 12
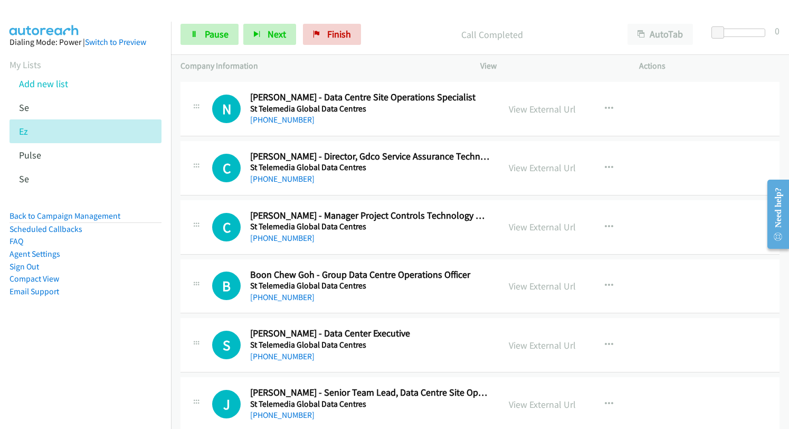
scroll to position [2005, 0]
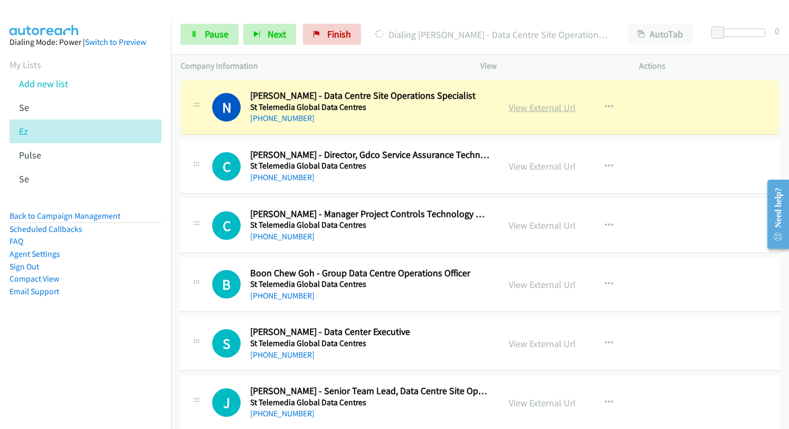
click at [522, 107] on link "View External Url" at bounding box center [542, 107] width 67 height 12
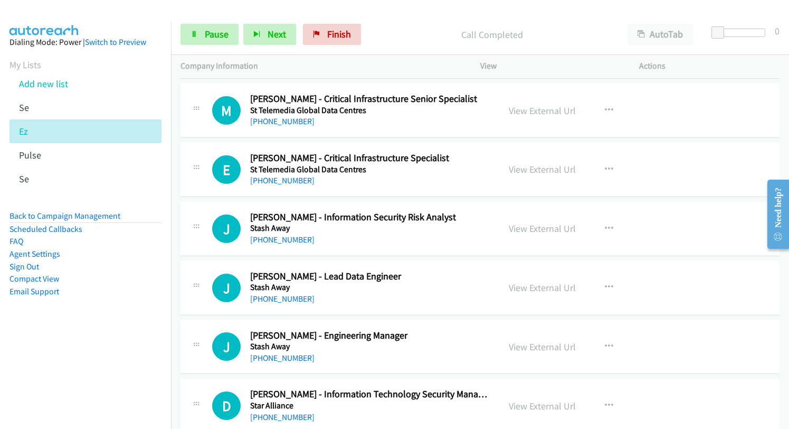
scroll to position [2586, 0]
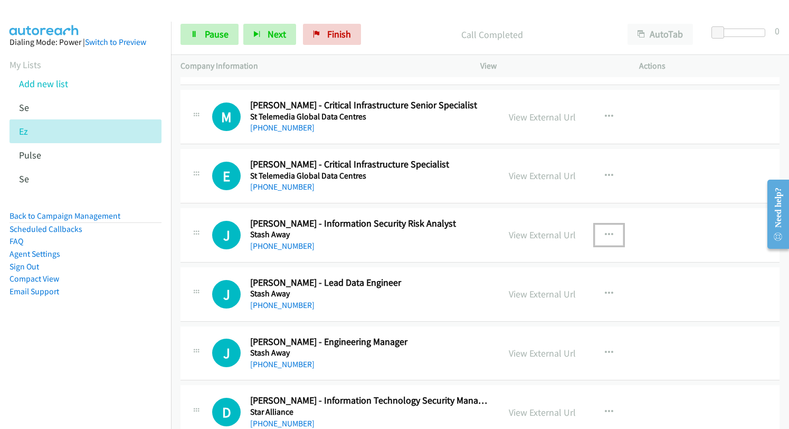
click at [605, 233] on icon "button" at bounding box center [609, 235] width 8 height 8
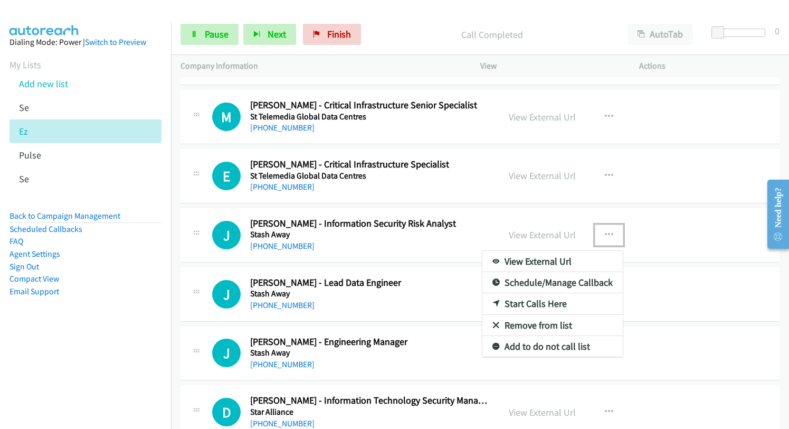
click at [531, 306] on link "Start Calls Here" at bounding box center [552, 303] width 140 height 21
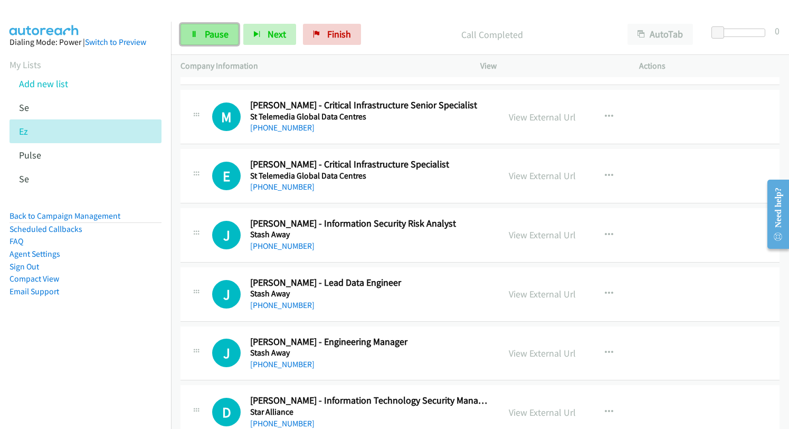
click at [201, 32] on link "Pause" at bounding box center [209, 34] width 58 height 21
click at [201, 32] on div "Start Calls Pause Next Finish" at bounding box center [281, 34] width 203 height 21
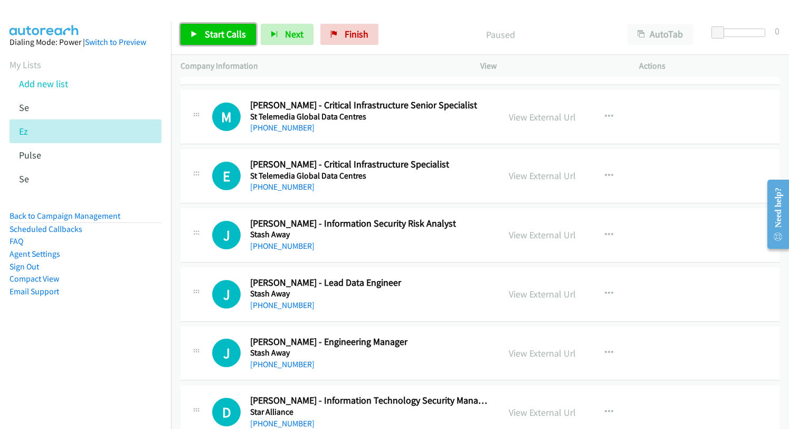
click at [209, 33] on span "Start Calls" at bounding box center [225, 34] width 41 height 12
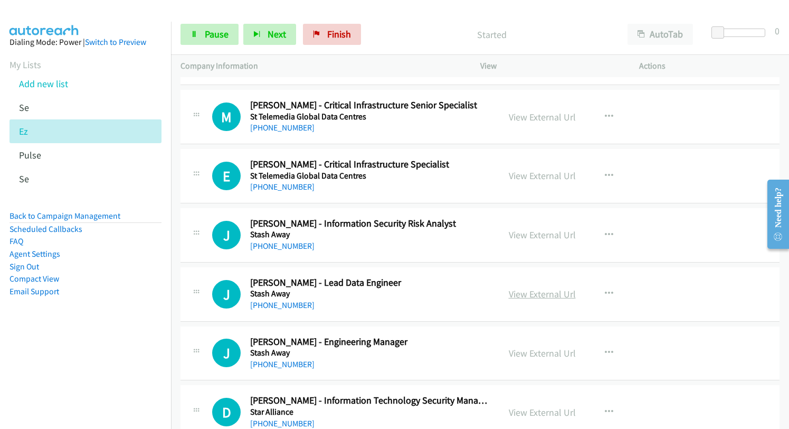
click at [523, 295] on link "View External Url" at bounding box center [542, 294] width 67 height 12
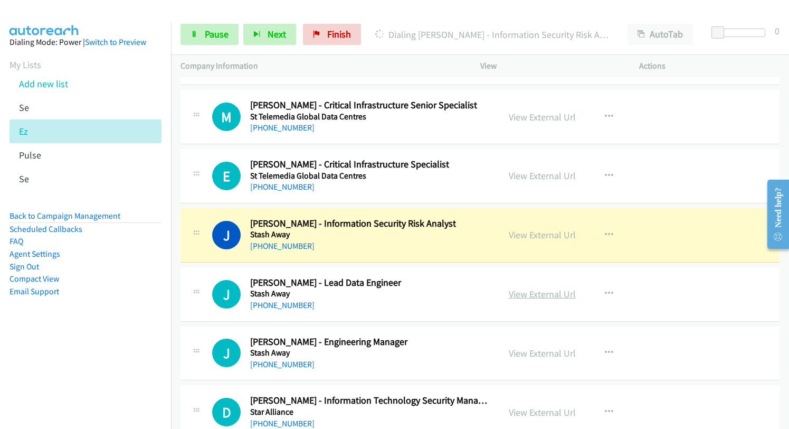
click at [531, 297] on link "View External Url" at bounding box center [542, 294] width 67 height 12
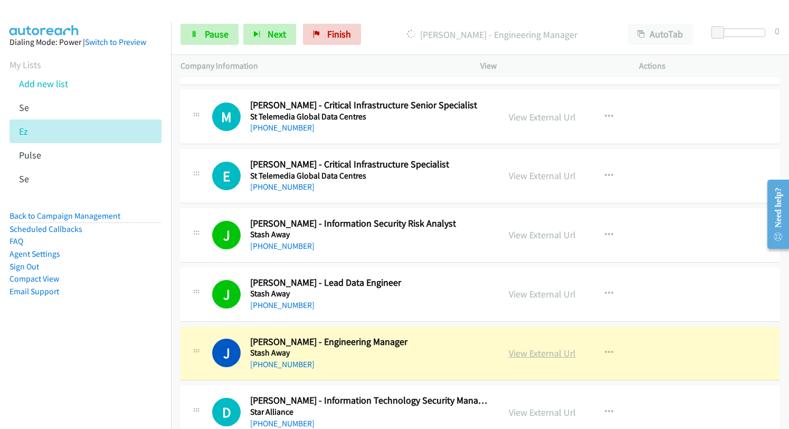
click at [520, 349] on link "View External Url" at bounding box center [542, 353] width 67 height 12
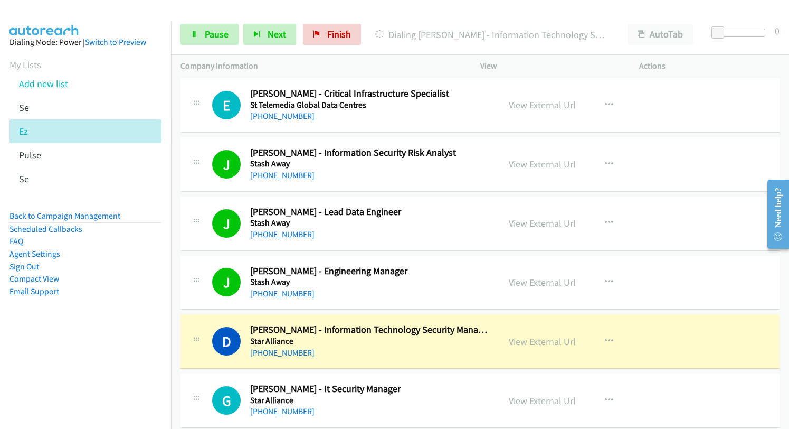
scroll to position [2744, 0]
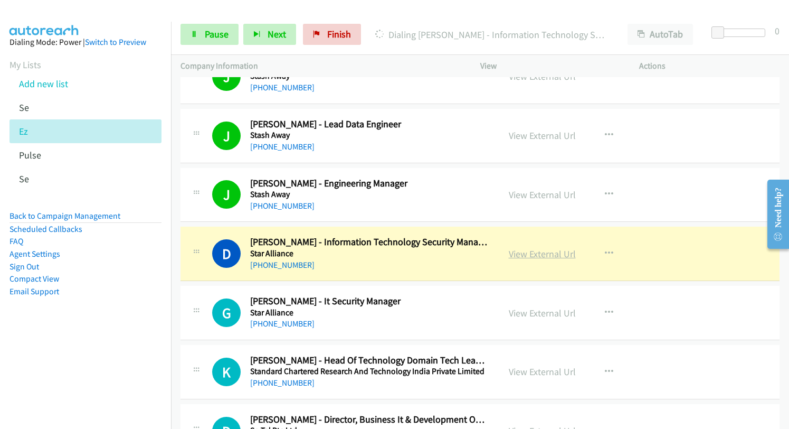
click at [522, 252] on link "View External Url" at bounding box center [542, 254] width 67 height 12
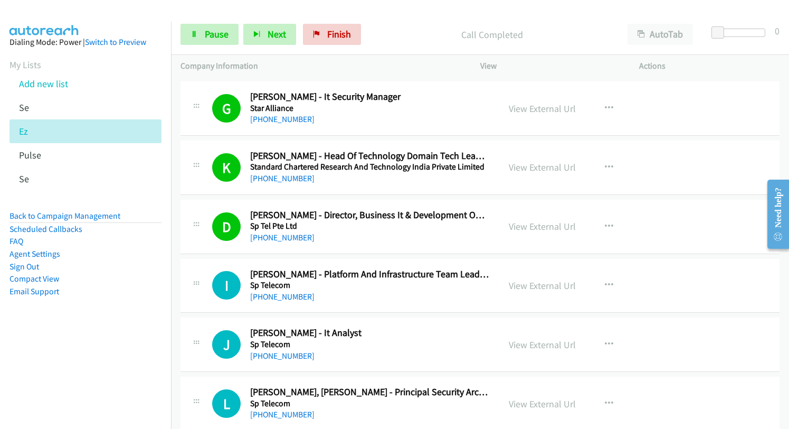
scroll to position [2955, 0]
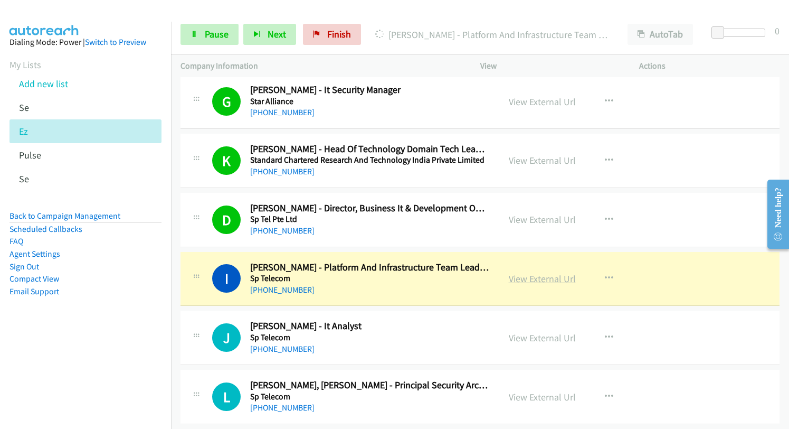
click at [531, 280] on link "View External Url" at bounding box center [542, 278] width 67 height 12
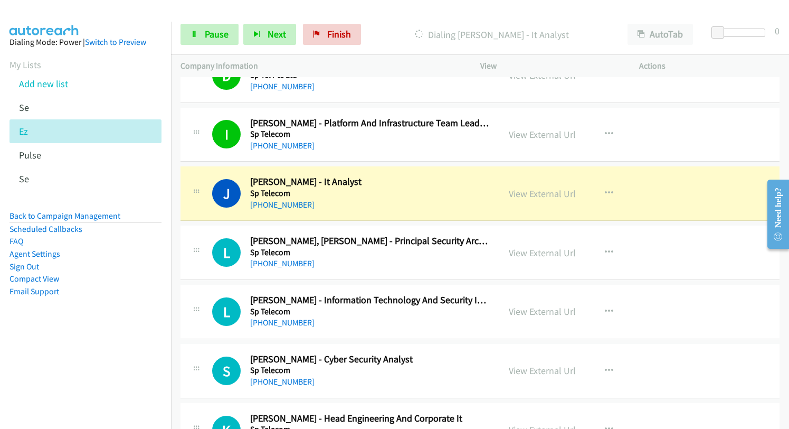
scroll to position [3114, 0]
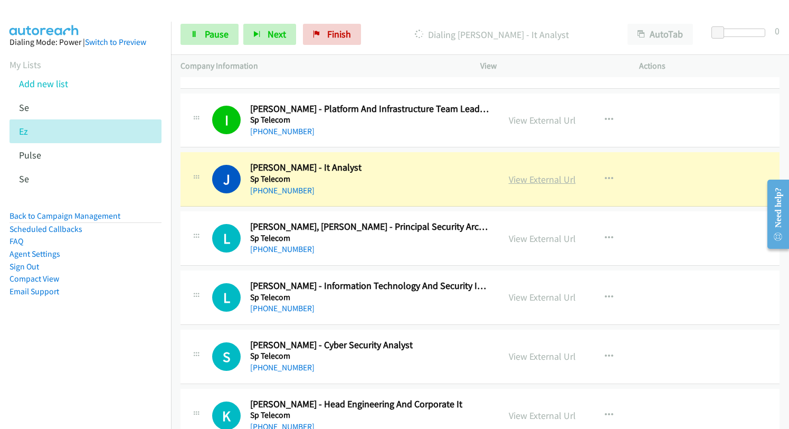
click at [539, 180] on link "View External Url" at bounding box center [542, 179] width 67 height 12
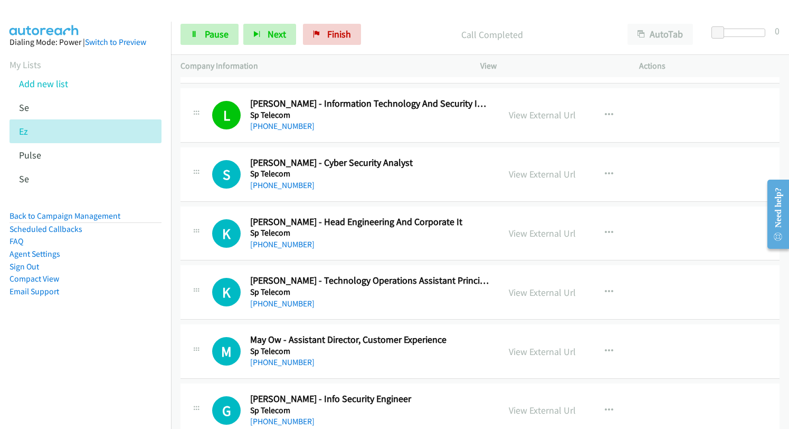
scroll to position [3325, 0]
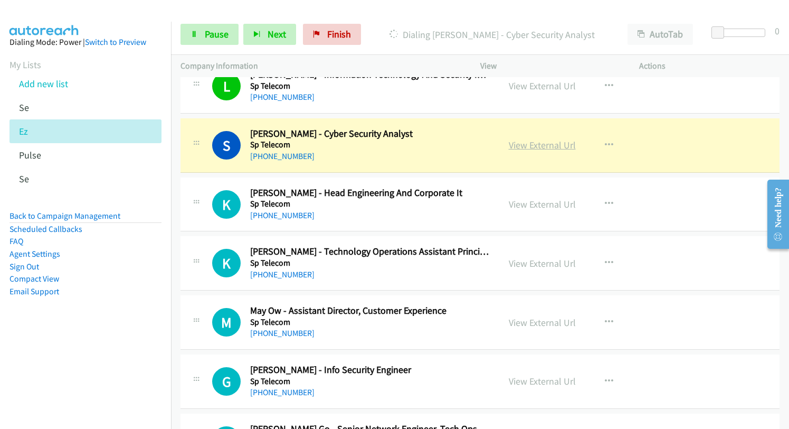
click at [523, 149] on link "View External Url" at bounding box center [542, 145] width 67 height 12
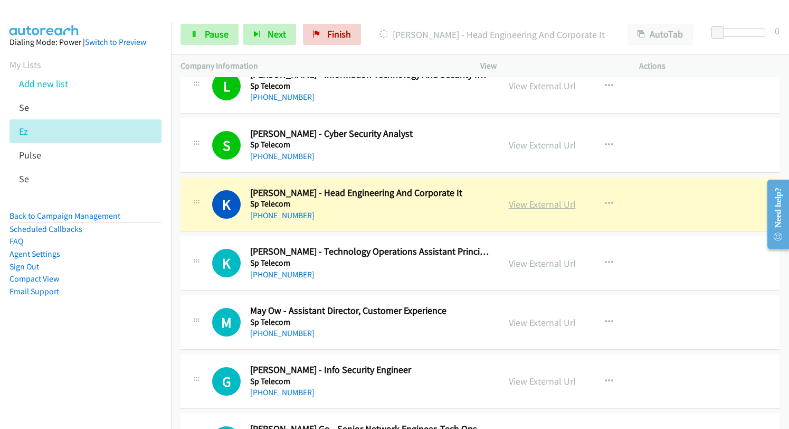
click at [528, 204] on link "View External Url" at bounding box center [542, 204] width 67 height 12
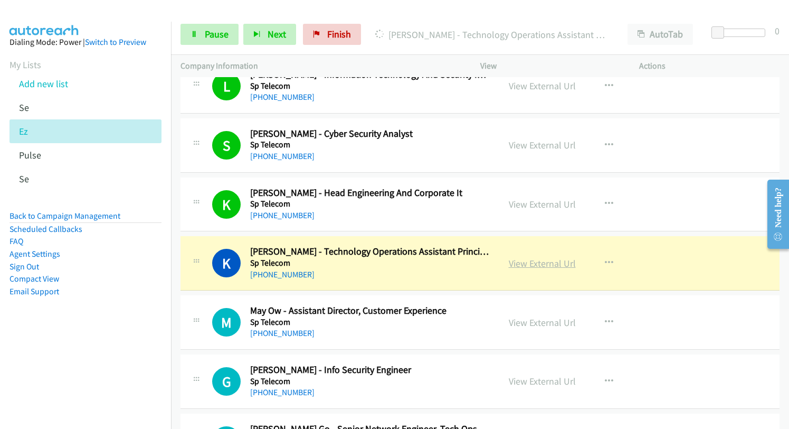
click at [541, 265] on link "View External Url" at bounding box center [542, 263] width 67 height 12
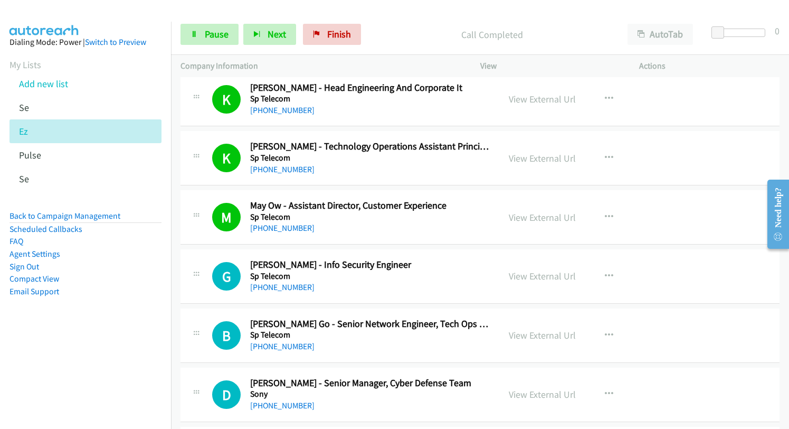
scroll to position [3430, 0]
